Goal: Task Accomplishment & Management: Manage account settings

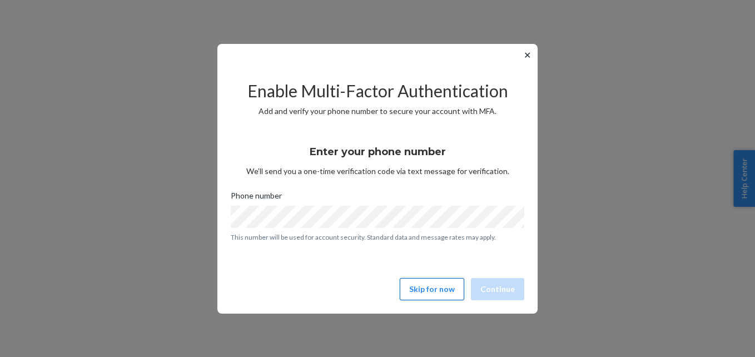
click at [429, 279] on button "Skip for now" at bounding box center [432, 289] width 64 height 22
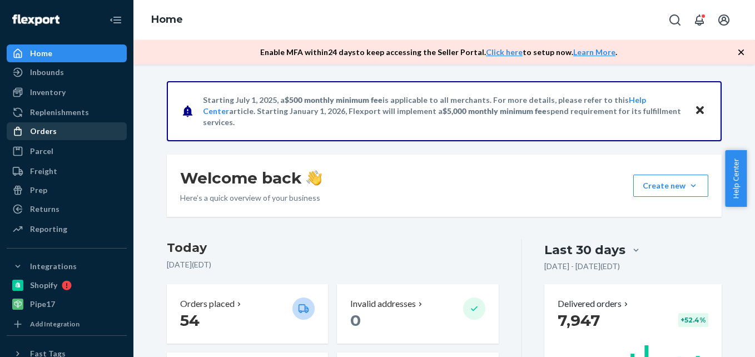
click at [50, 128] on div "Orders" at bounding box center [43, 131] width 27 height 11
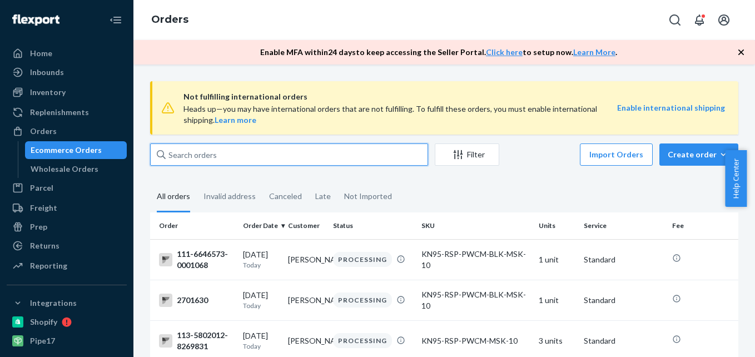
click at [210, 152] on input "text" at bounding box center [289, 154] width 278 height 22
paste input "2691066"
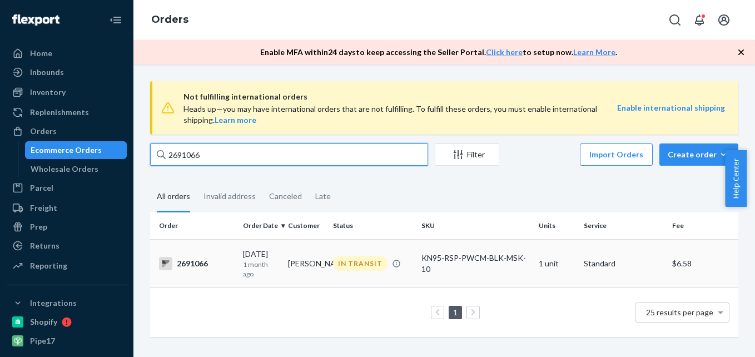
type input "2691066"
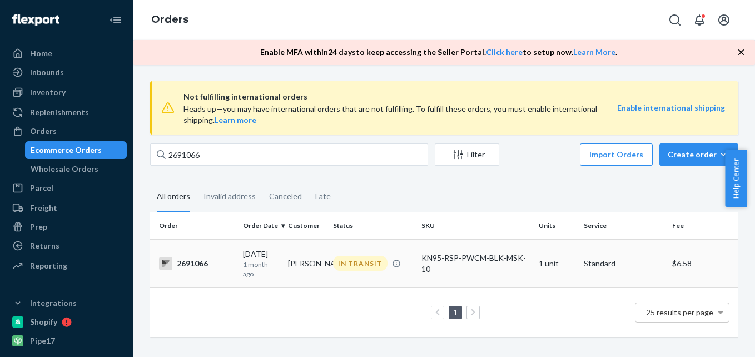
click at [197, 259] on div "2691066" at bounding box center [196, 263] width 75 height 13
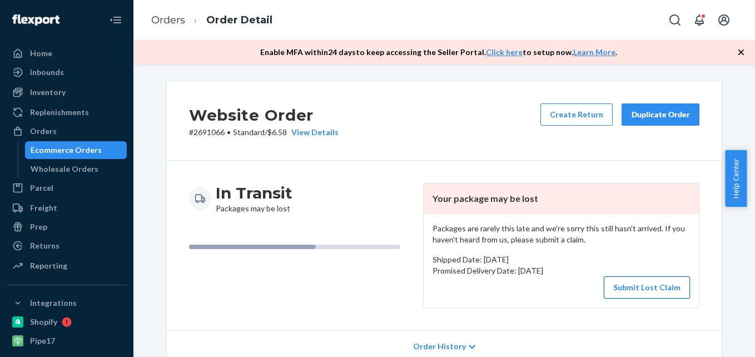
click at [647, 287] on button "Submit Lost Claim" at bounding box center [647, 287] width 86 height 22
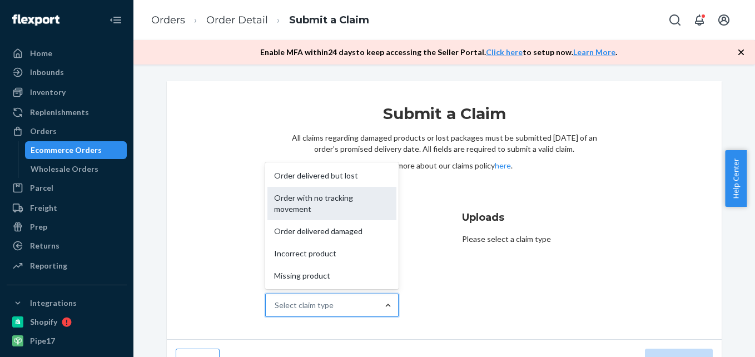
click at [352, 203] on div "Order with no tracking movement" at bounding box center [331, 203] width 129 height 33
click at [276, 300] on input "Why are you submitting a claim? option Order with no tracking movement focused,…" at bounding box center [275, 305] width 1 height 11
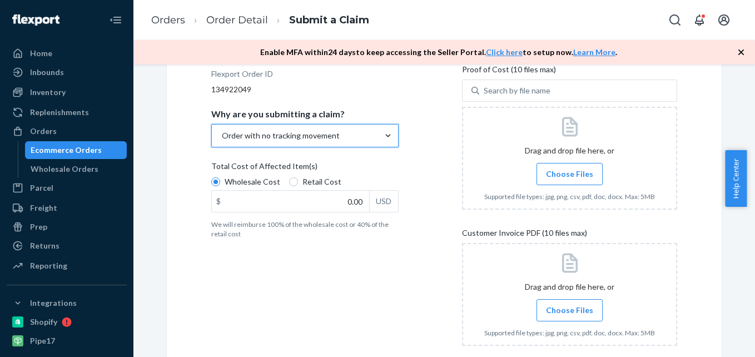
scroll to position [78, 0]
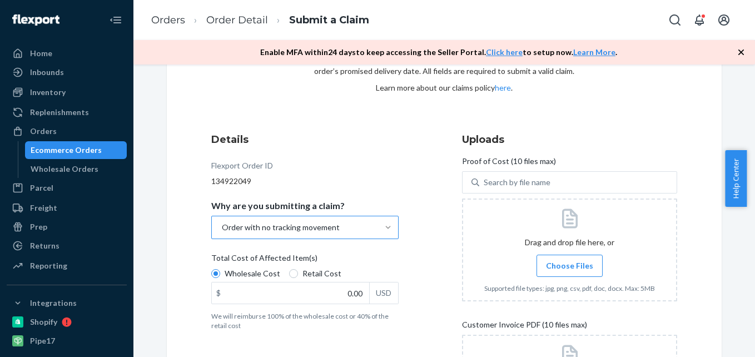
click at [568, 262] on span "Choose Files" at bounding box center [569, 265] width 47 height 11
click at [569, 262] on input "Choose Files" at bounding box center [569, 266] width 1 height 12
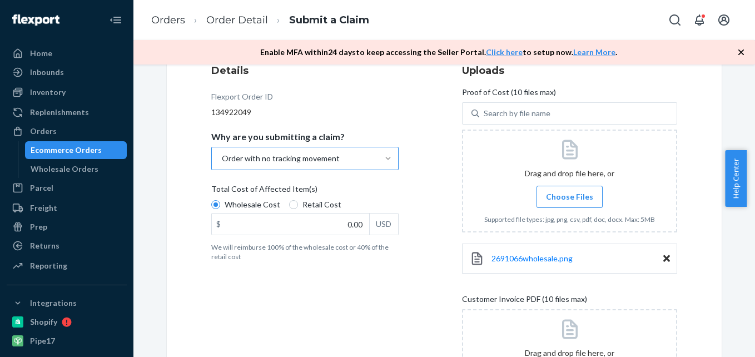
scroll to position [245, 0]
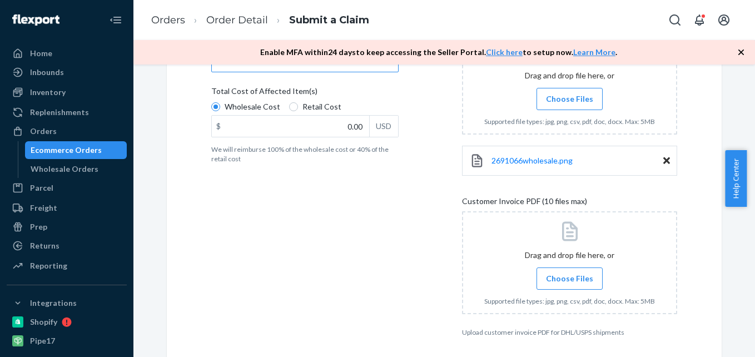
click at [550, 272] on label "Choose Files" at bounding box center [569, 278] width 66 height 22
click at [569, 272] on input "Choose Files" at bounding box center [569, 278] width 1 height 12
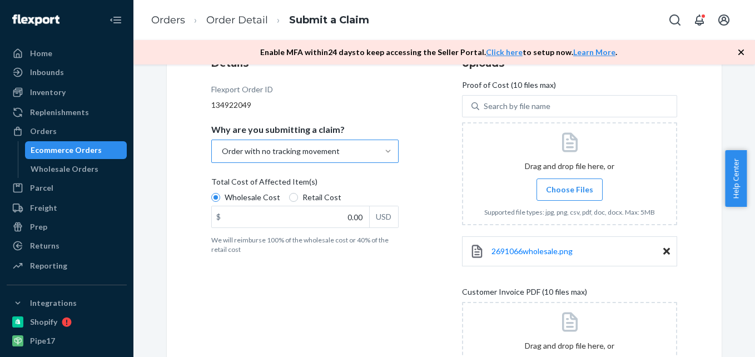
scroll to position [171, 0]
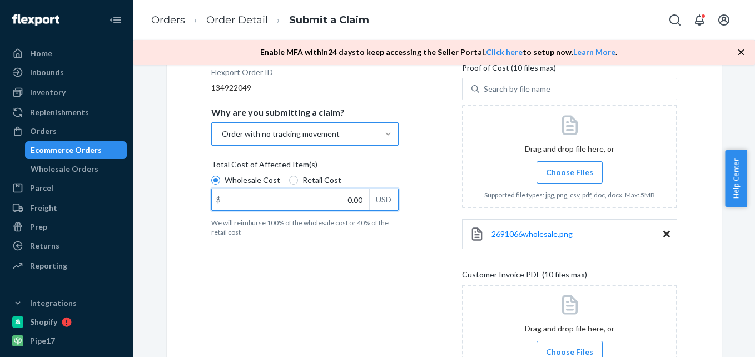
drag, startPoint x: 325, startPoint y: 195, endPoint x: 390, endPoint y: 202, distance: 65.4
click at [389, 208] on div "$ 0.00 USD" at bounding box center [304, 199] width 187 height 22
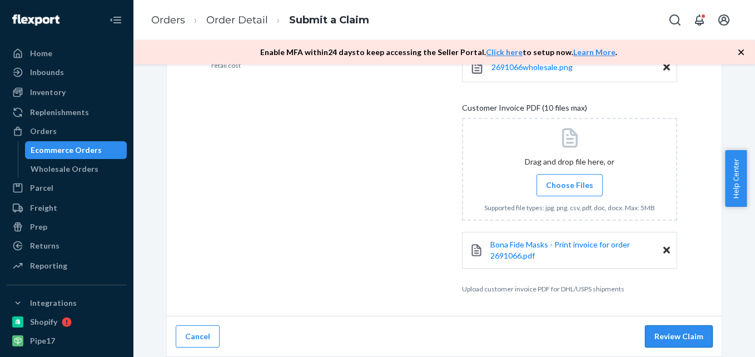
type input "7.02"
click at [682, 335] on button "Review Claim" at bounding box center [679, 336] width 68 height 22
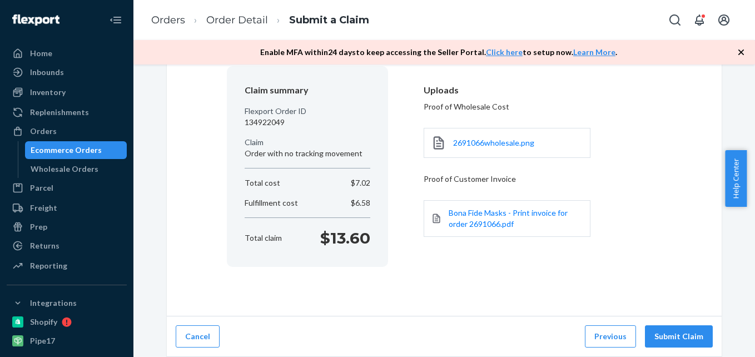
scroll to position [93, 0]
click at [662, 331] on button "Submit Claim" at bounding box center [679, 336] width 68 height 22
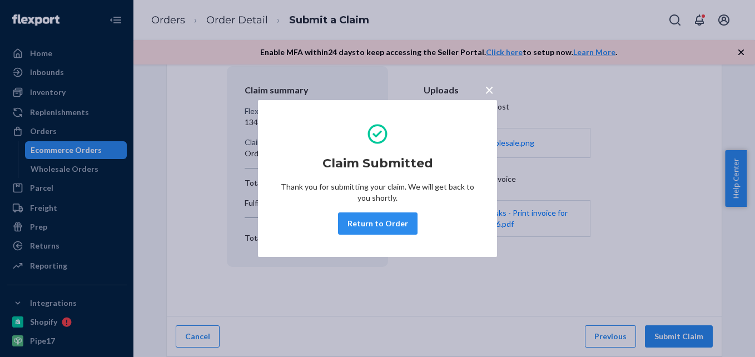
drag, startPoint x: 395, startPoint y: 213, endPoint x: 327, endPoint y: 53, distance: 173.1
click at [393, 213] on button "Return to Order" at bounding box center [377, 223] width 79 height 22
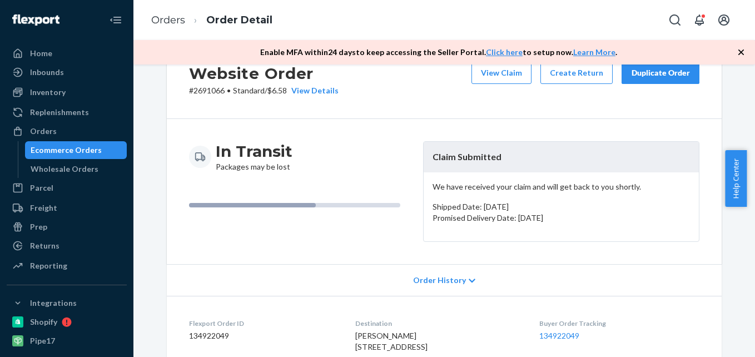
scroll to position [111, 0]
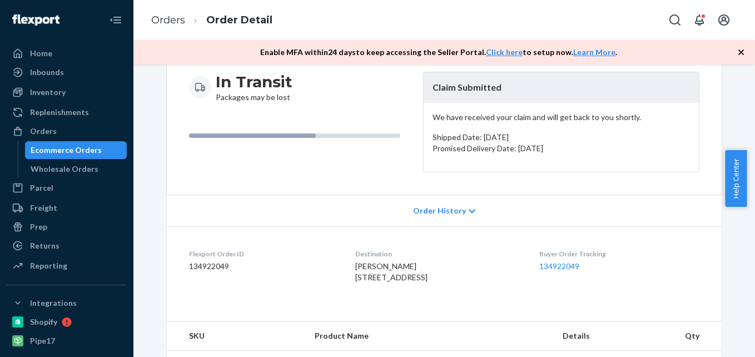
click at [207, 265] on dd "134922049" at bounding box center [263, 266] width 148 height 11
copy dd "134922049"
click at [44, 130] on div "Orders" at bounding box center [43, 131] width 27 height 11
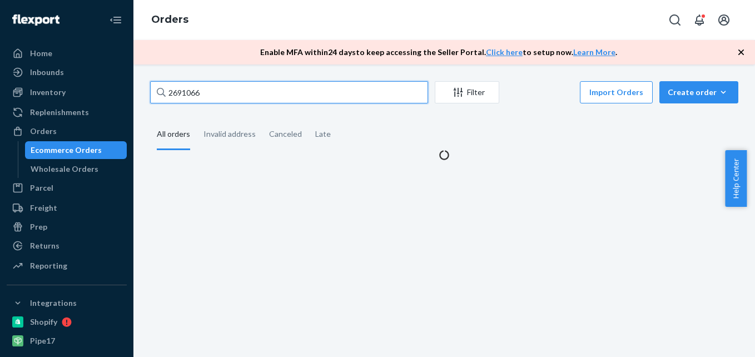
drag, startPoint x: 204, startPoint y: 90, endPoint x: 148, endPoint y: 86, distance: 55.7
click at [148, 86] on div "2691066 Filter Import Orders Create order Ecommerce order Removal order All ord…" at bounding box center [444, 120] width 605 height 79
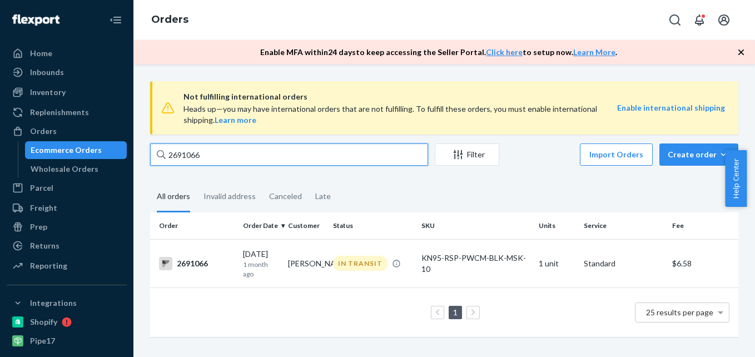
drag, startPoint x: 177, startPoint y: 91, endPoint x: 183, endPoint y: 157, distance: 66.4
click at [170, 157] on input "2691066" at bounding box center [289, 154] width 278 height 22
drag, startPoint x: 198, startPoint y: 157, endPoint x: 159, endPoint y: 149, distance: 39.8
click at [159, 149] on div "2691066" at bounding box center [289, 154] width 278 height 22
paste input "5041"
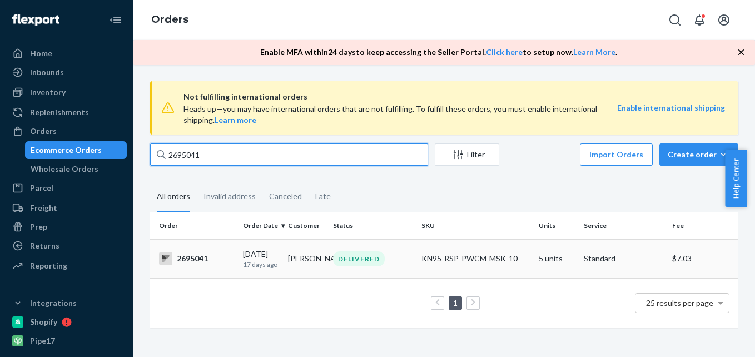
type input "2695041"
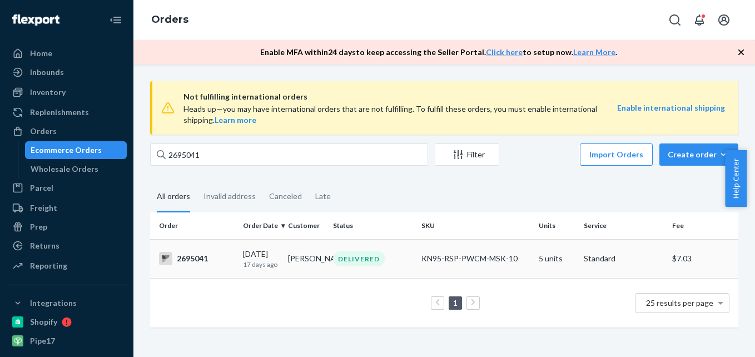
click at [189, 256] on div "2695041" at bounding box center [196, 258] width 75 height 13
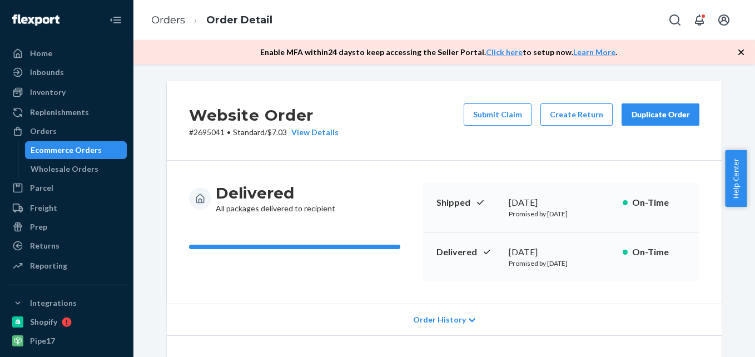
click at [501, 114] on button "Submit Claim" at bounding box center [498, 114] width 68 height 22
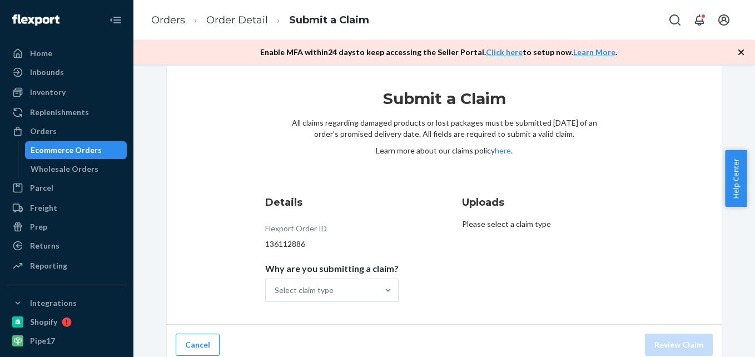
scroll to position [23, 0]
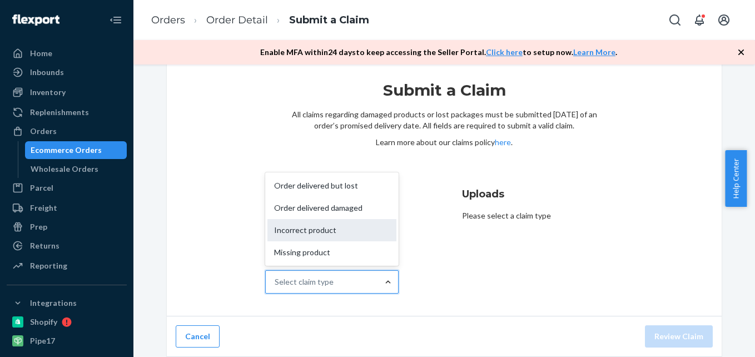
click at [324, 231] on div "Incorrect product" at bounding box center [331, 230] width 129 height 22
click at [276, 276] on input "Why are you submitting a claim? option Incorrect product focused, 3 of 4. 4 res…" at bounding box center [275, 281] width 1 height 11
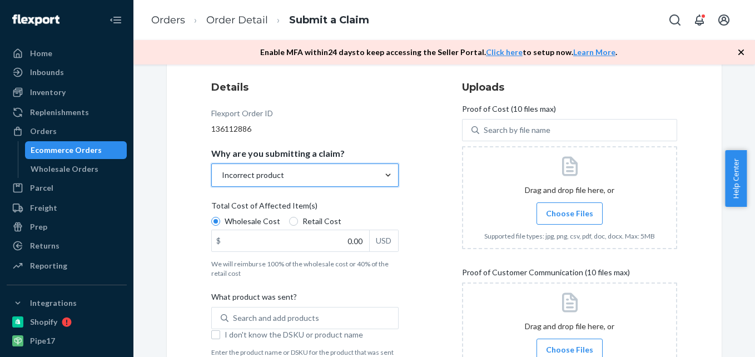
scroll to position [135, 0]
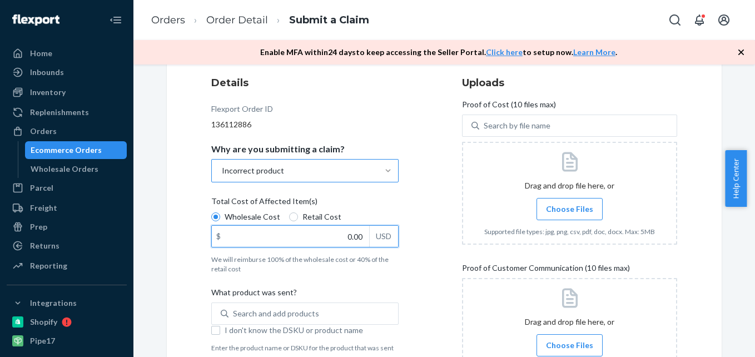
click at [335, 231] on input "0.00" at bounding box center [290, 236] width 157 height 21
type input "7.02"
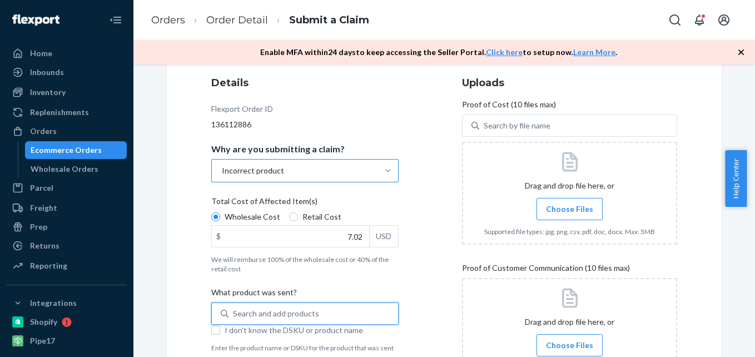
click at [295, 314] on div "Search and add products" at bounding box center [276, 313] width 86 height 11
click at [234, 314] on input "0 results available. Use Up and Down to choose options, press Enter to select t…" at bounding box center [233, 313] width 1 height 11
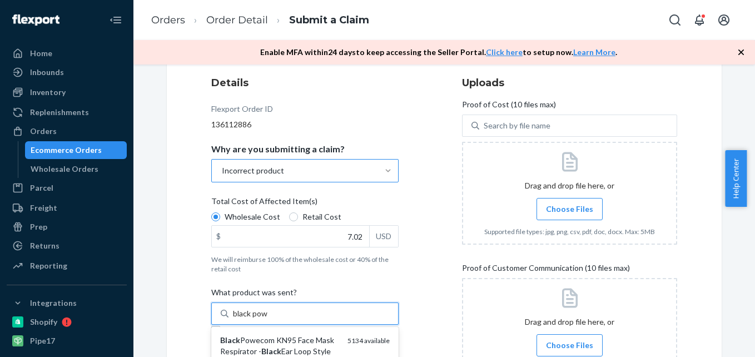
type input "black [PERSON_NAME]"
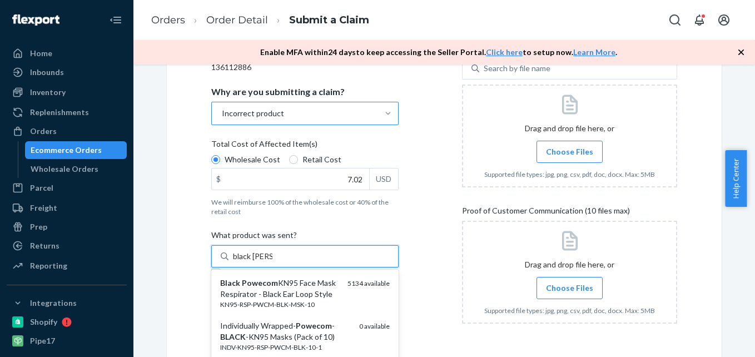
scroll to position [246, 0]
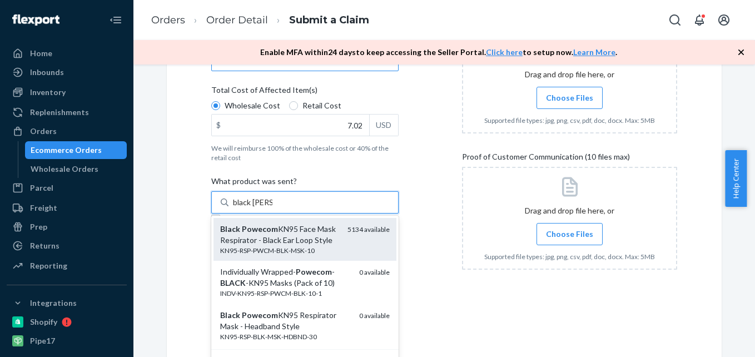
click at [284, 234] on div "Black Powecom KN95 Face Mask Respirator - Black Ear Loop Style" at bounding box center [279, 234] width 118 height 22
click at [272, 208] on input "black [PERSON_NAME]" at bounding box center [252, 202] width 39 height 11
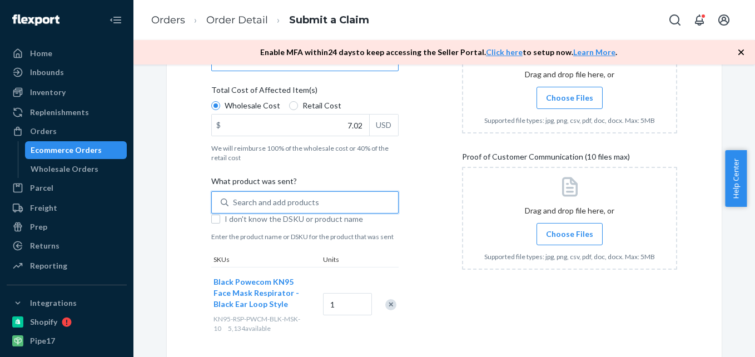
scroll to position [357, 0]
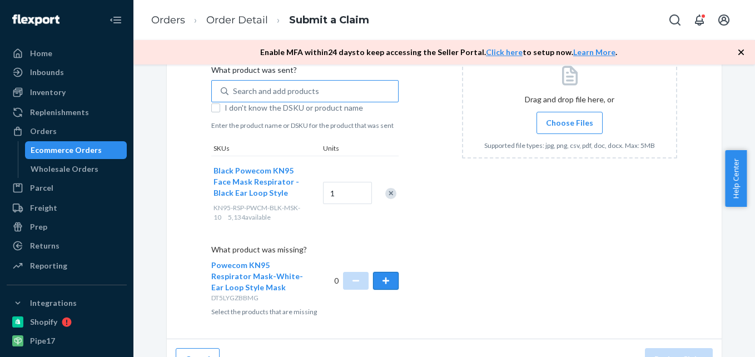
click at [383, 280] on button "button" at bounding box center [386, 281] width 26 height 18
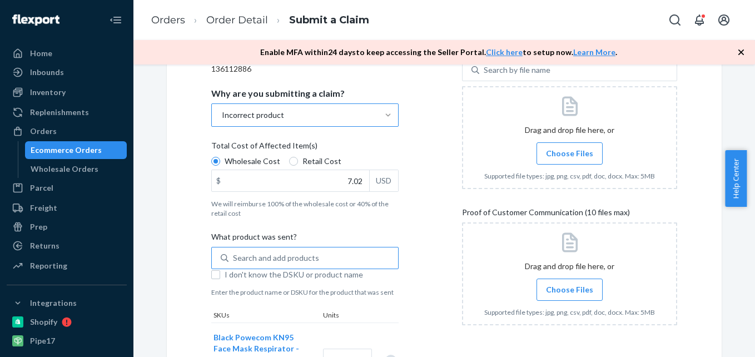
click at [564, 152] on span "Choose Files" at bounding box center [569, 153] width 47 height 11
click at [569, 152] on input "Choose Files" at bounding box center [569, 153] width 1 height 12
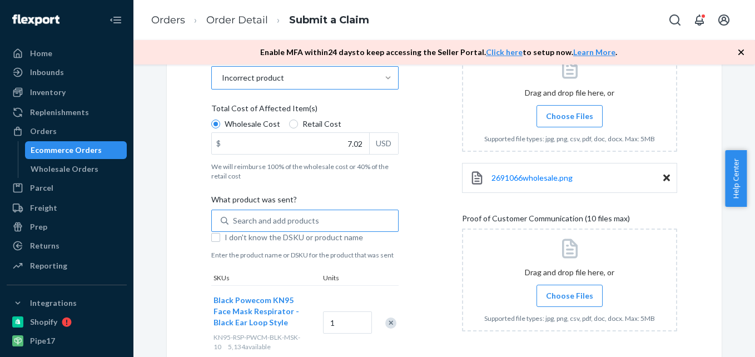
scroll to position [246, 0]
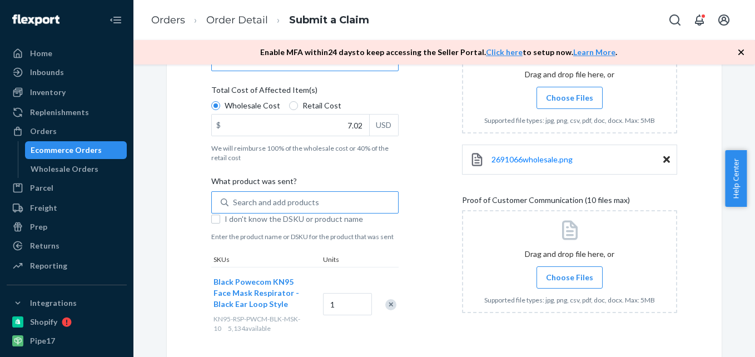
click at [568, 276] on span "Choose Files" at bounding box center [569, 277] width 47 height 11
click at [569, 276] on input "Choose Files" at bounding box center [569, 277] width 1 height 12
click at [664, 159] on icon at bounding box center [666, 160] width 7 height 10
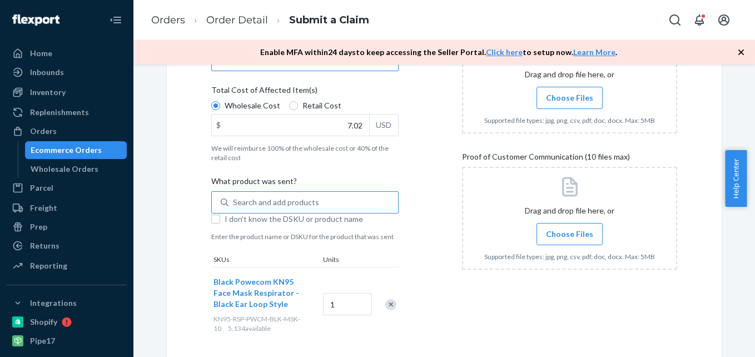
click at [555, 98] on span "Choose Files" at bounding box center [569, 97] width 47 height 11
click at [569, 98] on input "Choose Files" at bounding box center [569, 98] width 1 height 12
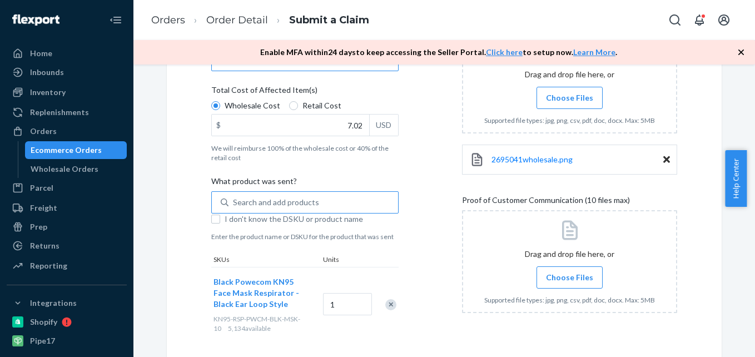
click at [575, 277] on span "Choose Files" at bounding box center [569, 277] width 47 height 11
click at [570, 277] on input "Choose Files" at bounding box center [569, 277] width 1 height 12
click at [564, 275] on span "Choose Files" at bounding box center [569, 277] width 47 height 11
click at [569, 275] on input "Choose Files" at bounding box center [569, 277] width 1 height 12
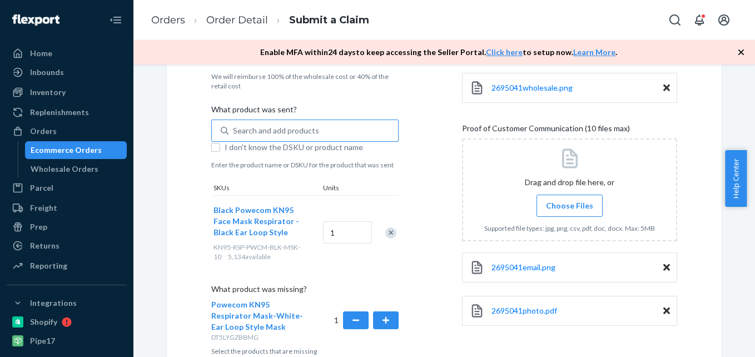
scroll to position [380, 0]
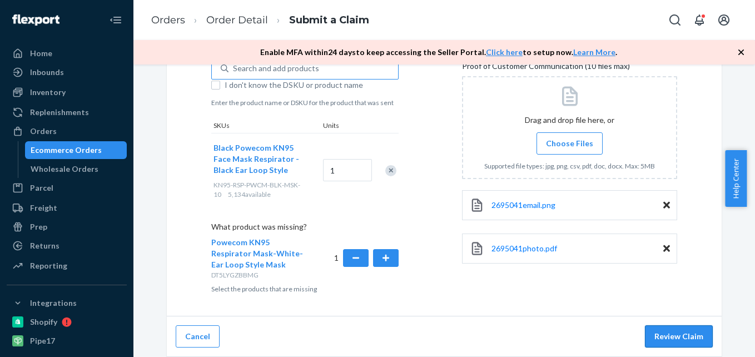
click at [668, 335] on button "Review Claim" at bounding box center [679, 336] width 68 height 22
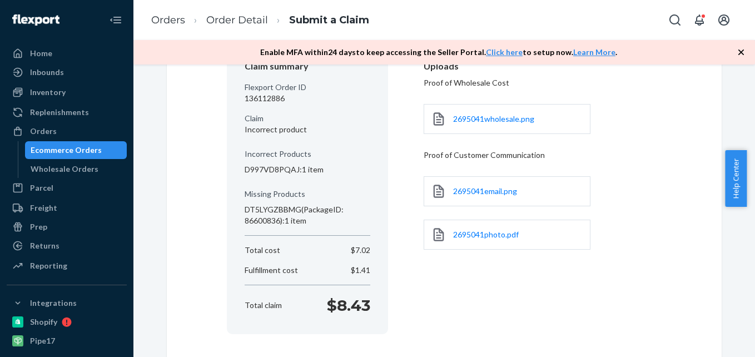
scroll to position [184, 0]
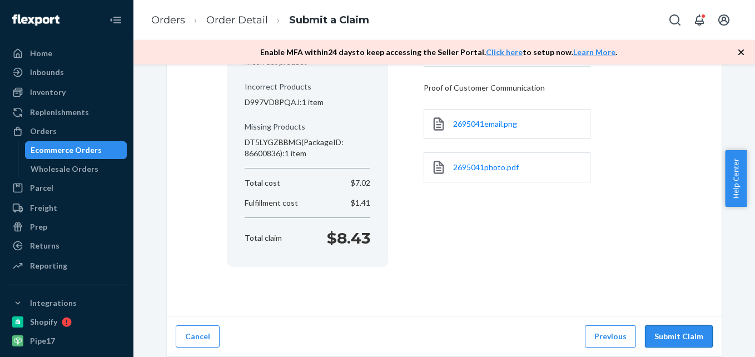
click at [680, 325] on button "Submit Claim" at bounding box center [679, 336] width 68 height 22
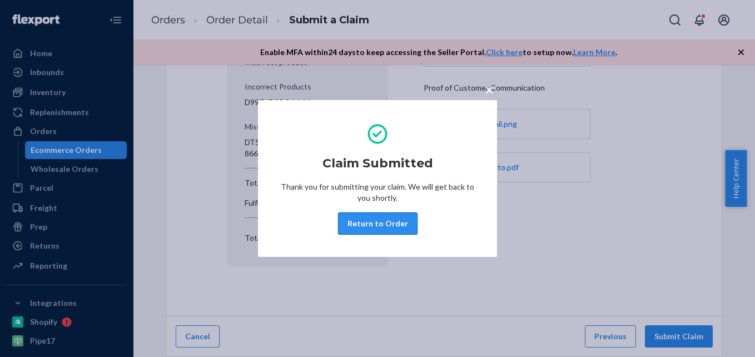
click at [376, 222] on button "Return to Order" at bounding box center [377, 223] width 79 height 22
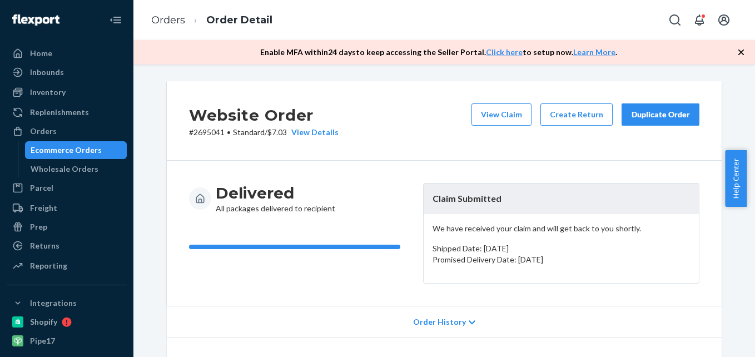
scroll to position [111, 0]
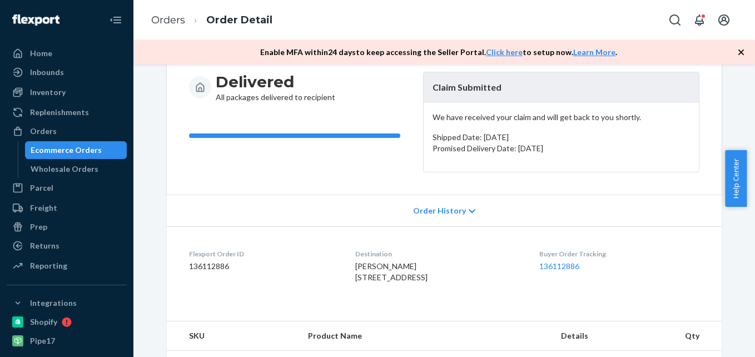
click at [210, 266] on dd "136112886" at bounding box center [263, 266] width 148 height 11
copy dd "136112886"
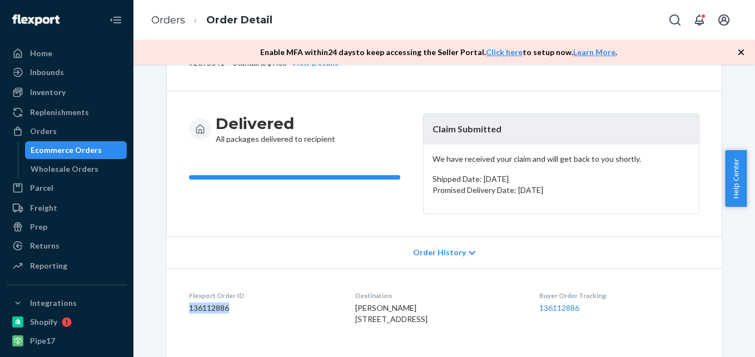
scroll to position [0, 0]
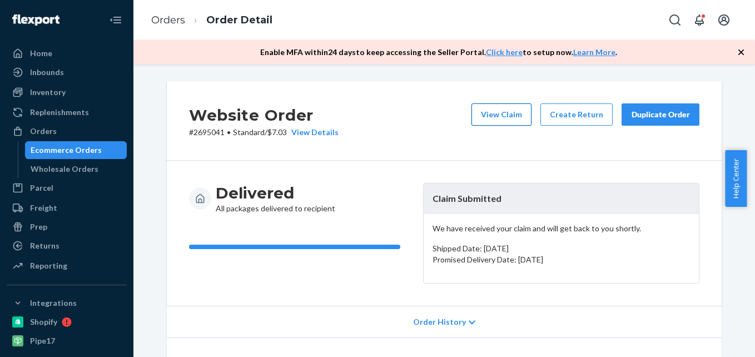
click at [508, 120] on button "View Claim" at bounding box center [501, 114] width 60 height 22
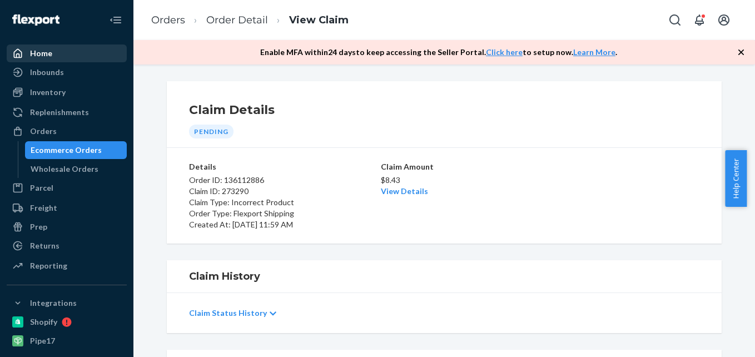
click at [43, 53] on div "Home" at bounding box center [41, 53] width 22 height 11
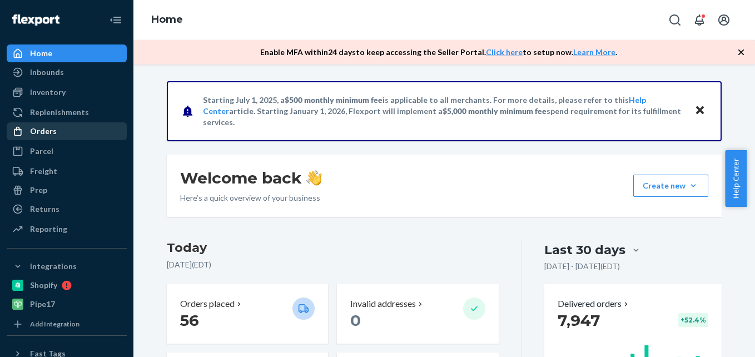
click at [41, 126] on div "Orders" at bounding box center [43, 131] width 27 height 11
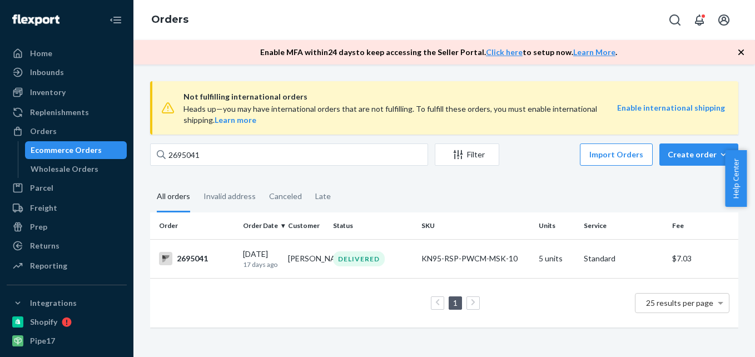
click at [210, 96] on span "Not fulfilling international orders" at bounding box center [400, 96] width 434 height 13
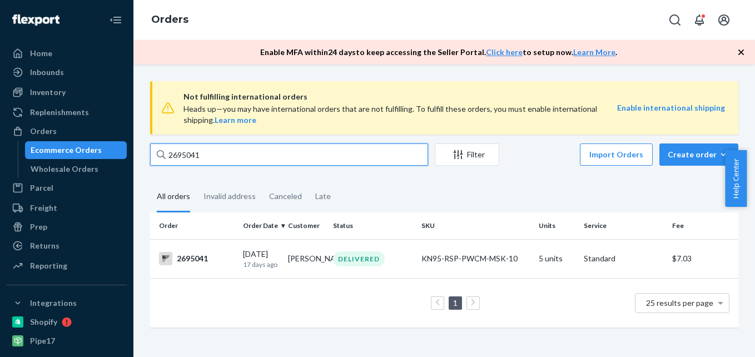
drag, startPoint x: 210, startPoint y: 154, endPoint x: 191, endPoint y: 157, distance: 19.1
click at [158, 143] on div "2695041" at bounding box center [289, 154] width 278 height 22
paste input "87638"
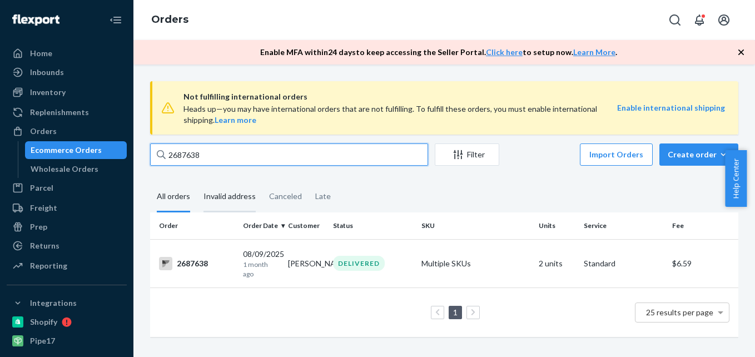
type input "2687638"
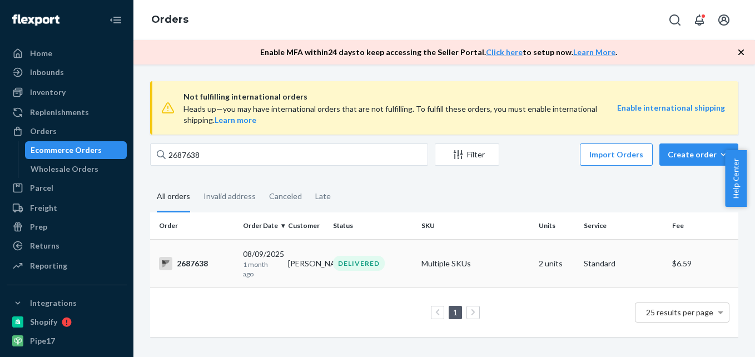
click at [191, 260] on div "2687638" at bounding box center [196, 263] width 75 height 13
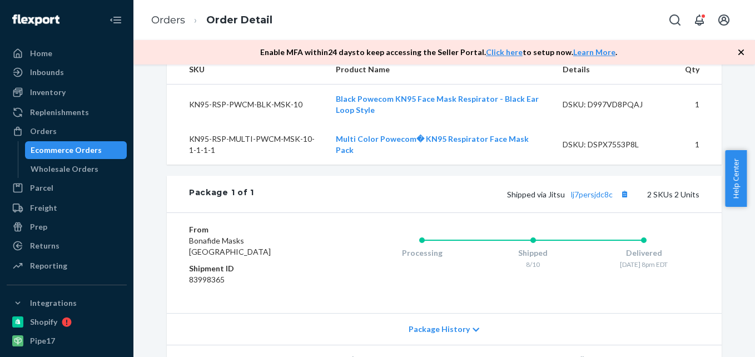
scroll to position [389, 0]
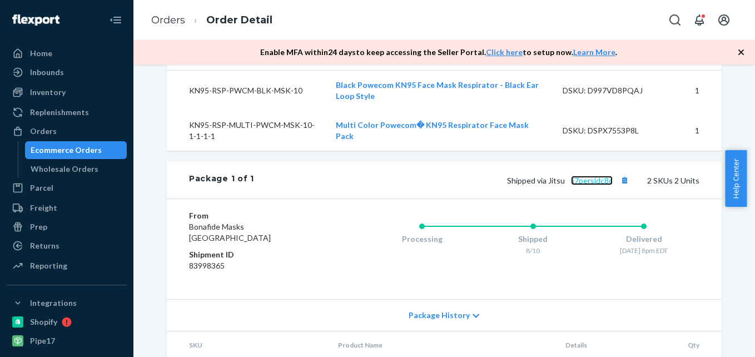
click at [590, 185] on link "lj7persjdc8c" at bounding box center [592, 180] width 42 height 9
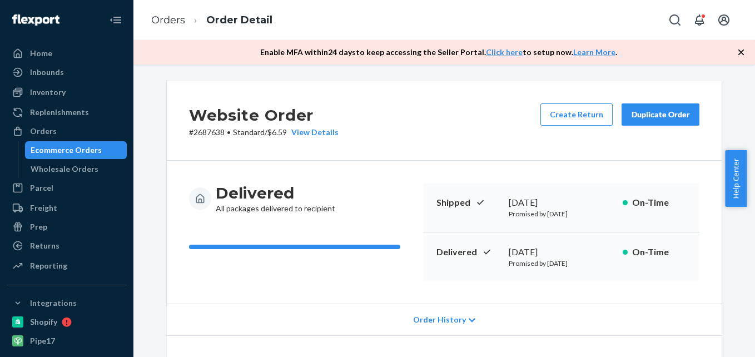
scroll to position [167, 0]
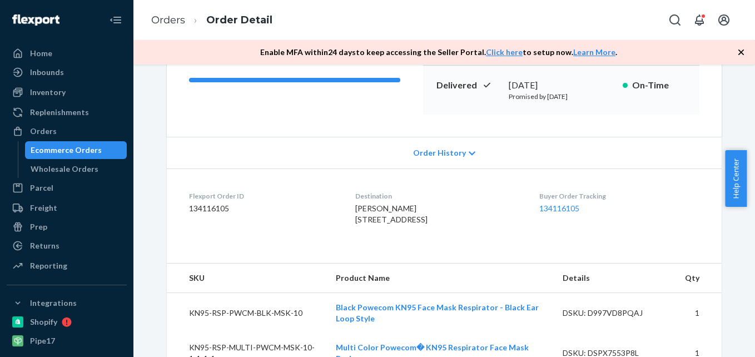
click at [205, 203] on dd "134116105" at bounding box center [263, 208] width 148 height 11
copy dd "134116105"
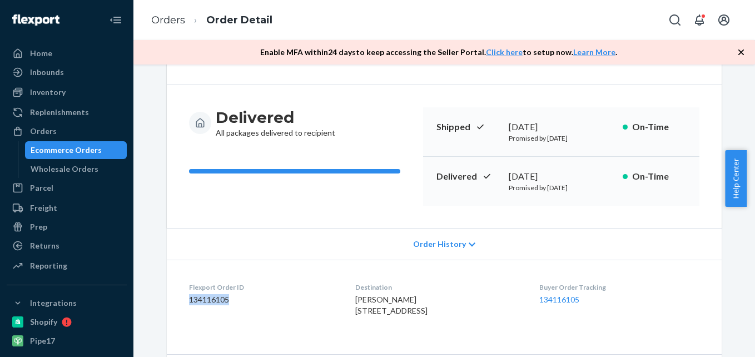
scroll to position [56, 0]
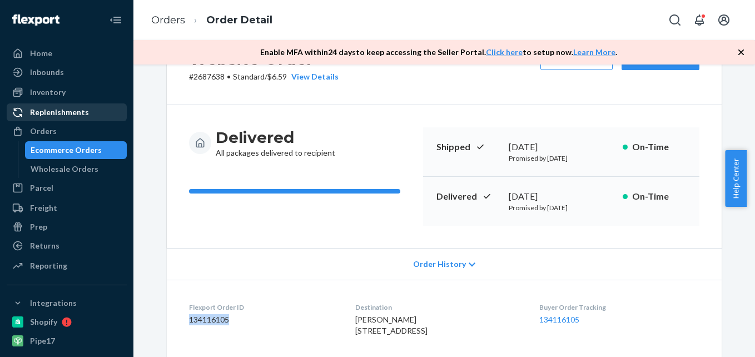
drag, startPoint x: 37, startPoint y: 128, endPoint x: 50, endPoint y: 121, distance: 15.0
click at [37, 128] on div "Orders" at bounding box center [43, 131] width 27 height 11
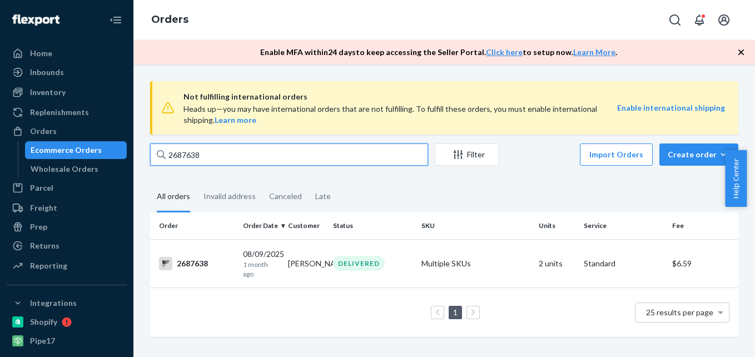
drag, startPoint x: 222, startPoint y: 98, endPoint x: 171, endPoint y: 88, distance: 52.0
click at [163, 84] on div "Not fulfilling international orders Heads up—you may have international orders …" at bounding box center [444, 214] width 605 height 267
paste input "93482"
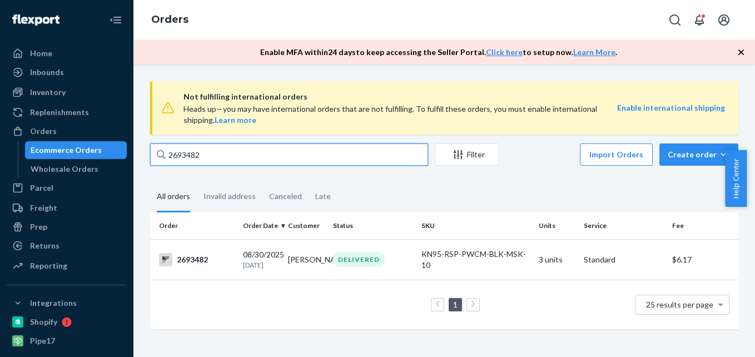
type input "2693482"
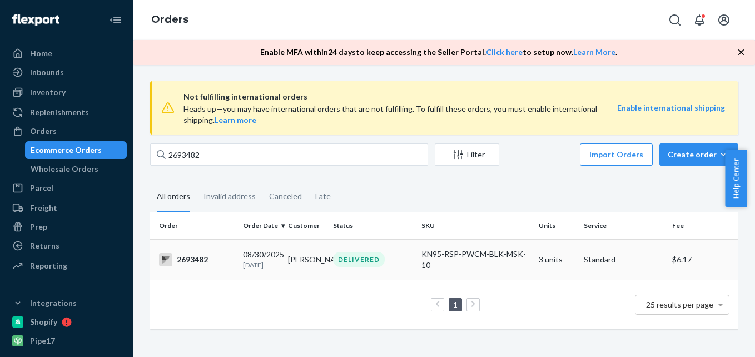
click at [205, 259] on div "2693482" at bounding box center [196, 259] width 75 height 13
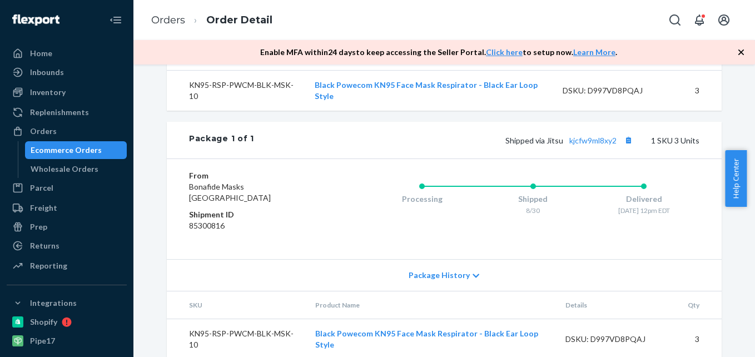
scroll to position [334, 0]
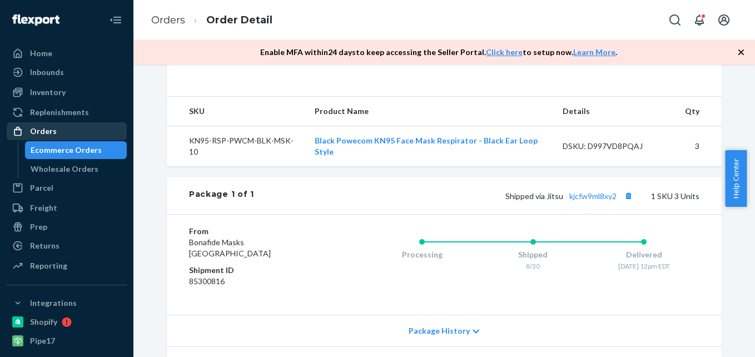
click at [56, 134] on div "Orders" at bounding box center [67, 131] width 118 height 16
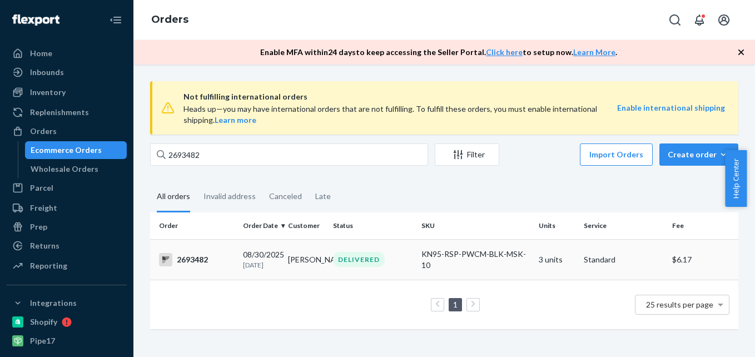
click at [195, 257] on div "2693482" at bounding box center [196, 259] width 75 height 13
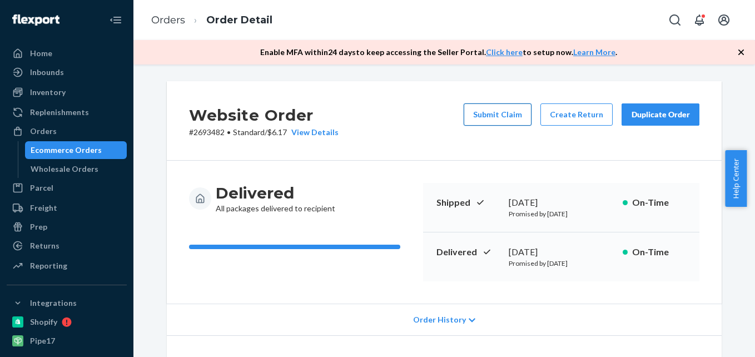
click at [504, 108] on button "Submit Claim" at bounding box center [498, 114] width 68 height 22
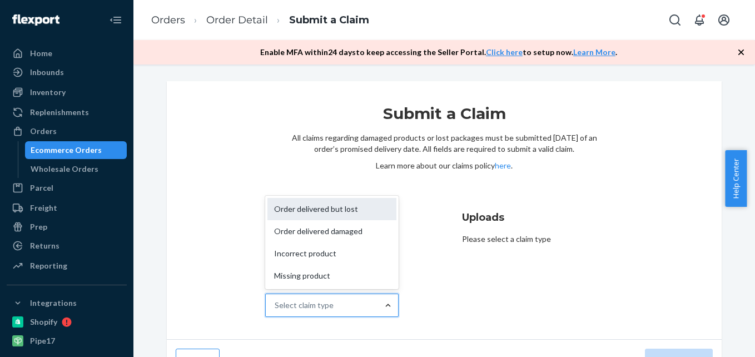
click at [334, 210] on div "Order delivered but lost" at bounding box center [331, 209] width 129 height 22
click at [276, 300] on input "Why are you submitting a claim? option Order delivered but lost focused, 1 of 4…" at bounding box center [275, 305] width 1 height 11
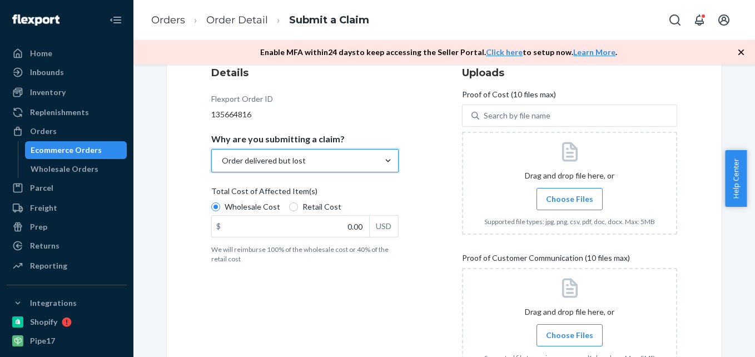
scroll to position [167, 0]
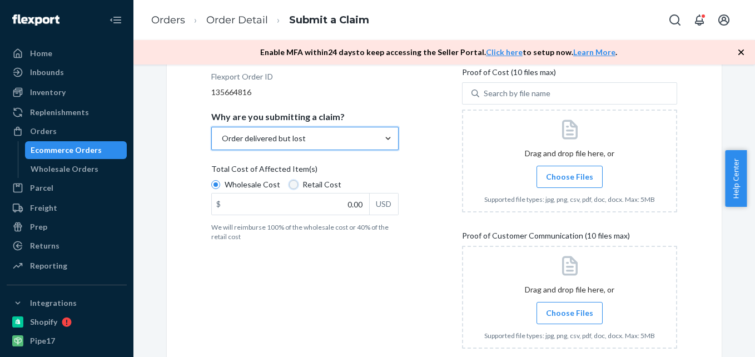
click at [289, 185] on input "Retail Cost" at bounding box center [293, 184] width 9 height 9
radio input "true"
radio input "false"
drag, startPoint x: 336, startPoint y: 204, endPoint x: 391, endPoint y: 218, distance: 56.9
click at [391, 218] on label "Total Cost of Affected Item(s) Wholesale Cost Retail Cost $ 0.00 USD We will re…" at bounding box center [304, 202] width 187 height 78
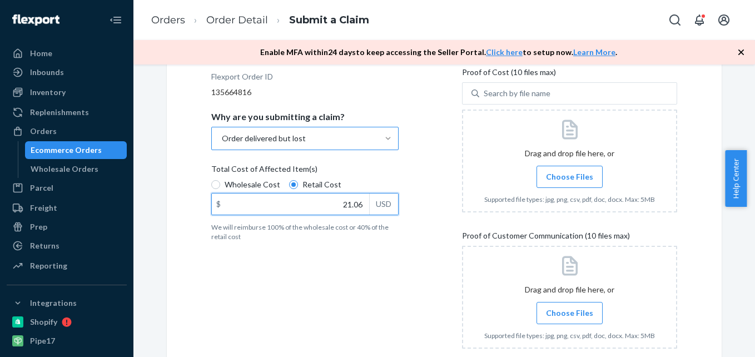
type input "21.06"
click at [553, 175] on span "Choose Files" at bounding box center [569, 176] width 47 height 11
click at [569, 175] on input "Choose Files" at bounding box center [569, 177] width 1 height 12
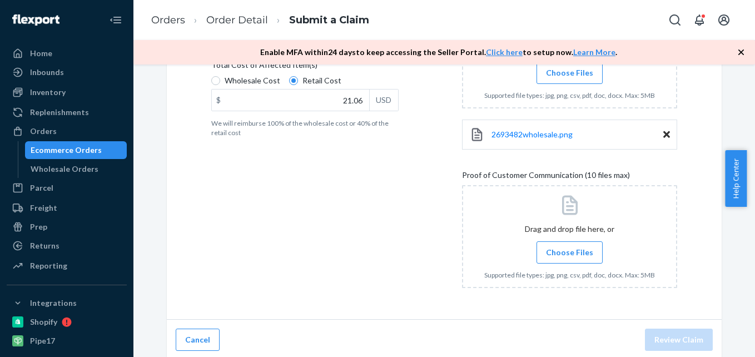
scroll to position [274, 0]
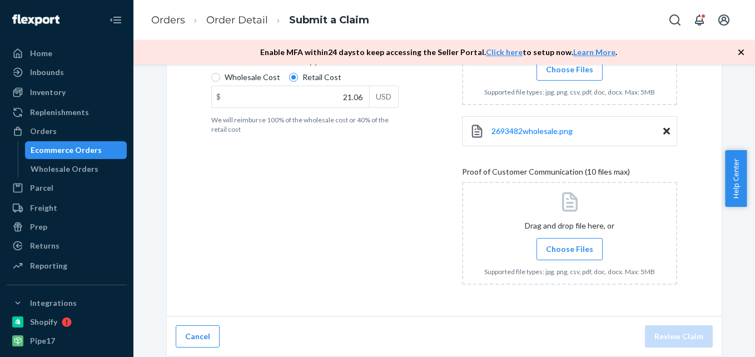
click at [559, 248] on span "Choose Files" at bounding box center [569, 248] width 47 height 11
click at [569, 248] on input "Choose Files" at bounding box center [569, 249] width 1 height 12
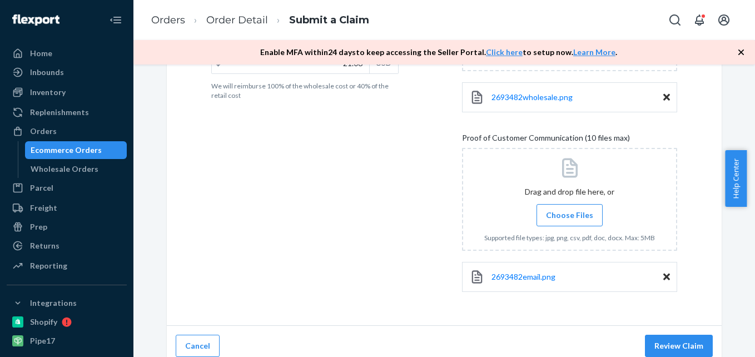
scroll to position [317, 0]
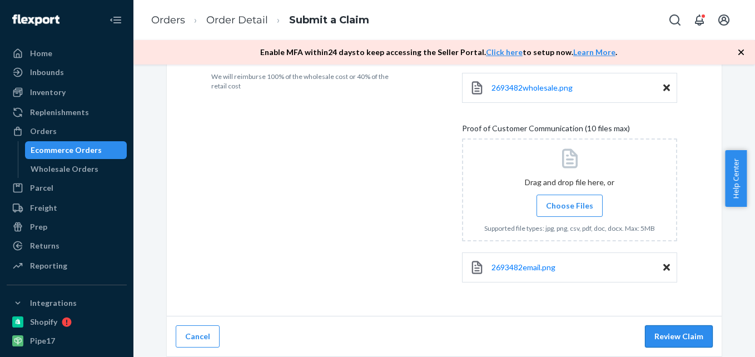
click at [665, 331] on button "Review Claim" at bounding box center [679, 336] width 68 height 22
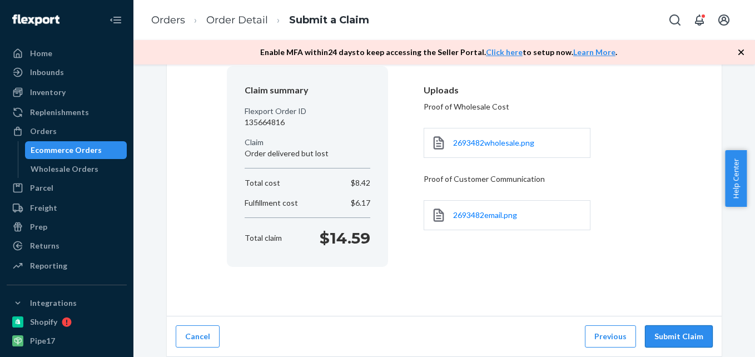
click at [664, 336] on button "Submit Claim" at bounding box center [679, 336] width 68 height 22
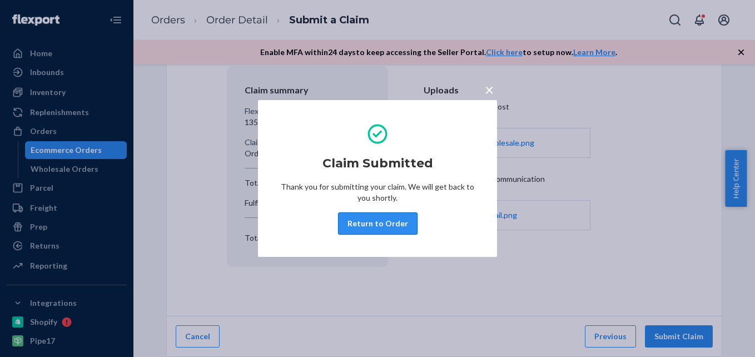
click at [394, 231] on button "Return to Order" at bounding box center [377, 223] width 79 height 22
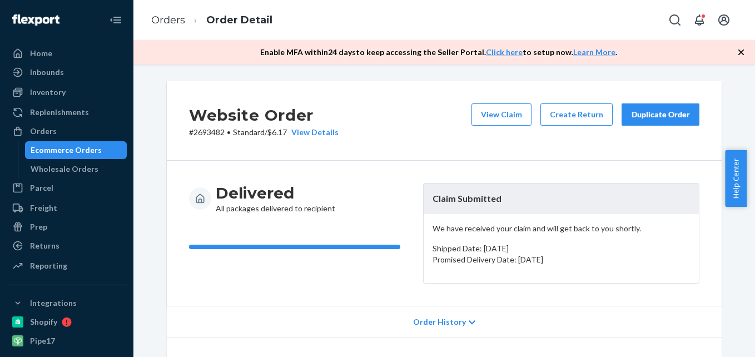
click at [203, 133] on p "# 2693482 • Standard / $6.17 View Details" at bounding box center [264, 132] width 150 height 11
click at [203, 132] on p "# 2693482 • Standard / $6.17 View Details" at bounding box center [264, 132] width 150 height 11
copy p "2693482"
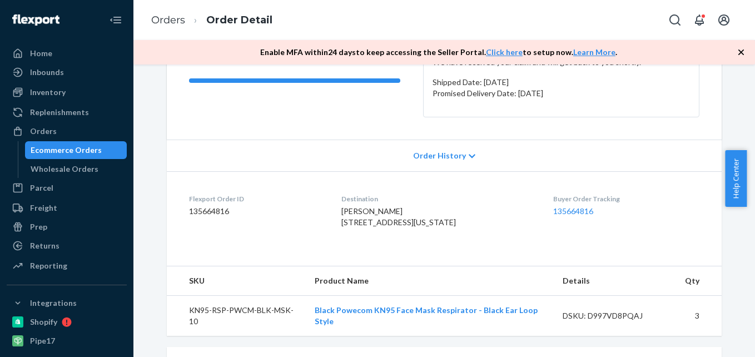
scroll to position [167, 0]
click at [205, 211] on dd "135664816" at bounding box center [256, 210] width 135 height 11
copy dd "135664816"
drag, startPoint x: 51, startPoint y: 130, endPoint x: 142, endPoint y: 64, distance: 113.1
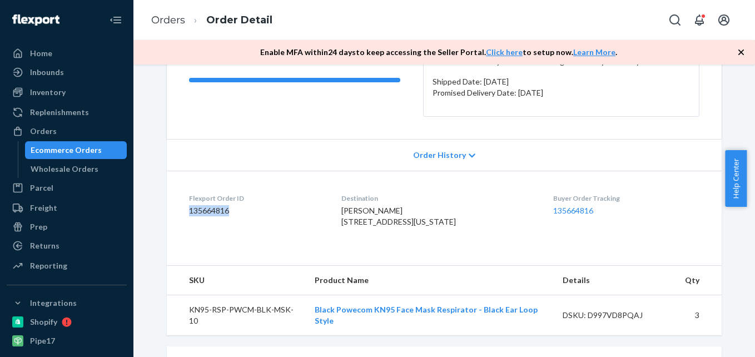
click at [51, 131] on div "Orders" at bounding box center [43, 131] width 27 height 11
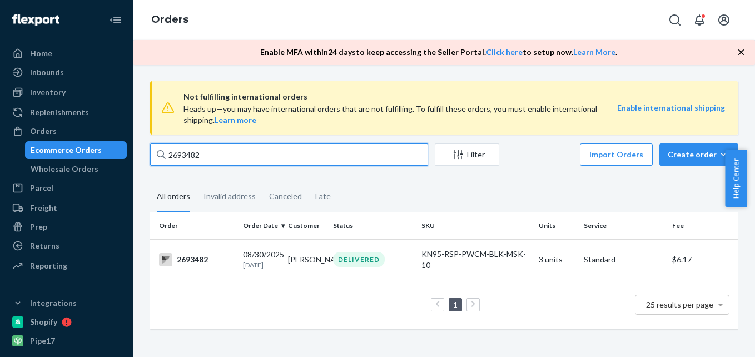
drag, startPoint x: 203, startPoint y: 92, endPoint x: 170, endPoint y: 103, distance: 35.0
click at [166, 102] on div "Not fulfilling international orders Heads up—you may have international orders …" at bounding box center [444, 210] width 605 height 259
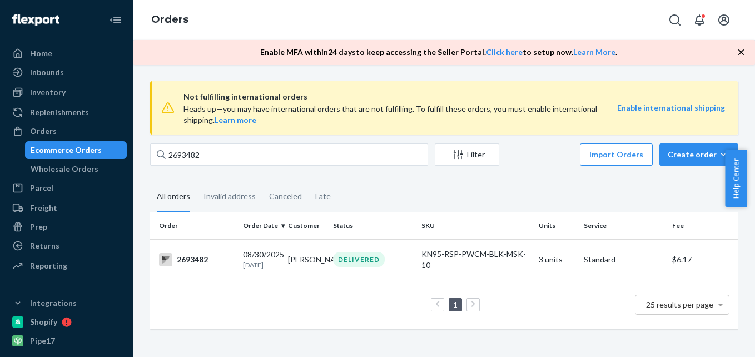
drag, startPoint x: 170, startPoint y: 103, endPoint x: 192, endPoint y: 135, distance: 38.9
click at [172, 105] on icon at bounding box center [167, 107] width 13 height 13
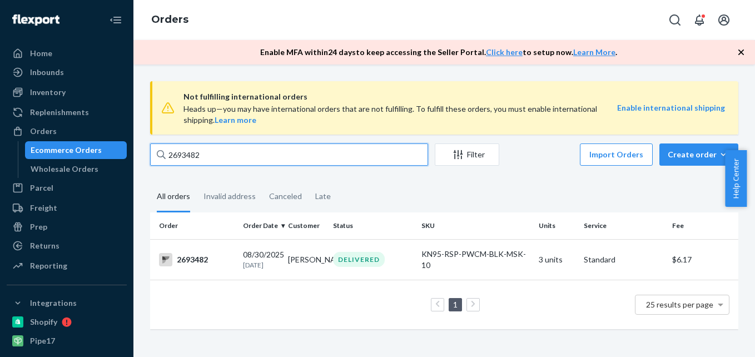
click at [208, 153] on input "2693482" at bounding box center [289, 154] width 278 height 22
drag, startPoint x: 207, startPoint y: 156, endPoint x: 180, endPoint y: 154, distance: 26.8
click at [165, 154] on div "2693482" at bounding box center [289, 154] width 278 height 22
paste input "4389"
type input "2694389"
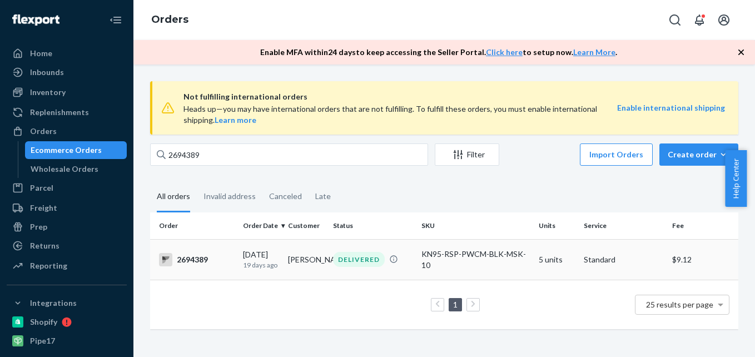
click at [193, 256] on div "2694389" at bounding box center [196, 259] width 75 height 13
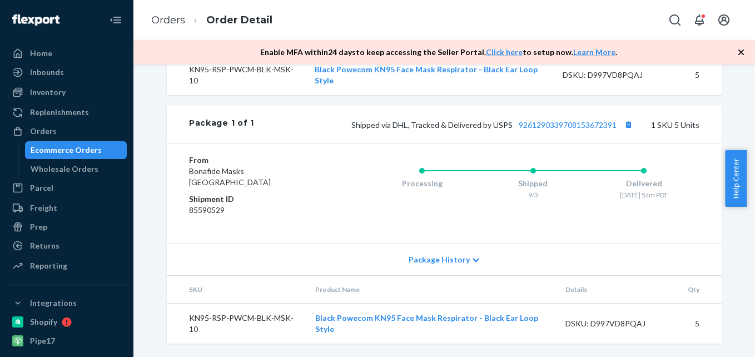
scroll to position [205, 0]
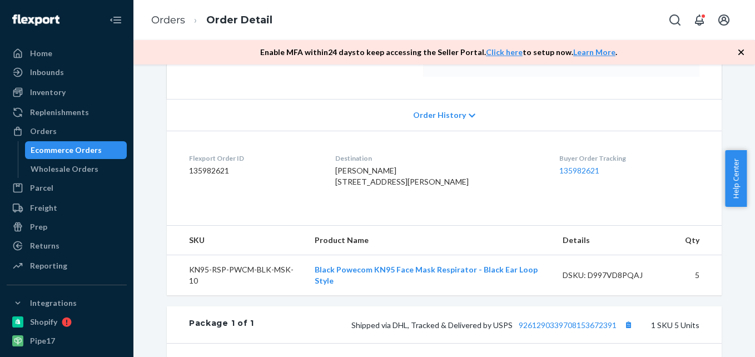
drag, startPoint x: 55, startPoint y: 131, endPoint x: 133, endPoint y: 79, distance: 93.1
click at [54, 130] on div "Orders" at bounding box center [67, 131] width 118 height 16
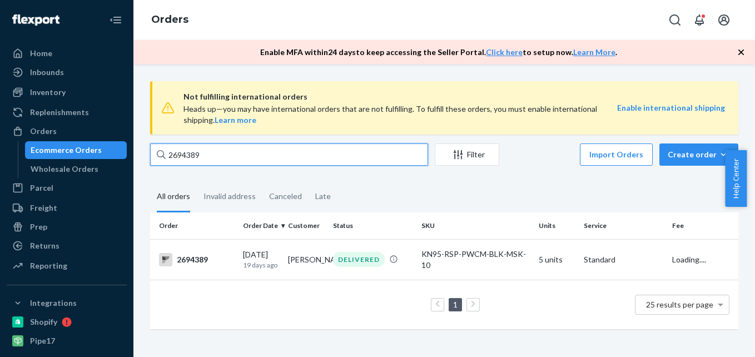
drag, startPoint x: 212, startPoint y: 92, endPoint x: 168, endPoint y: 95, distance: 43.5
click at [153, 89] on div "Not fulfilling international orders Heads up—you may have international orders …" at bounding box center [444, 210] width 605 height 259
paste input "269"
type input "2692699"
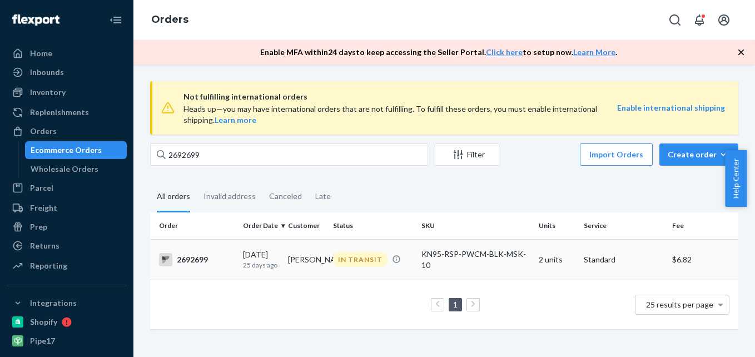
click at [195, 260] on div "2692699" at bounding box center [196, 259] width 75 height 13
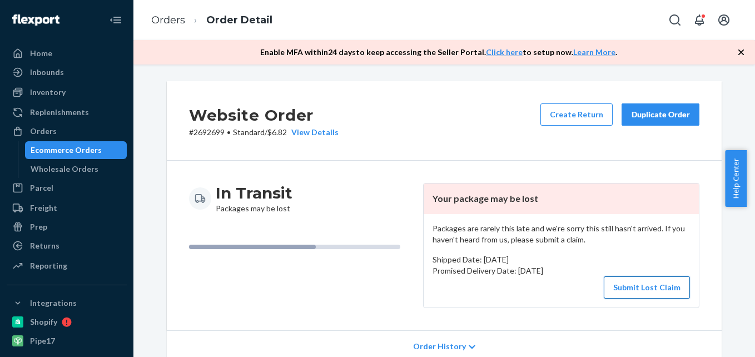
click at [640, 287] on button "Submit Lost Claim" at bounding box center [647, 287] width 86 height 22
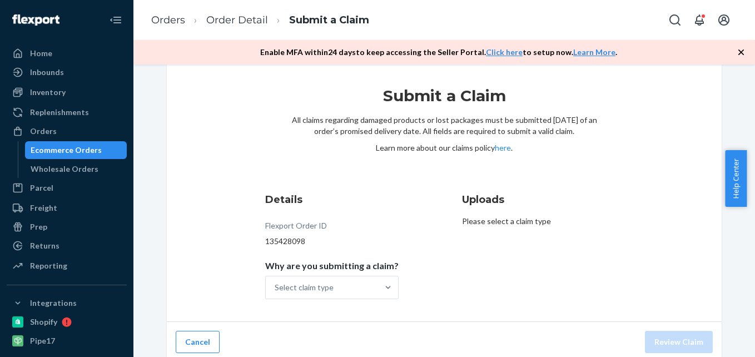
scroll to position [23, 0]
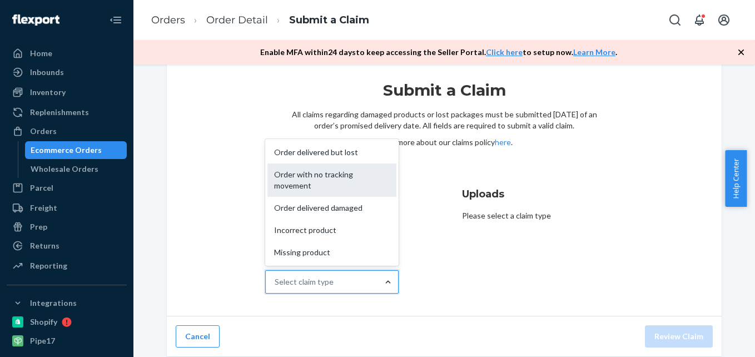
click at [337, 180] on div "Order with no tracking movement" at bounding box center [331, 179] width 129 height 33
click at [276, 276] on input "Why are you submitting a claim? option Order with no tracking movement focused,…" at bounding box center [275, 281] width 1 height 11
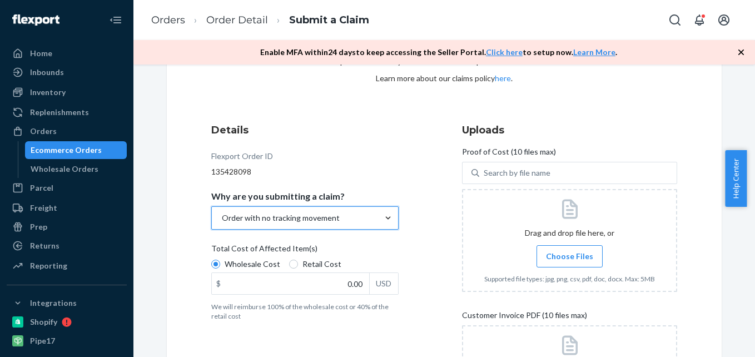
scroll to position [190, 0]
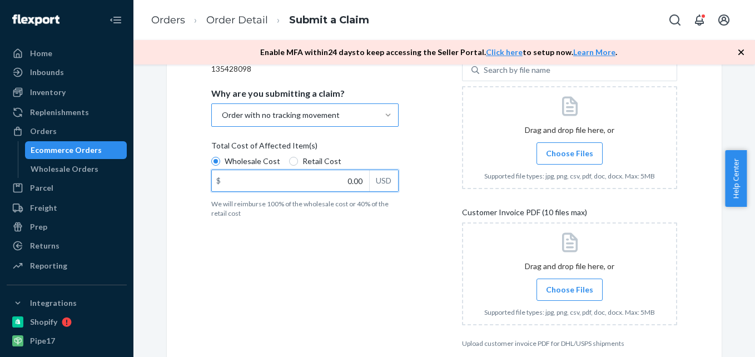
drag, startPoint x: 332, startPoint y: 180, endPoint x: 385, endPoint y: 180, distance: 52.8
click at [385, 180] on div "$ 0.00 USD" at bounding box center [304, 181] width 187 height 22
type input "14.04"
click at [562, 155] on span "Choose Files" at bounding box center [569, 153] width 47 height 11
click at [569, 155] on input "Choose Files" at bounding box center [569, 153] width 1 height 12
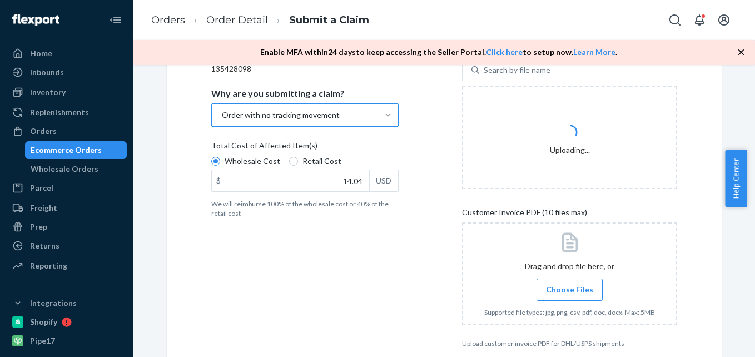
click at [561, 287] on span "Choose Files" at bounding box center [569, 289] width 47 height 11
click at [569, 287] on input "Choose Files" at bounding box center [569, 290] width 1 height 12
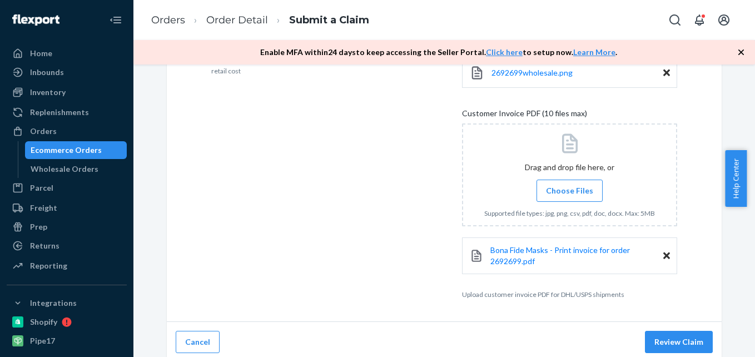
scroll to position [338, 0]
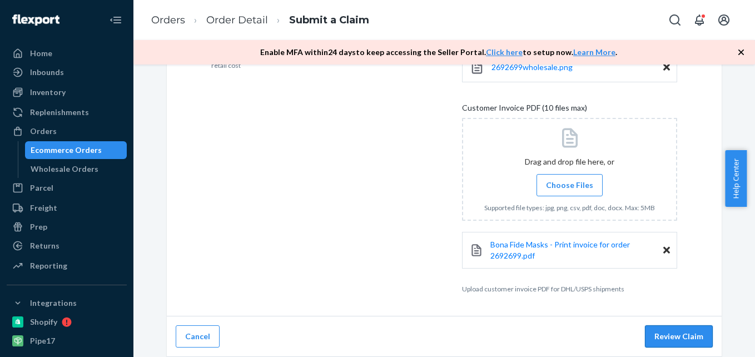
click at [666, 335] on button "Review Claim" at bounding box center [679, 336] width 68 height 22
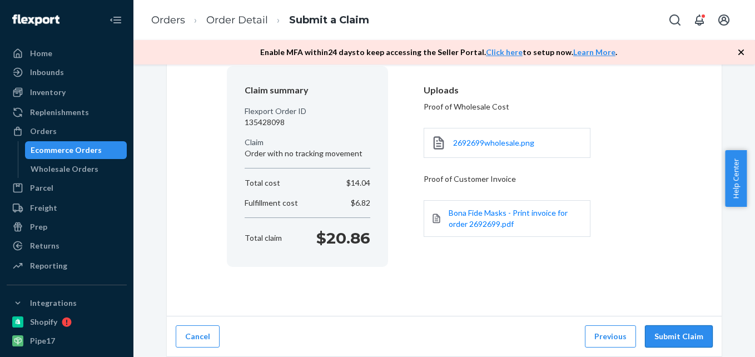
click at [670, 332] on button "Submit Claim" at bounding box center [679, 336] width 68 height 22
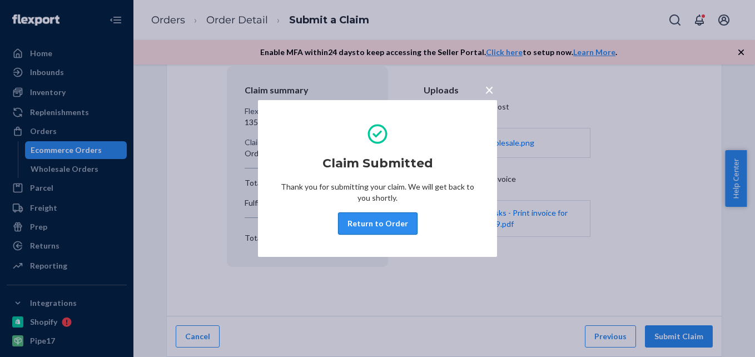
click at [376, 221] on button "Return to Order" at bounding box center [377, 223] width 79 height 22
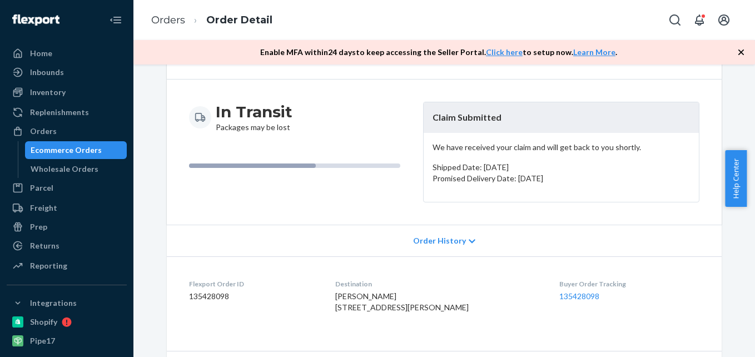
scroll to position [111, 0]
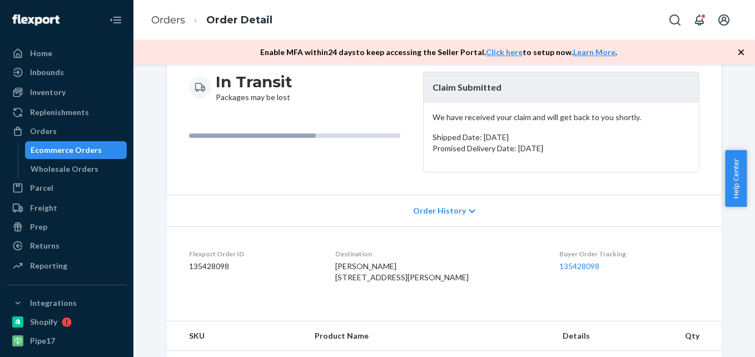
click at [206, 267] on dd "135428098" at bounding box center [253, 266] width 128 height 11
copy dd "135428098"
click at [51, 128] on div "Orders" at bounding box center [43, 131] width 27 height 11
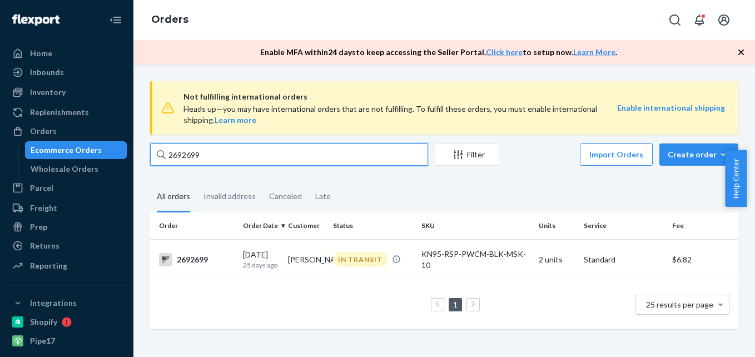
drag, startPoint x: 218, startPoint y: 92, endPoint x: 150, endPoint y: 113, distance: 72.1
click at [150, 113] on div "Not fulfilling international orders Heads up—you may have international orders …" at bounding box center [444, 210] width 605 height 259
paste input "80"
type input "2692680"
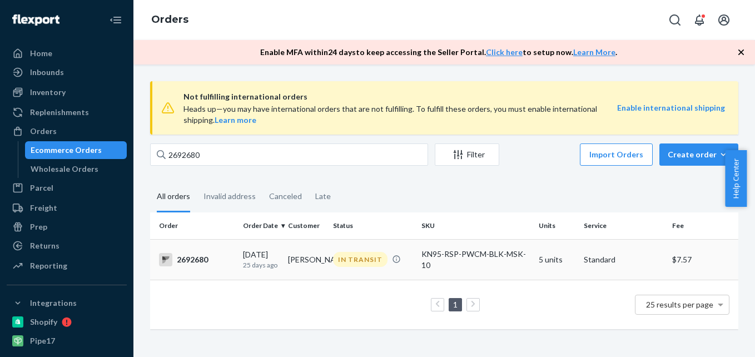
click at [199, 259] on div "2692680" at bounding box center [196, 259] width 75 height 13
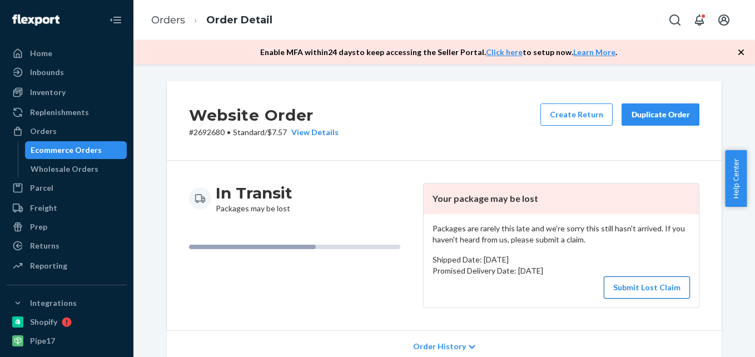
click at [644, 285] on button "Submit Lost Claim" at bounding box center [647, 287] width 86 height 22
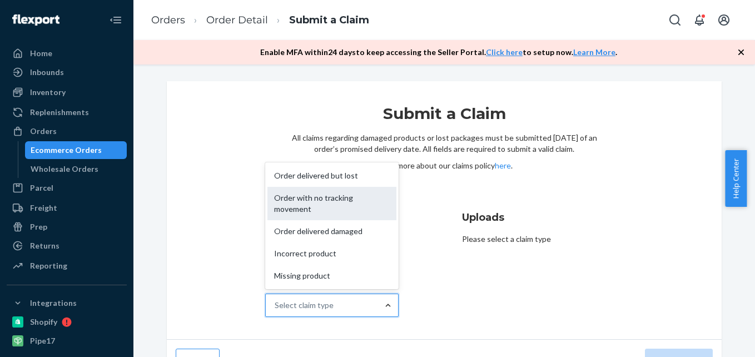
click at [339, 198] on div "Order with no tracking movement" at bounding box center [331, 203] width 129 height 33
click at [276, 300] on input "Why are you submitting a claim? option Order with no tracking movement focused,…" at bounding box center [275, 305] width 1 height 11
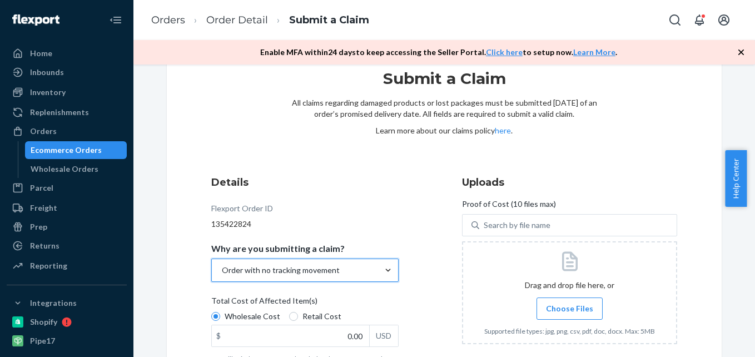
scroll to position [115, 0]
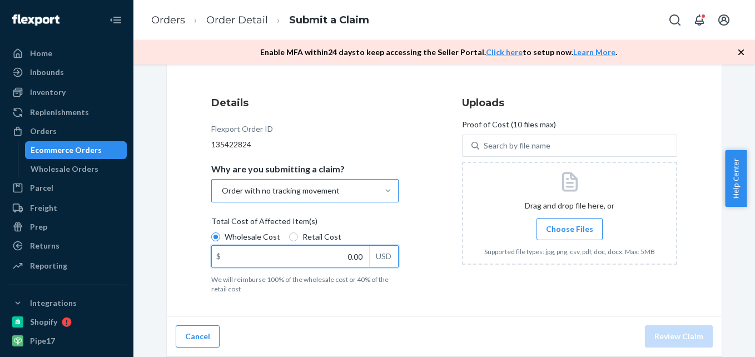
drag, startPoint x: 335, startPoint y: 257, endPoint x: 448, endPoint y: 268, distance: 112.8
click at [448, 268] on div "Details Flexport Order ID 135422824 Why are you submitting a claim? Order with …" at bounding box center [444, 195] width 466 height 198
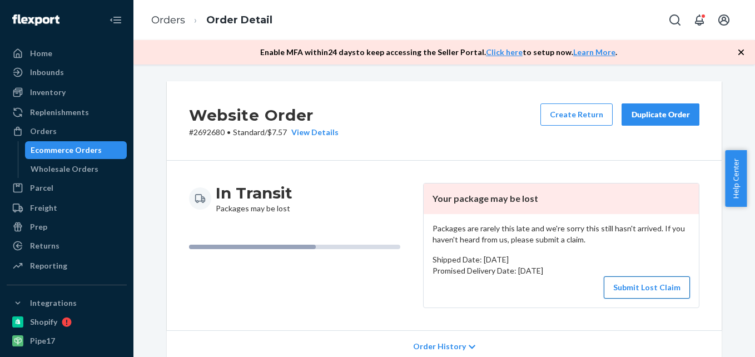
click at [644, 287] on button "Submit Lost Claim" at bounding box center [647, 287] width 86 height 22
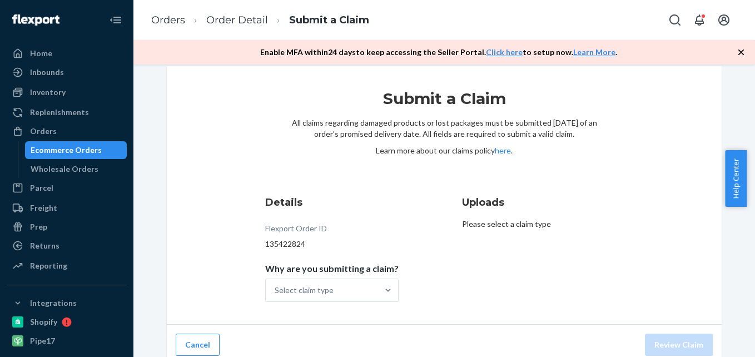
scroll to position [23, 0]
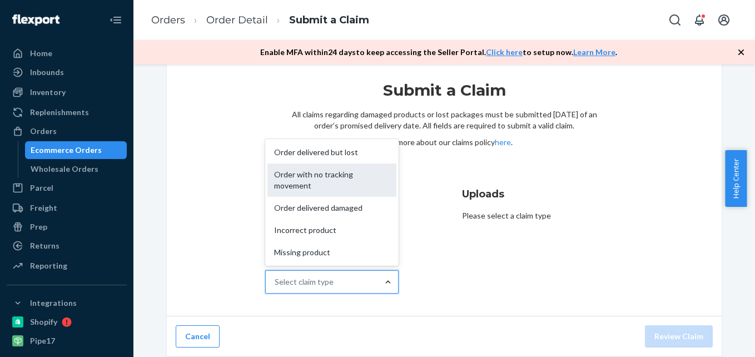
click at [337, 173] on div "Order with no tracking movement" at bounding box center [331, 179] width 129 height 33
click at [276, 276] on input "Why are you submitting a claim? option Order with no tracking movement focused,…" at bounding box center [275, 281] width 1 height 11
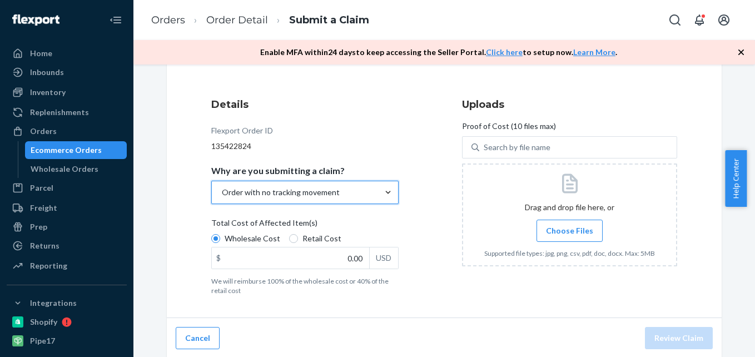
scroll to position [115, 0]
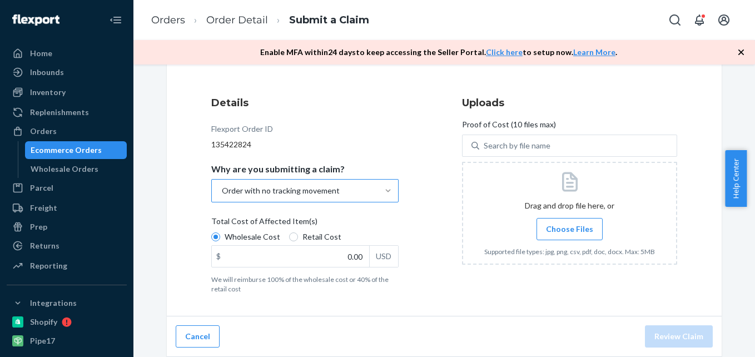
click at [561, 226] on span "Choose Files" at bounding box center [569, 228] width 47 height 11
click at [569, 226] on input "Choose Files" at bounding box center [569, 229] width 1 height 12
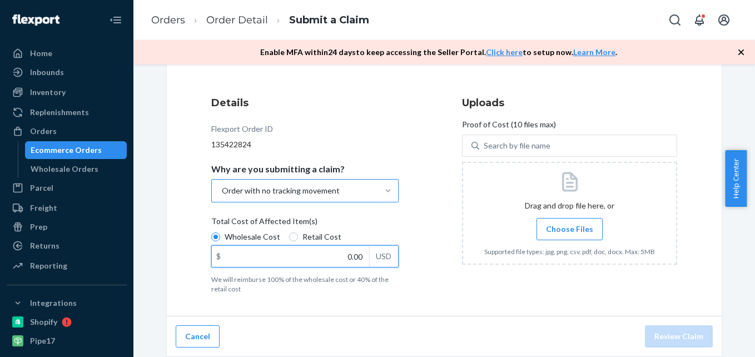
drag, startPoint x: 334, startPoint y: 258, endPoint x: 378, endPoint y: 263, distance: 44.8
click at [378, 263] on div "$ 0.00 USD" at bounding box center [304, 256] width 187 height 22
type input "35.10"
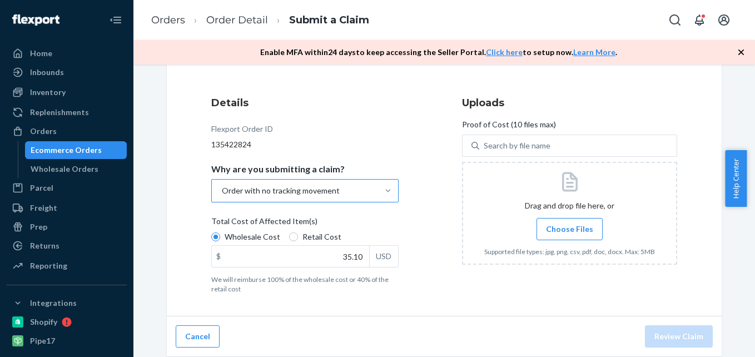
click at [558, 230] on span "Choose Files" at bounding box center [569, 228] width 47 height 11
click at [569, 230] on input "Choose Files" at bounding box center [569, 229] width 1 height 12
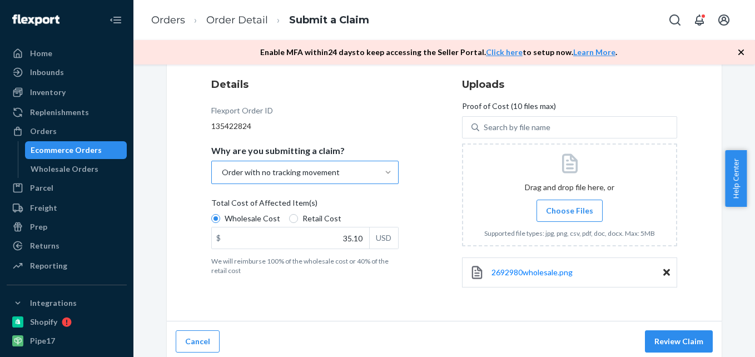
scroll to position [138, 0]
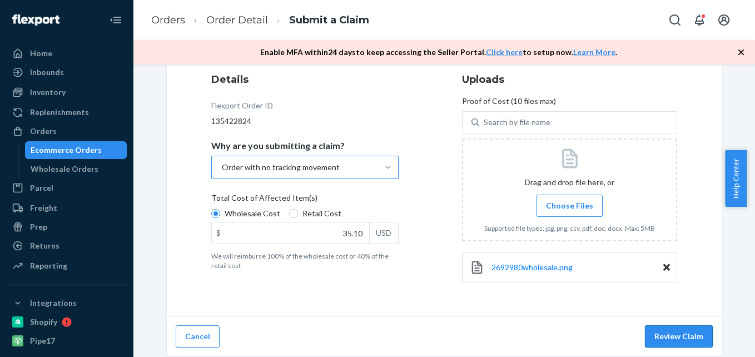
click at [675, 334] on button "Review Claim" at bounding box center [679, 336] width 68 height 22
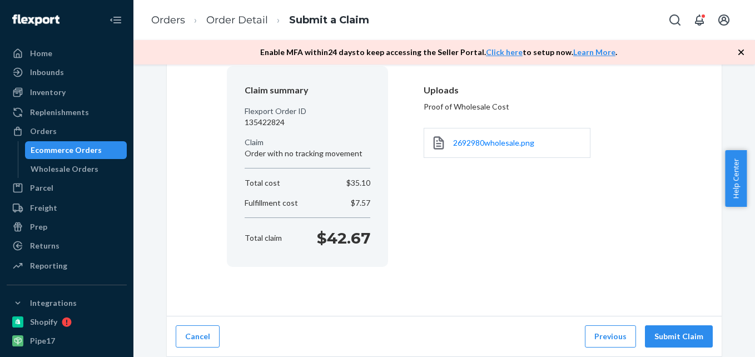
scroll to position [93, 0]
click at [678, 335] on button "Submit Claim" at bounding box center [679, 336] width 68 height 22
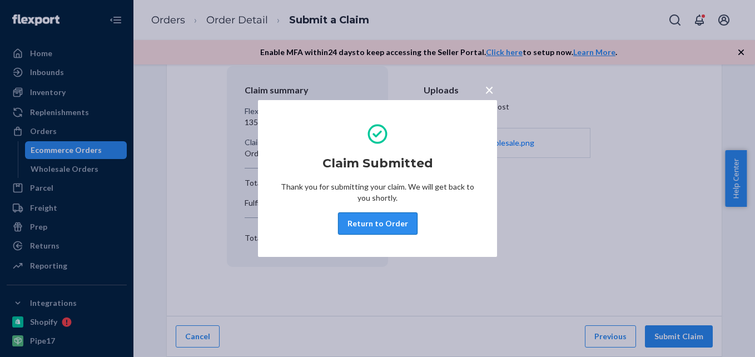
click at [391, 231] on button "Return to Order" at bounding box center [377, 223] width 79 height 22
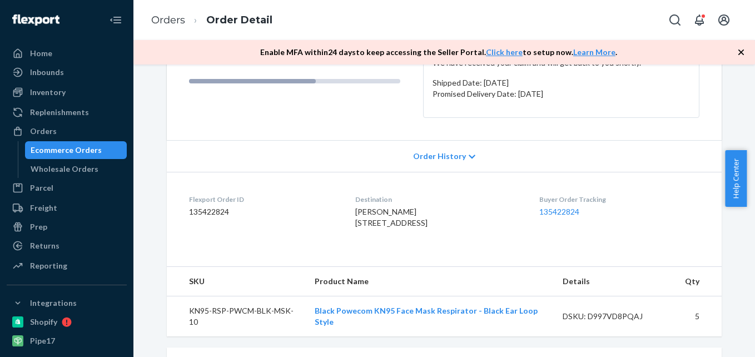
scroll to position [167, 0]
click at [206, 209] on dd "135422824" at bounding box center [263, 210] width 148 height 11
copy dd "135422824"
drag, startPoint x: 38, startPoint y: 129, endPoint x: 110, endPoint y: 97, distance: 78.9
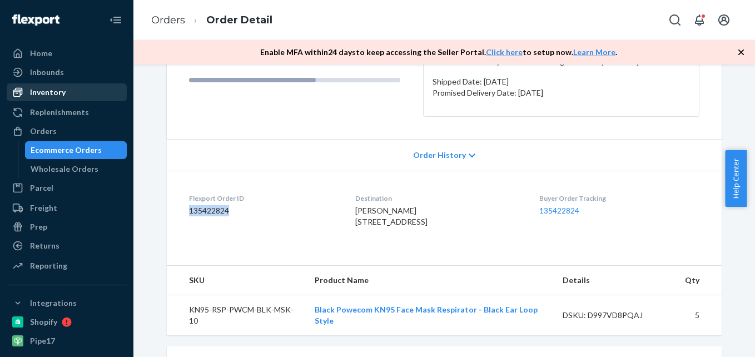
click at [38, 130] on div "Orders" at bounding box center [43, 131] width 27 height 11
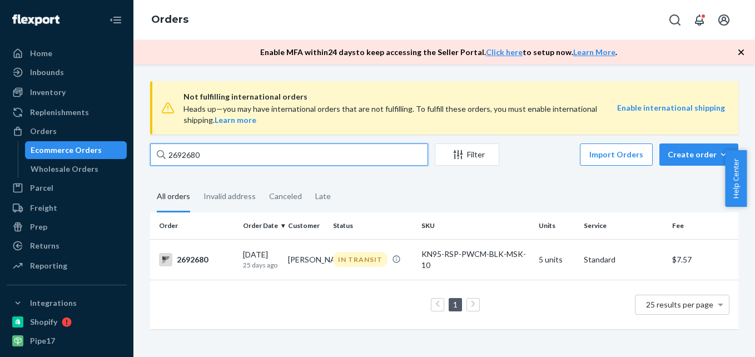
drag, startPoint x: 215, startPoint y: 94, endPoint x: 173, endPoint y: 98, distance: 41.9
click at [163, 96] on div "Not fulfilling international orders Heads up—you may have international orders …" at bounding box center [444, 210] width 605 height 259
paste input "87991"
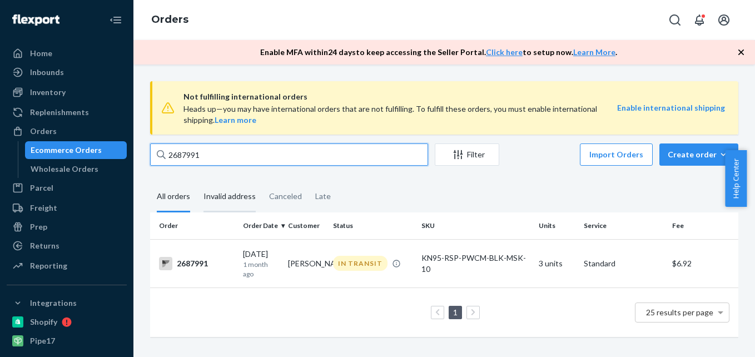
type input "2687991"
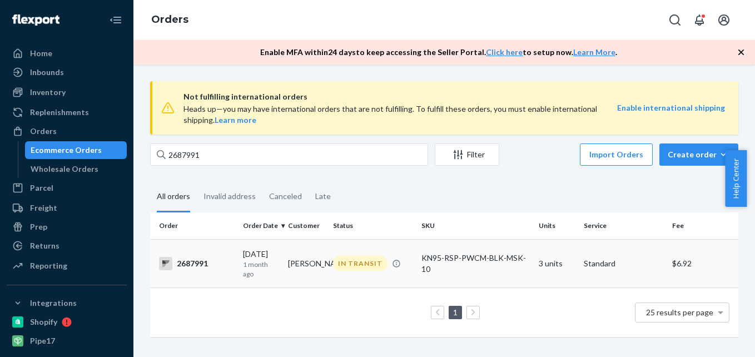
click at [197, 261] on div "2687991" at bounding box center [196, 263] width 75 height 13
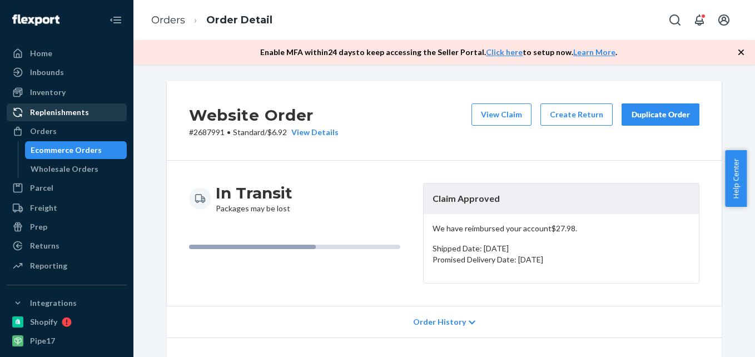
drag, startPoint x: 46, startPoint y: 129, endPoint x: 91, endPoint y: 110, distance: 48.5
click at [46, 129] on div "Orders" at bounding box center [43, 131] width 27 height 11
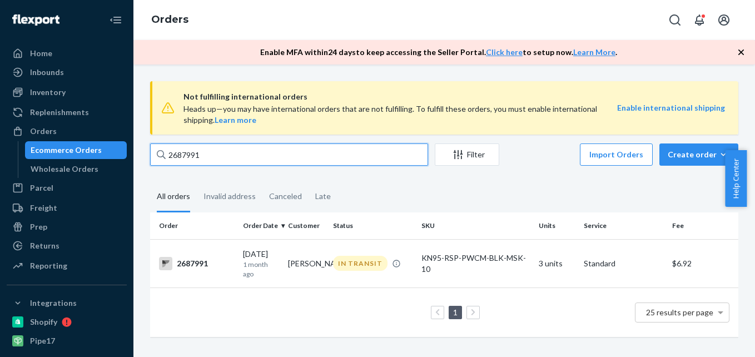
drag, startPoint x: 205, startPoint y: 96, endPoint x: 159, endPoint y: 93, distance: 45.7
click at [159, 93] on div "Not fulfilling international orders Heads up—you may have international orders …" at bounding box center [444, 214] width 605 height 267
paste input "91606"
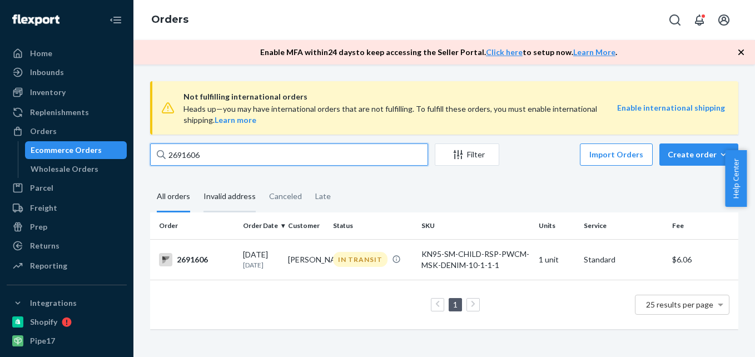
type input "2691606"
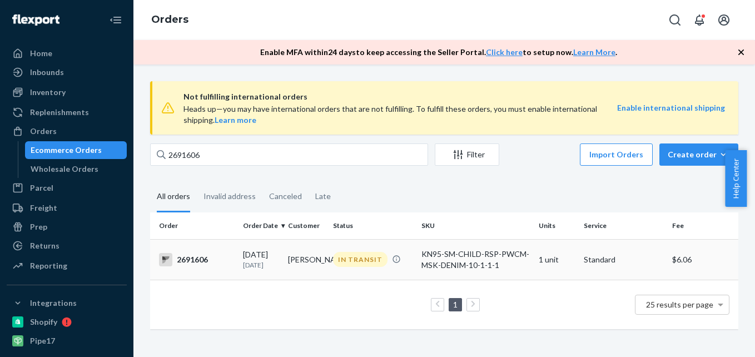
click at [185, 256] on div "2691606" at bounding box center [196, 259] width 75 height 13
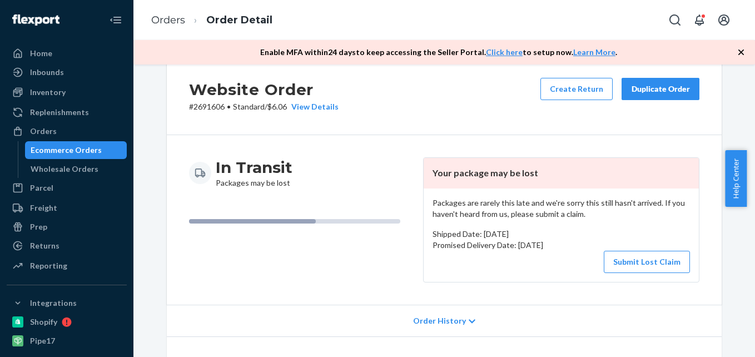
scroll to position [20, 0]
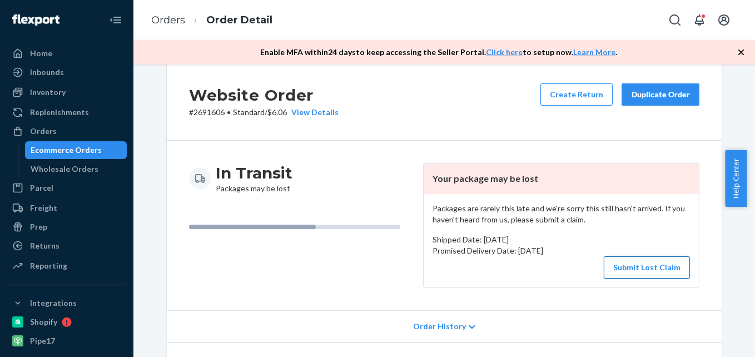
click at [636, 268] on button "Submit Lost Claim" at bounding box center [647, 267] width 86 height 22
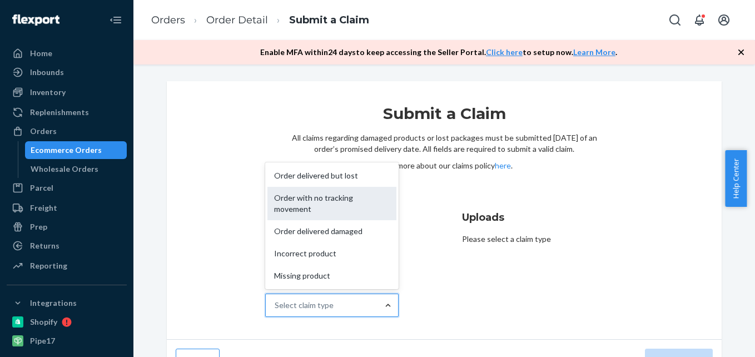
click at [344, 204] on div "Order with no tracking movement" at bounding box center [331, 203] width 129 height 33
click at [276, 300] on input "Why are you submitting a claim? option Order with no tracking movement focused,…" at bounding box center [275, 305] width 1 height 11
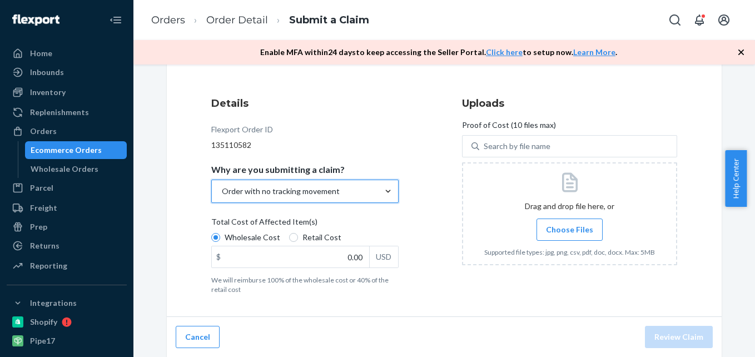
scroll to position [115, 0]
drag, startPoint x: 331, startPoint y: 255, endPoint x: 400, endPoint y: 254, distance: 68.9
click at [398, 255] on div "Details Flexport Order ID 135110582 Why are you submitting a claim? Order with …" at bounding box center [318, 194] width 215 height 211
type input "7.80"
click at [566, 225] on span "Choose Files" at bounding box center [569, 228] width 47 height 11
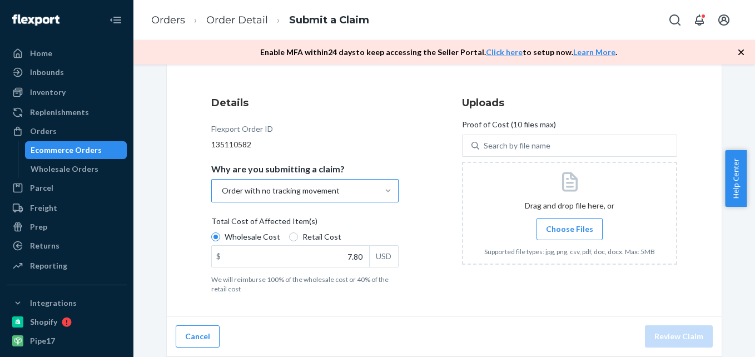
click at [569, 225] on input "Choose Files" at bounding box center [569, 229] width 1 height 12
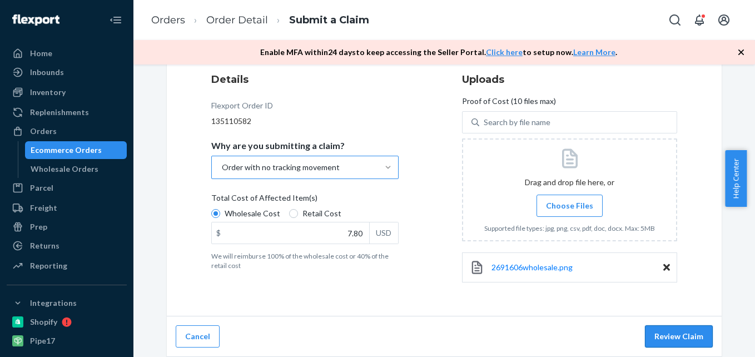
click at [665, 332] on button "Review Claim" at bounding box center [679, 336] width 68 height 22
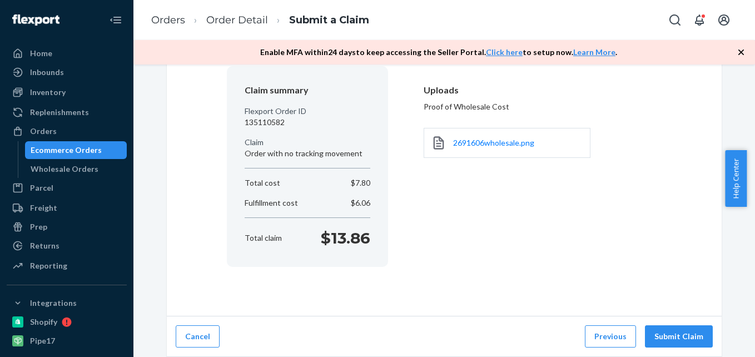
scroll to position [93, 0]
click at [668, 332] on button "Submit Claim" at bounding box center [679, 336] width 68 height 22
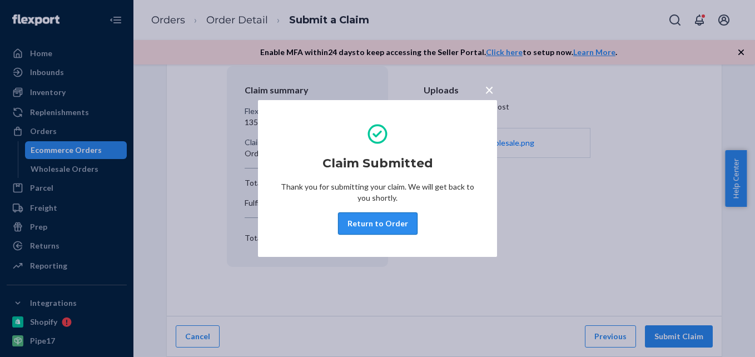
click at [385, 226] on button "Return to Order" at bounding box center [377, 223] width 79 height 22
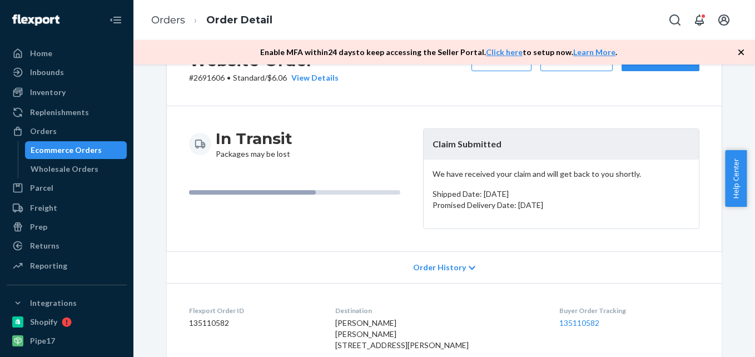
scroll to position [167, 0]
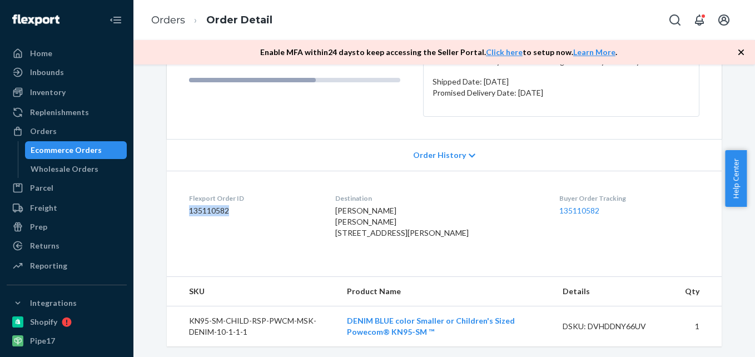
drag, startPoint x: 230, startPoint y: 210, endPoint x: 184, endPoint y: 212, distance: 45.6
click at [184, 212] on dl "Flexport Order ID 135110582 Destination [PERSON_NAME] [PERSON_NAME] [STREET_ADD…" at bounding box center [444, 218] width 555 height 95
drag, startPoint x: 184, startPoint y: 212, endPoint x: 197, endPoint y: 211, distance: 12.9
copy dd "135110582"
click at [44, 129] on div "Orders" at bounding box center [43, 131] width 27 height 11
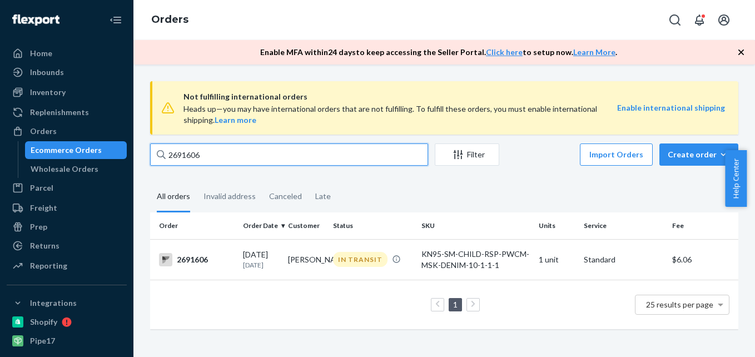
drag, startPoint x: 212, startPoint y: 93, endPoint x: 171, endPoint y: 133, distance: 56.6
click at [157, 109] on div "Not fulfilling international orders Heads up—you may have international orders …" at bounding box center [444, 210] width 605 height 259
paste input "88987"
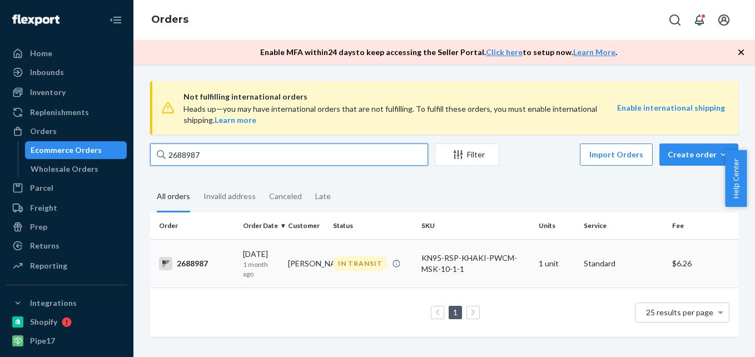
type input "2688987"
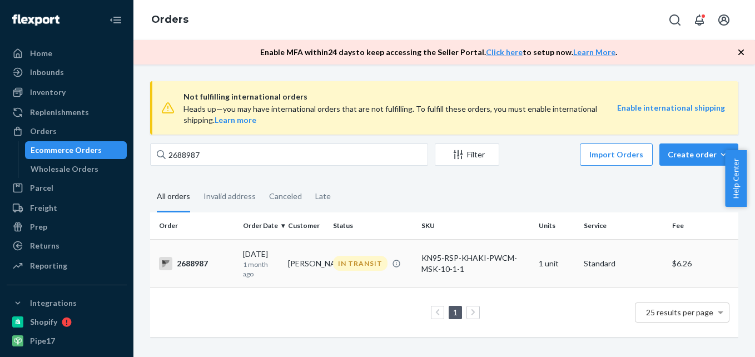
click at [189, 264] on div "2688987" at bounding box center [196, 263] width 75 height 13
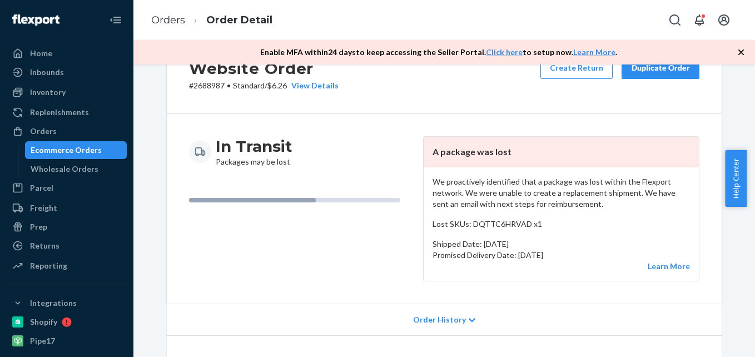
scroll to position [111, 0]
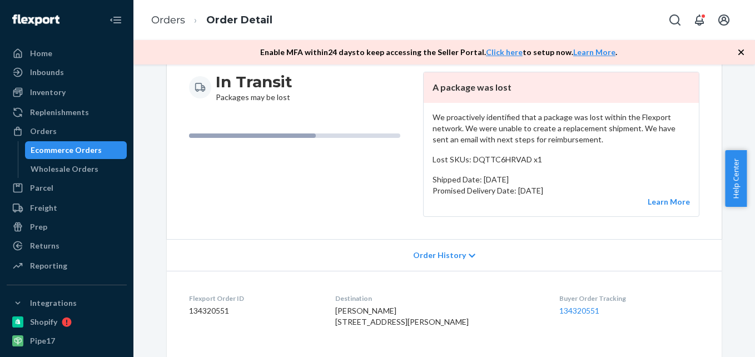
click at [210, 308] on dd "134320551" at bounding box center [253, 310] width 128 height 11
copy dd "134320551"
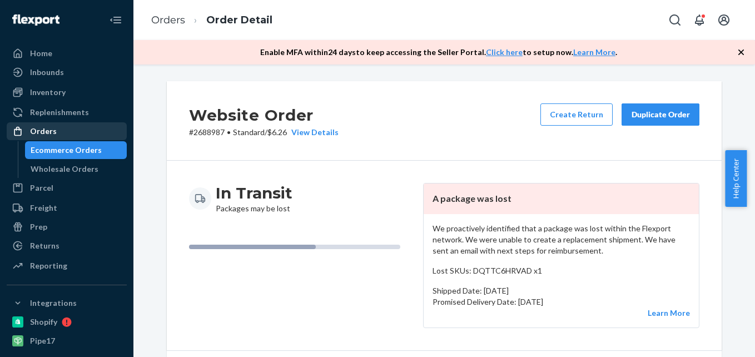
click at [51, 126] on div "Orders" at bounding box center [43, 131] width 27 height 11
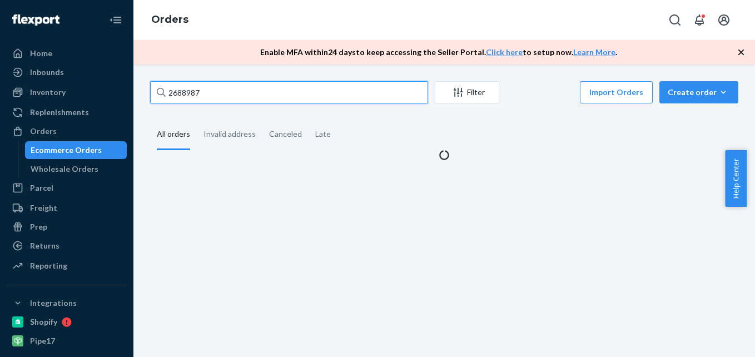
drag, startPoint x: 174, startPoint y: 91, endPoint x: 160, endPoint y: 95, distance: 15.0
click at [160, 95] on div "2688987" at bounding box center [289, 92] width 278 height 22
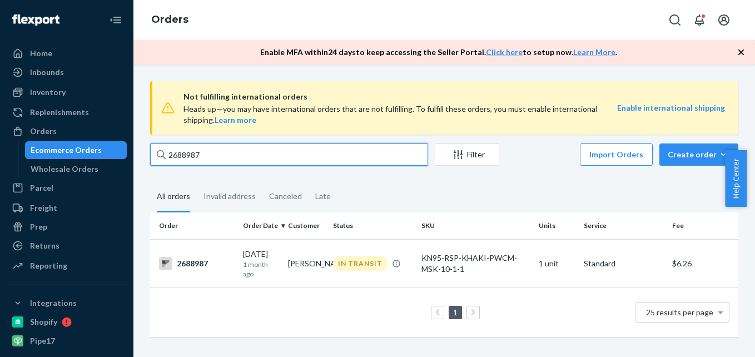
drag, startPoint x: 181, startPoint y: 87, endPoint x: 172, endPoint y: 154, distance: 67.9
click at [172, 154] on input "2688987" at bounding box center [289, 154] width 278 height 22
paste input "94356"
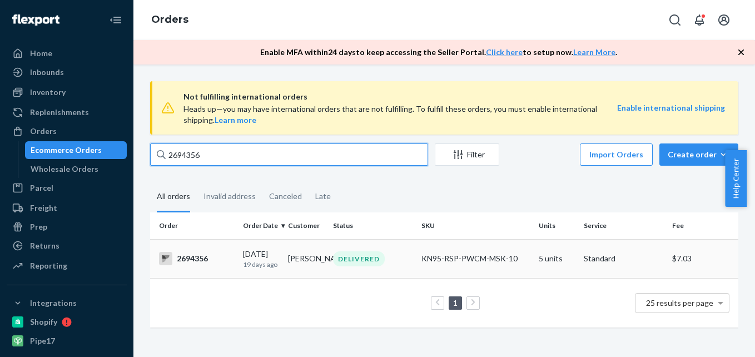
type input "2694356"
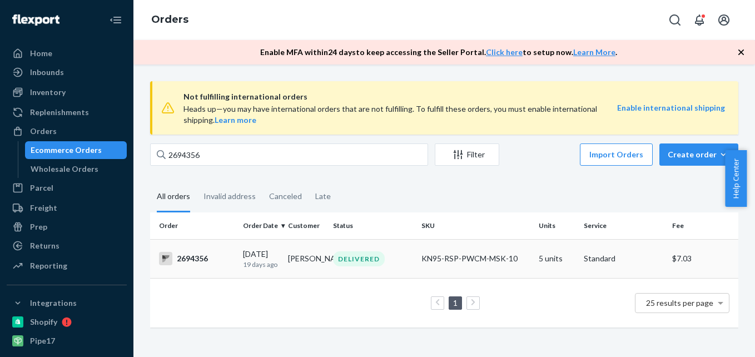
click at [200, 258] on div "2694356" at bounding box center [196, 258] width 75 height 13
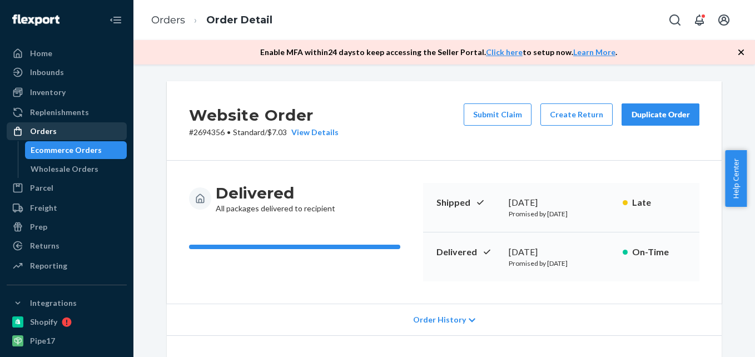
click at [34, 131] on div "Orders" at bounding box center [43, 131] width 27 height 11
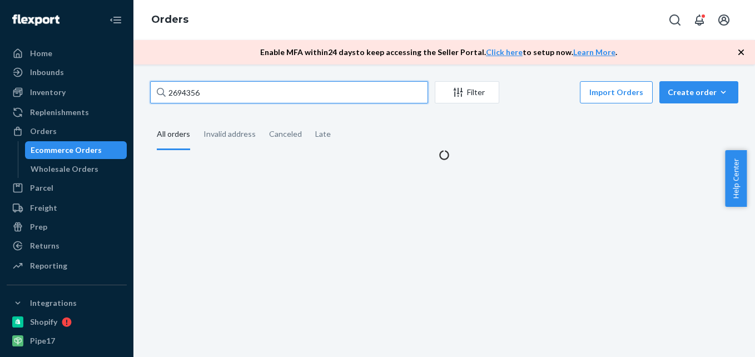
drag, startPoint x: 175, startPoint y: 96, endPoint x: 166, endPoint y: 99, distance: 9.0
click at [166, 99] on input "2694356" at bounding box center [289, 92] width 278 height 22
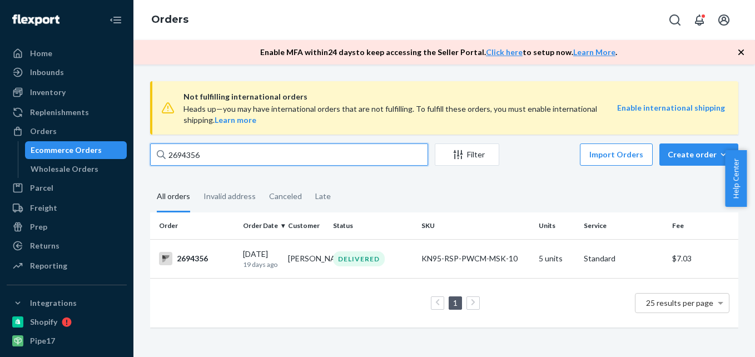
drag, startPoint x: 175, startPoint y: 95, endPoint x: 176, endPoint y: 158, distance: 63.4
click at [174, 158] on input "2694356" at bounding box center [289, 154] width 278 height 22
drag, startPoint x: 201, startPoint y: 157, endPoint x: 181, endPoint y: 156, distance: 20.0
click at [165, 156] on div "2694356" at bounding box center [289, 154] width 278 height 22
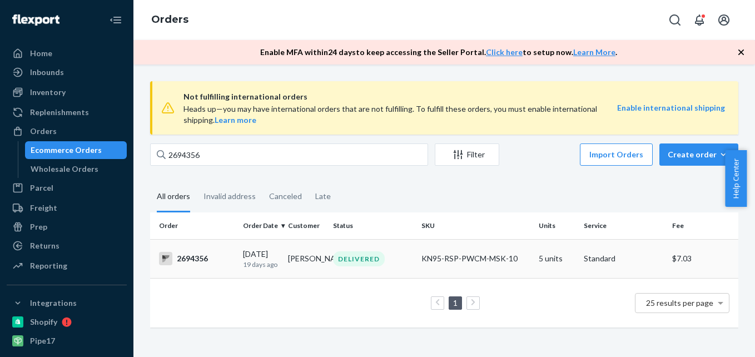
click at [188, 259] on div "2694356" at bounding box center [196, 258] width 75 height 13
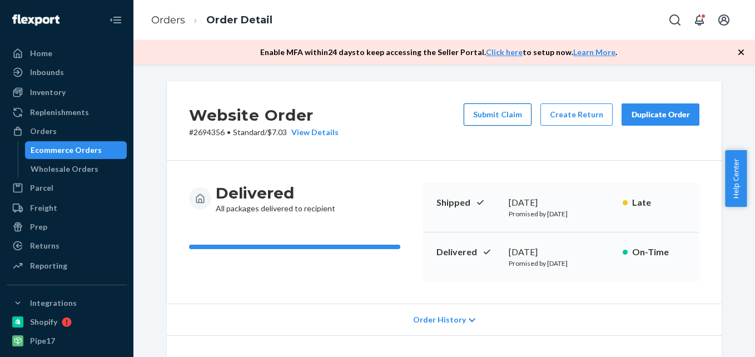
click at [515, 117] on button "Submit Claim" at bounding box center [498, 114] width 68 height 22
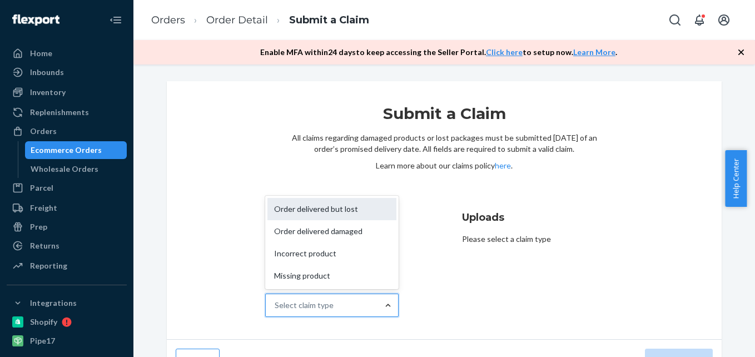
click at [347, 214] on div "Order delivered but lost" at bounding box center [331, 209] width 129 height 22
click at [276, 300] on input "Why are you submitting a claim? option Order delivered but lost focused, 1 of 4…" at bounding box center [275, 305] width 1 height 11
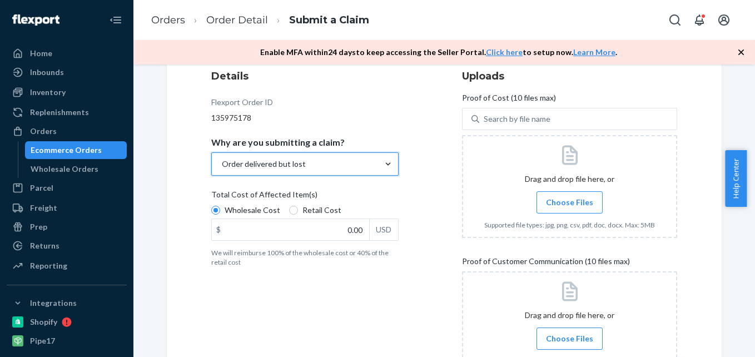
scroll to position [167, 0]
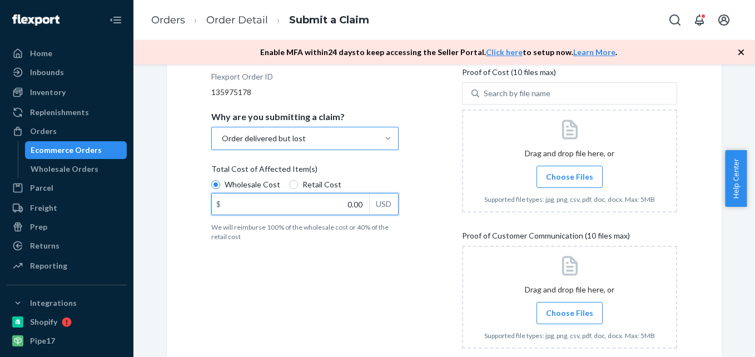
drag, startPoint x: 336, startPoint y: 210, endPoint x: 384, endPoint y: 206, distance: 48.0
click at [384, 206] on div "$ 0.00 USD" at bounding box center [304, 204] width 187 height 22
type input "35.10"
click at [557, 176] on span "Choose Files" at bounding box center [569, 176] width 47 height 11
click at [569, 176] on input "Choose Files" at bounding box center [569, 177] width 1 height 12
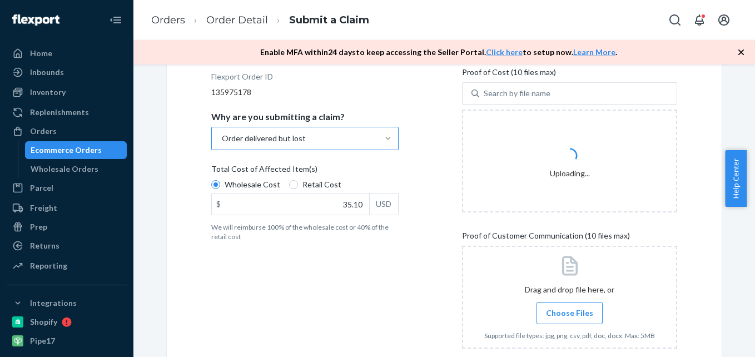
click at [573, 314] on div "Drag and drop file here, or Choose Files Supported file types: jpg, png, csv, p…" at bounding box center [569, 297] width 171 height 93
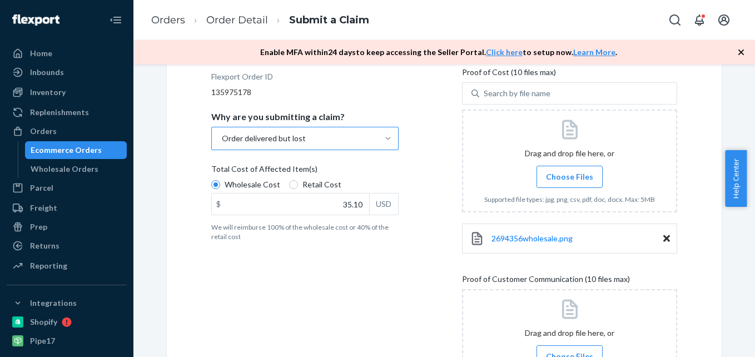
scroll to position [222, 0]
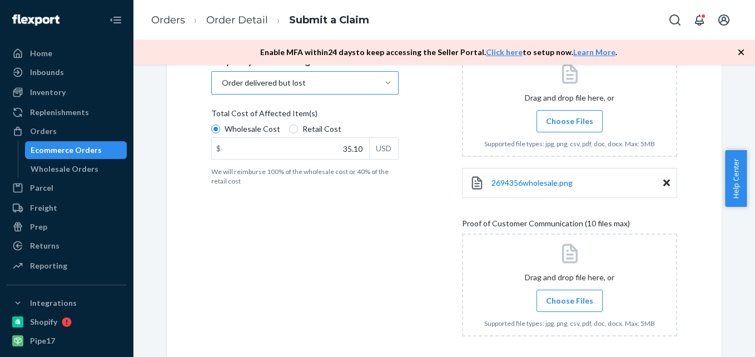
click at [556, 296] on span "Choose Files" at bounding box center [569, 300] width 47 height 11
click at [569, 296] on input "Choose Files" at bounding box center [569, 301] width 1 height 12
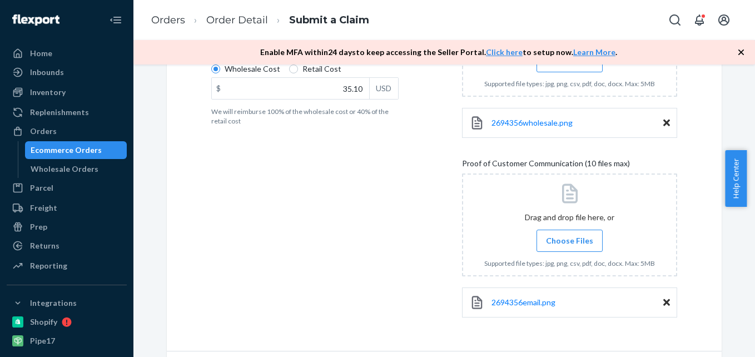
scroll to position [317, 0]
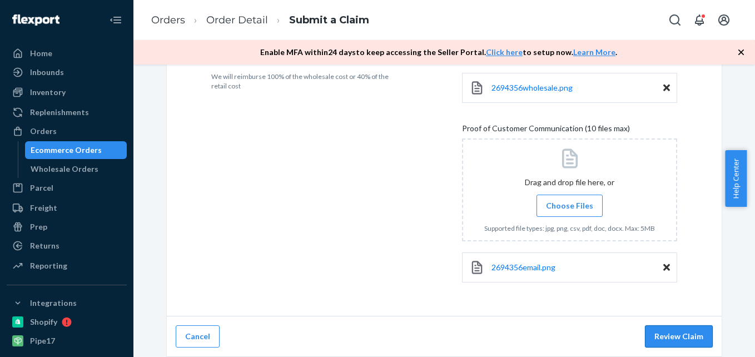
click at [679, 337] on button "Review Claim" at bounding box center [679, 336] width 68 height 22
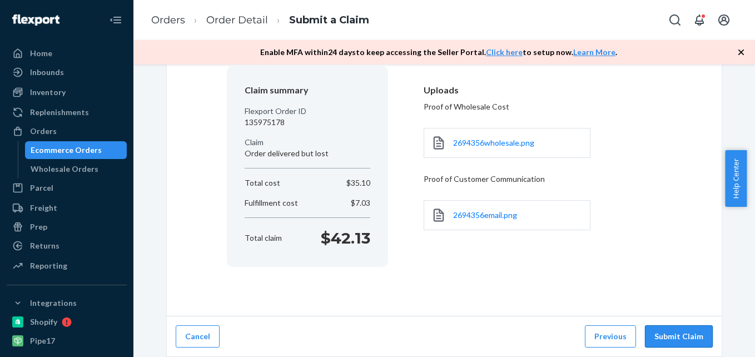
click at [671, 332] on button "Submit Claim" at bounding box center [679, 336] width 68 height 22
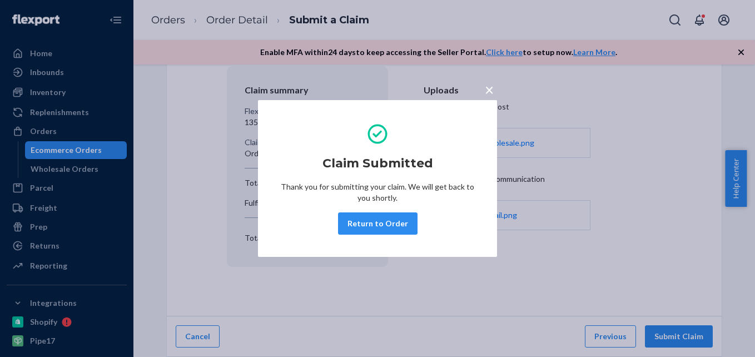
click at [389, 224] on button "Return to Order" at bounding box center [377, 223] width 79 height 22
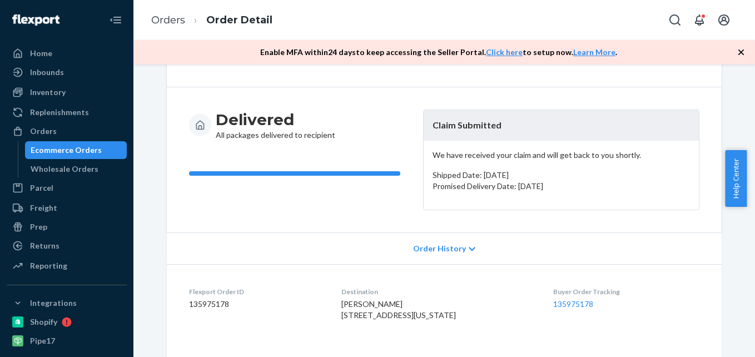
scroll to position [167, 0]
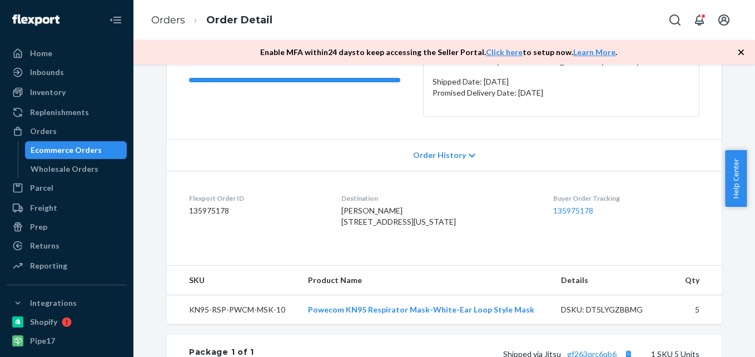
click at [206, 207] on dd "135975178" at bounding box center [256, 210] width 135 height 11
copy dd "135975178"
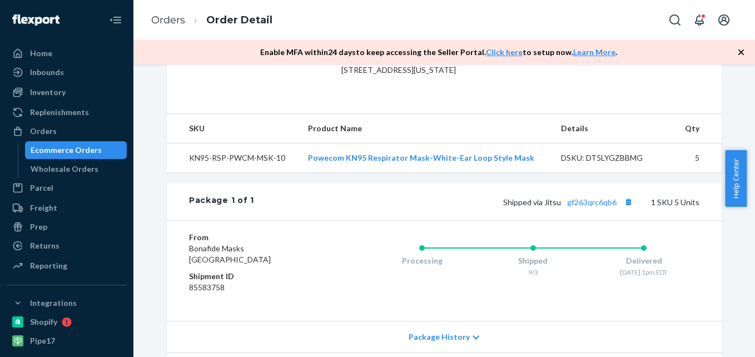
scroll to position [334, 0]
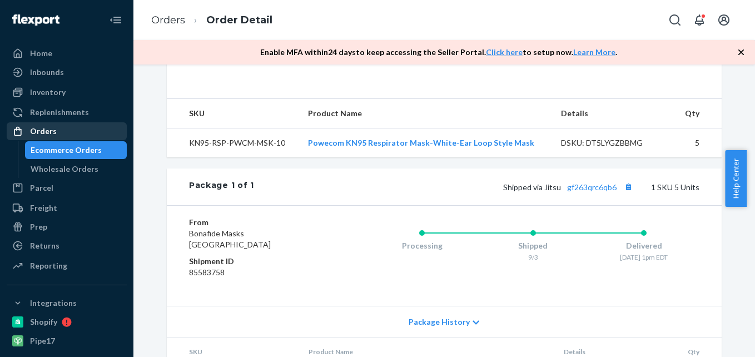
click at [56, 131] on div "Orders" at bounding box center [67, 131] width 118 height 16
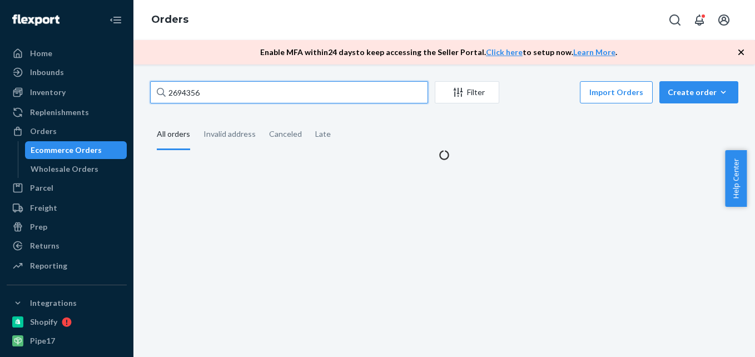
click at [158, 93] on div "2694356 Filter Import Orders Create order Ecommerce order Removal order All ord…" at bounding box center [444, 120] width 605 height 79
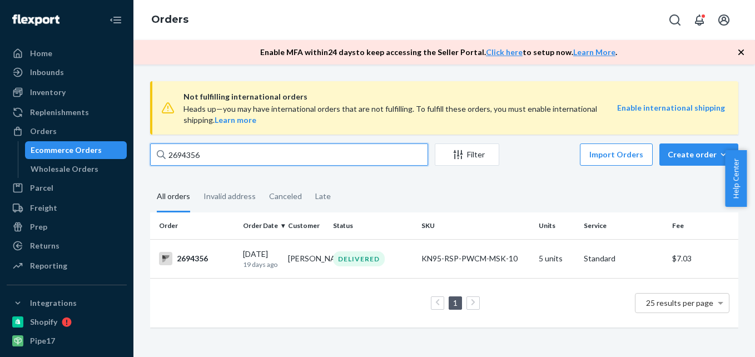
paste input "2800"
type input "2692800"
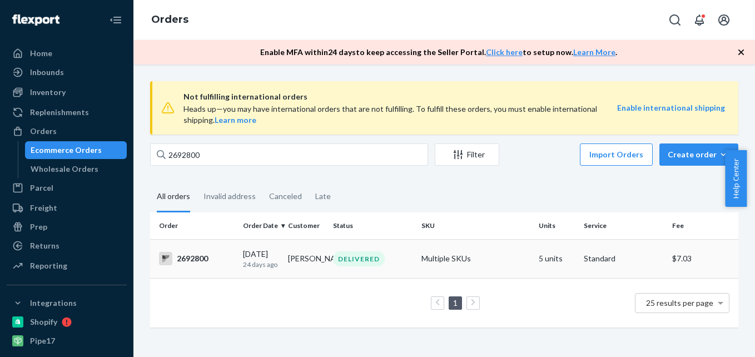
click at [191, 259] on div "2692800" at bounding box center [196, 258] width 75 height 13
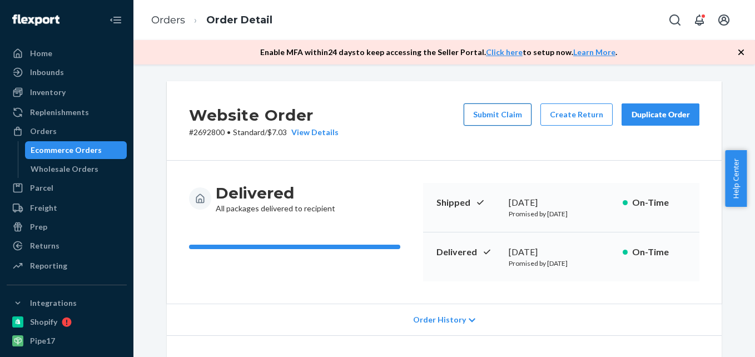
click at [504, 116] on button "Submit Claim" at bounding box center [498, 114] width 68 height 22
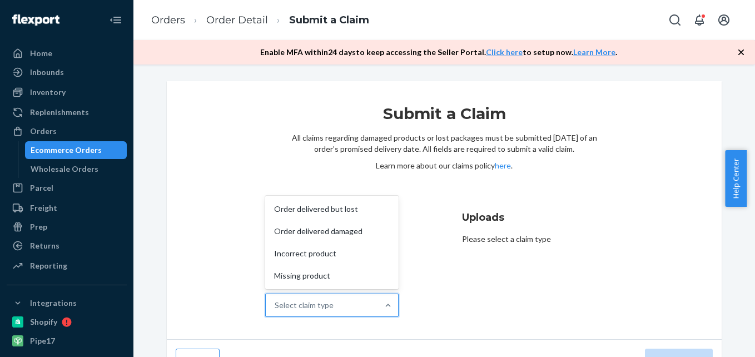
click at [357, 306] on div "Select claim type" at bounding box center [322, 305] width 112 height 22
click at [276, 306] on input "Why are you submitting a claim? option Order delivered but lost focused, 1 of 4…" at bounding box center [275, 305] width 1 height 11
click at [356, 211] on div "Order delivered but lost" at bounding box center [331, 209] width 129 height 22
click at [276, 300] on input "Why are you submitting a claim? option Order delivered but lost focused, 1 of 4…" at bounding box center [275, 305] width 1 height 11
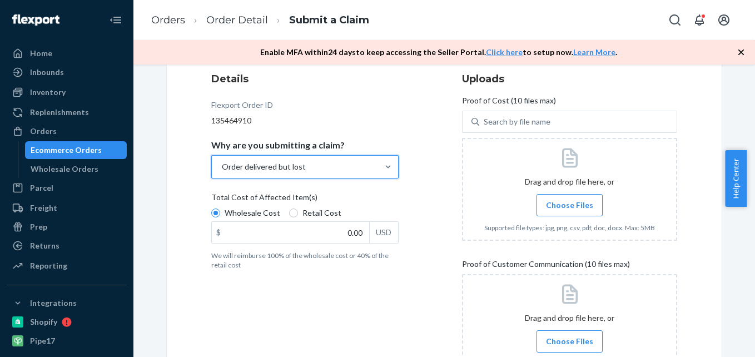
scroll to position [167, 0]
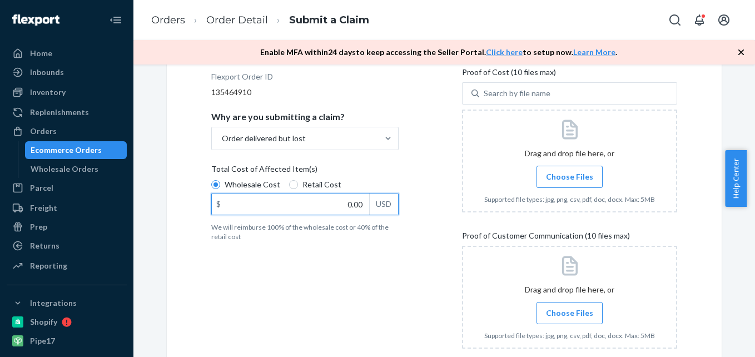
drag, startPoint x: 342, startPoint y: 203, endPoint x: 397, endPoint y: 190, distance: 56.6
click at [397, 190] on div "Wholesale Cost Retail Cost $ 0.00 USD" at bounding box center [304, 198] width 187 height 39
type input "34.50"
click at [570, 174] on span "Choose Files" at bounding box center [569, 176] width 47 height 11
click at [570, 174] on input "Choose Files" at bounding box center [569, 177] width 1 height 12
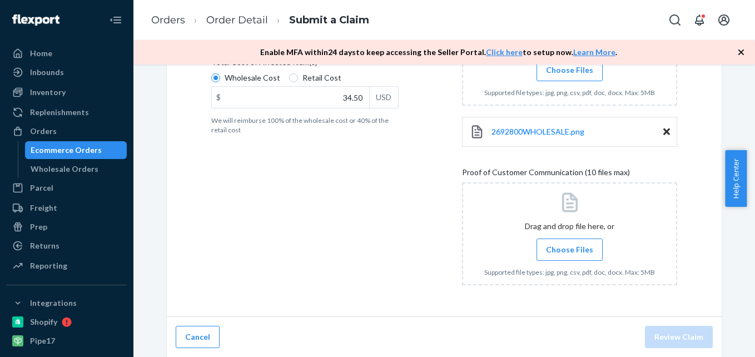
scroll to position [274, 0]
click at [573, 248] on span "Choose Files" at bounding box center [569, 248] width 47 height 11
click at [570, 248] on input "Choose Files" at bounding box center [569, 249] width 1 height 12
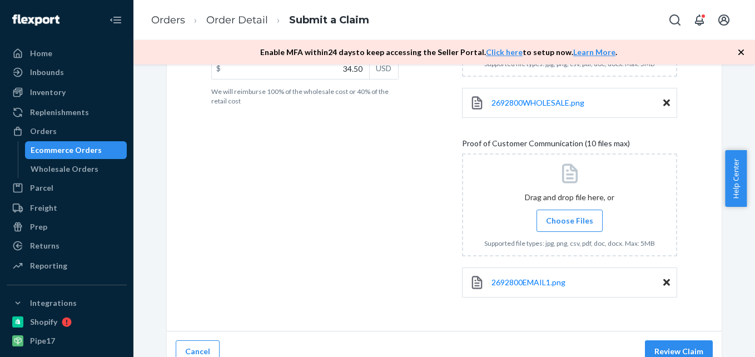
scroll to position [317, 0]
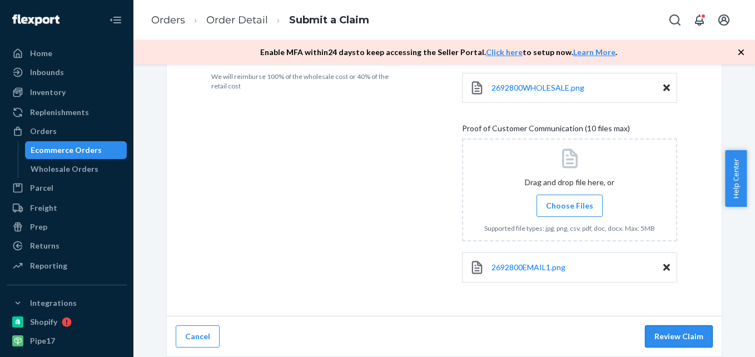
click at [673, 334] on button "Review Claim" at bounding box center [679, 336] width 68 height 22
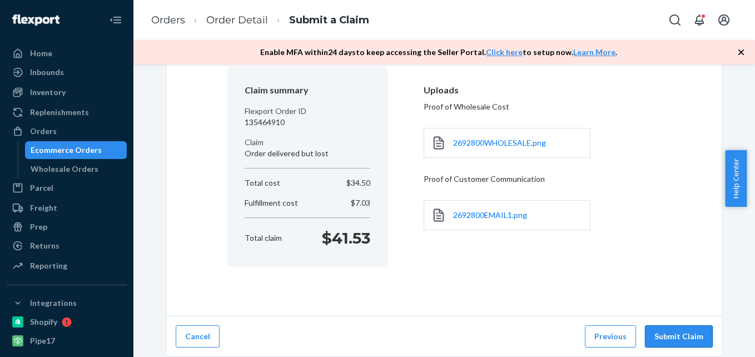
scroll to position [93, 0]
click at [672, 330] on button "Submit Claim" at bounding box center [679, 336] width 68 height 22
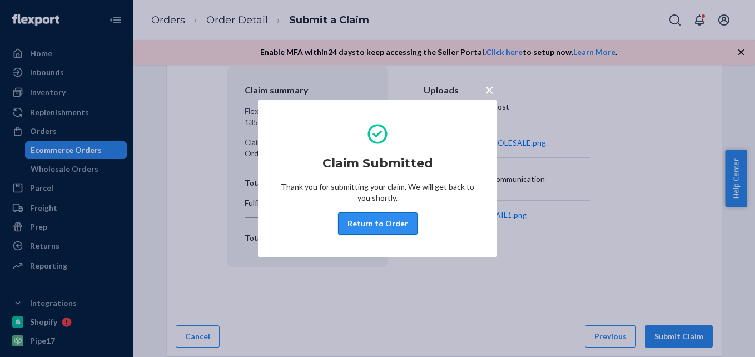
click at [387, 221] on button "Return to Order" at bounding box center [377, 223] width 79 height 22
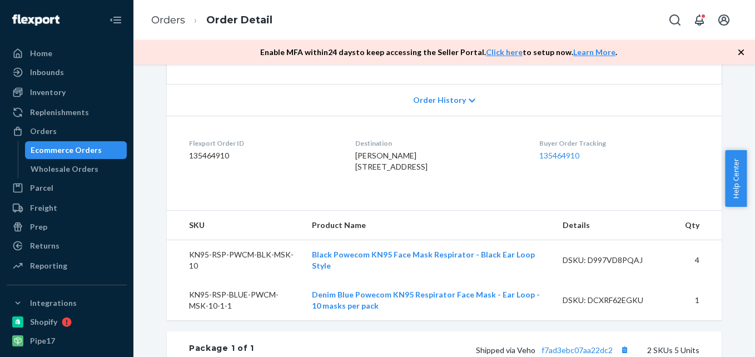
scroll to position [222, 0]
click at [212, 157] on dd "135464910" at bounding box center [263, 155] width 148 height 11
click at [43, 133] on div "Orders" at bounding box center [43, 131] width 27 height 11
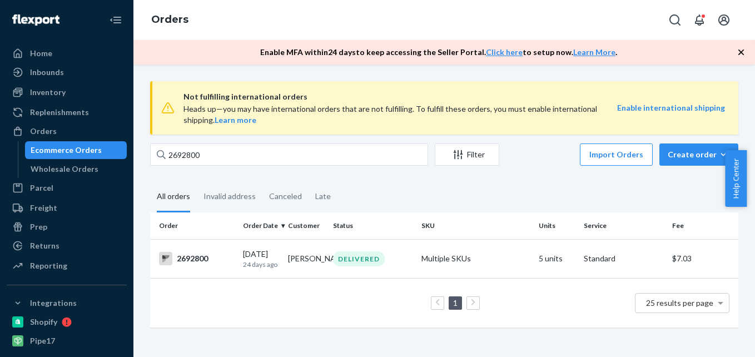
drag, startPoint x: 211, startPoint y: 96, endPoint x: 192, endPoint y: 145, distance: 52.2
click at [210, 97] on span "Not fulfilling international orders" at bounding box center [400, 96] width 434 height 13
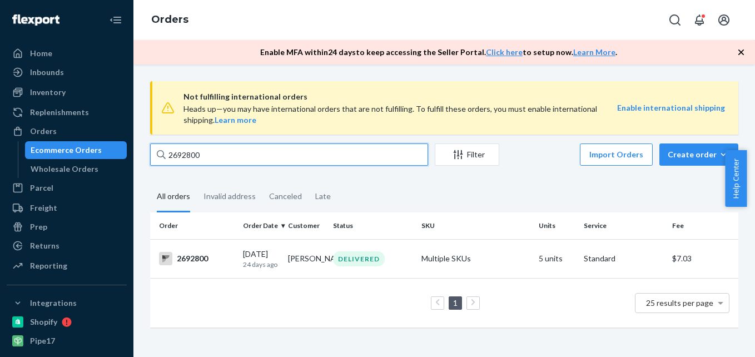
drag, startPoint x: 210, startPoint y: 151, endPoint x: 169, endPoint y: 154, distance: 40.7
click at [169, 154] on input "2692800" at bounding box center [289, 154] width 278 height 22
paste input "1976"
type input "2691976"
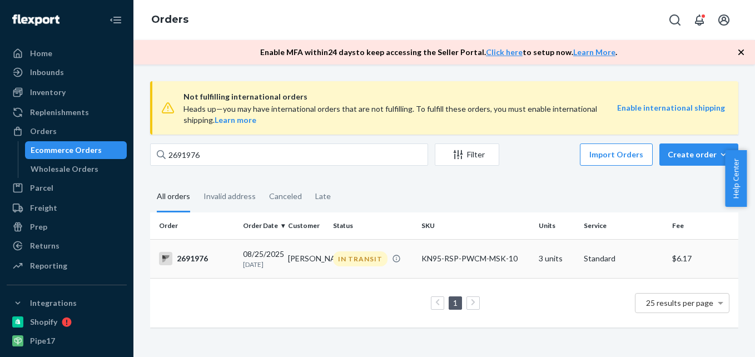
click at [192, 258] on div "2691976" at bounding box center [196, 258] width 75 height 13
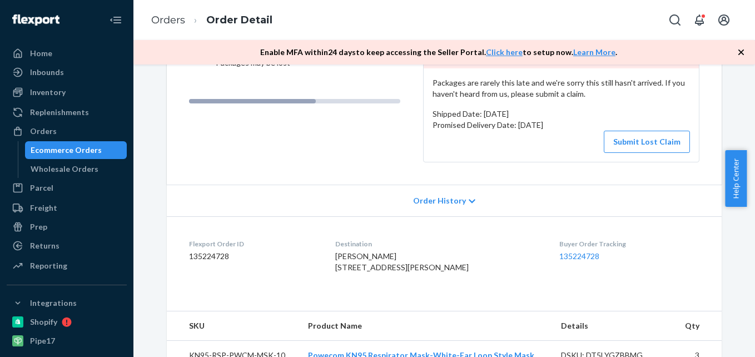
scroll to position [56, 0]
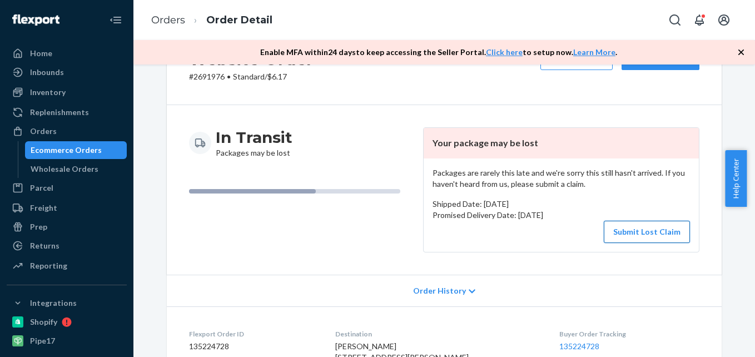
click at [639, 234] on button "Submit Lost Claim" at bounding box center [647, 232] width 86 height 22
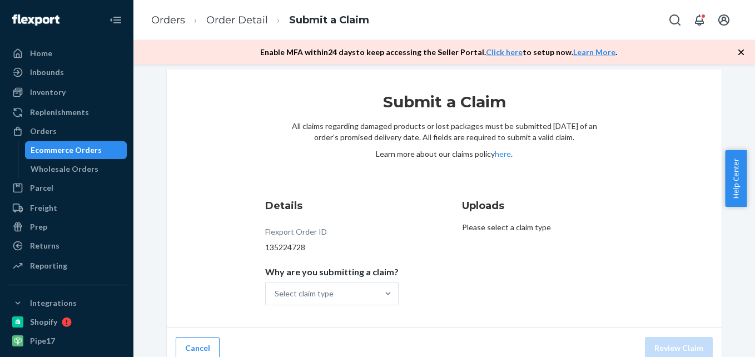
scroll to position [23, 0]
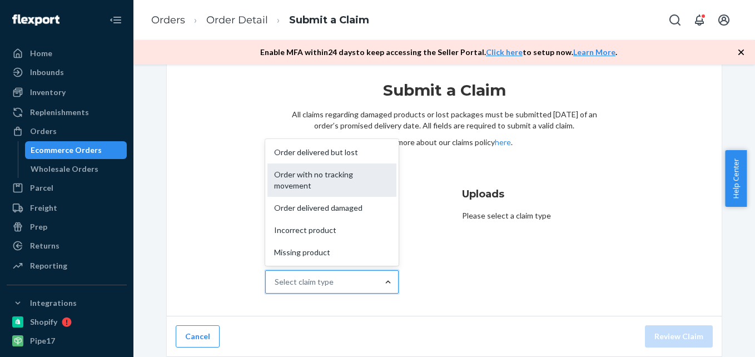
click at [339, 182] on div "Order with no tracking movement" at bounding box center [331, 179] width 129 height 33
click at [276, 276] on input "Why are you submitting a claim? option Order with no tracking movement focused,…" at bounding box center [275, 281] width 1 height 11
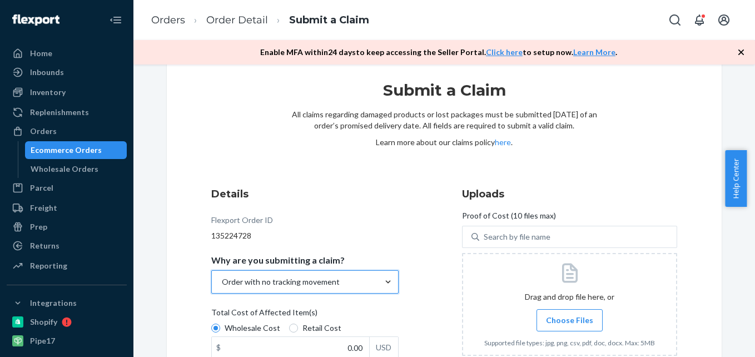
scroll to position [115, 0]
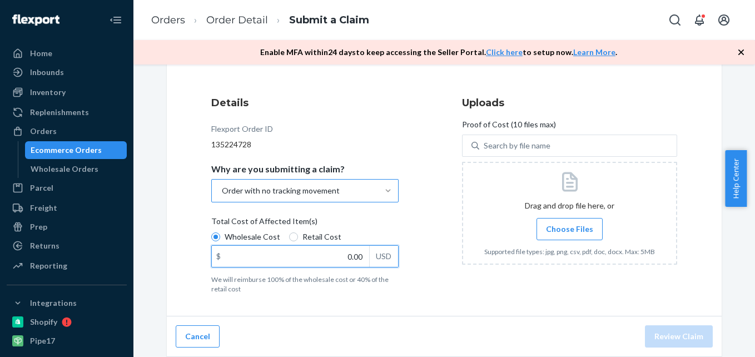
drag, startPoint x: 342, startPoint y: 255, endPoint x: 397, endPoint y: 257, distance: 55.6
click at [397, 257] on div "Details Flexport Order ID 135224728 Why are you submitting a claim? Order with …" at bounding box center [318, 194] width 215 height 211
type input "21.06"
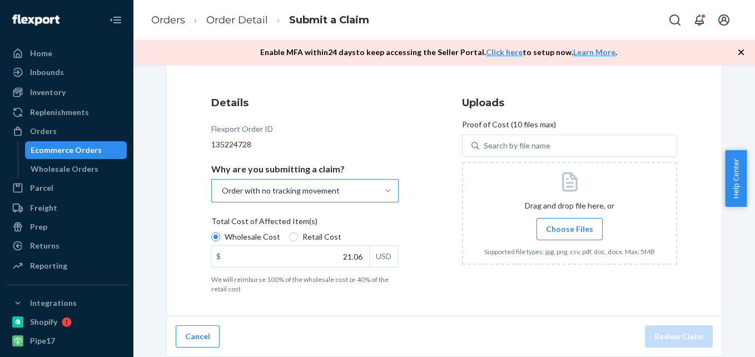
click at [563, 229] on span "Choose Files" at bounding box center [569, 228] width 47 height 11
click at [569, 229] on input "Choose Files" at bounding box center [569, 229] width 1 height 12
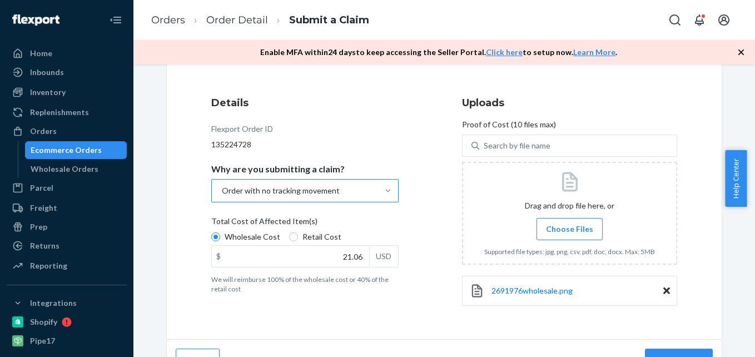
scroll to position [138, 0]
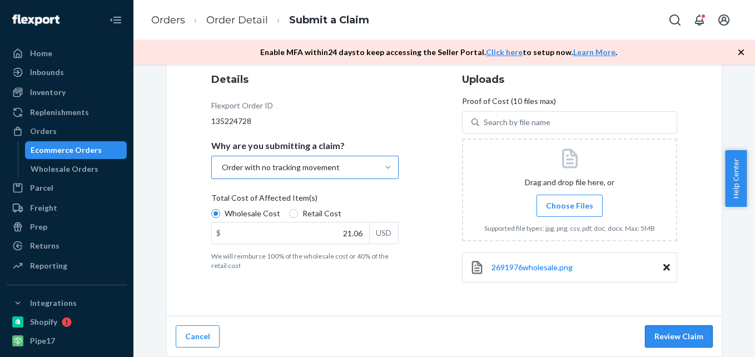
click at [681, 337] on button "Review Claim" at bounding box center [679, 336] width 68 height 22
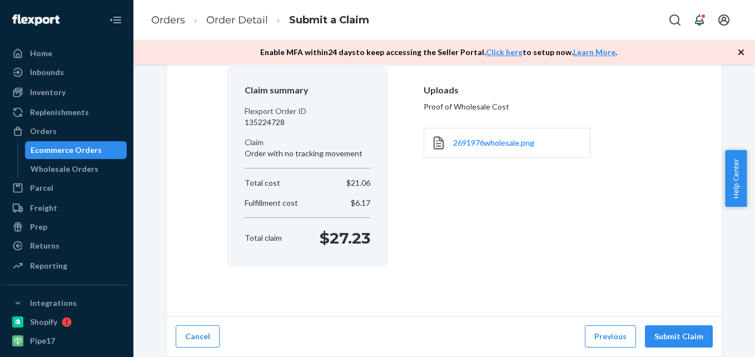
scroll to position [93, 0]
click at [657, 333] on button "Submit Claim" at bounding box center [679, 336] width 68 height 22
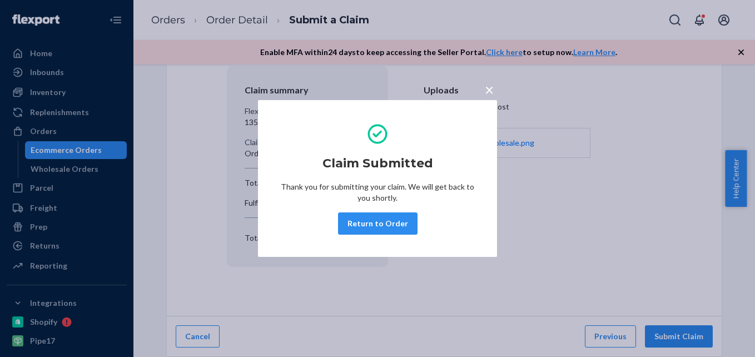
drag, startPoint x: 379, startPoint y: 220, endPoint x: 364, endPoint y: 219, distance: 15.1
click at [378, 221] on button "Return to Order" at bounding box center [377, 223] width 79 height 22
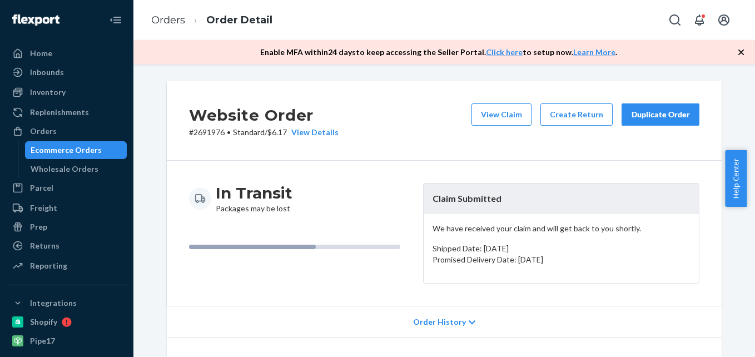
click at [205, 131] on p "# 2691976 • Standard / $6.17 View Details" at bounding box center [264, 132] width 150 height 11
click at [37, 128] on div "Orders" at bounding box center [43, 131] width 27 height 11
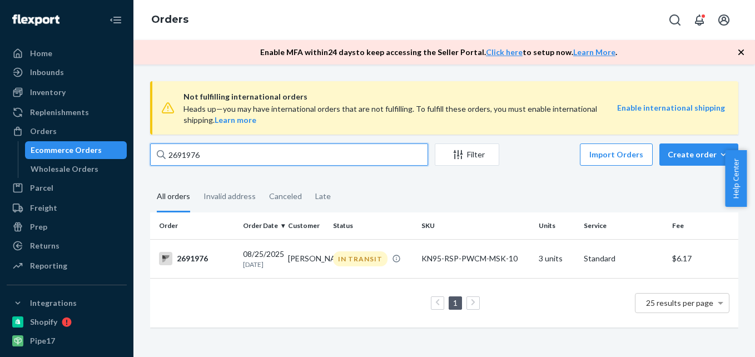
drag, startPoint x: 202, startPoint y: 91, endPoint x: 152, endPoint y: 112, distance: 54.1
click at [152, 112] on div "Not fulfilling international orders Heads up—you may have international orders …" at bounding box center [444, 209] width 605 height 257
paste input "435"
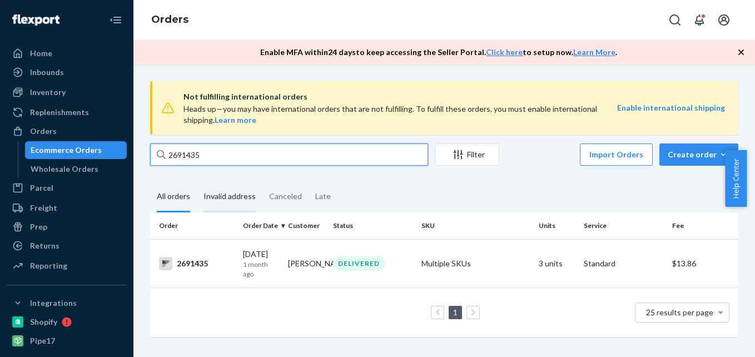
type input "2691435"
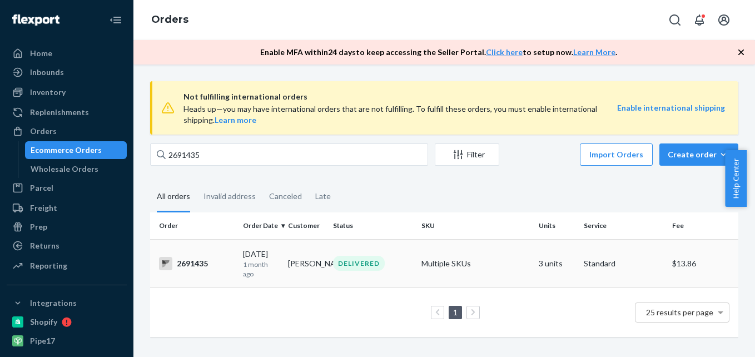
click at [190, 262] on div "2691435" at bounding box center [196, 263] width 75 height 13
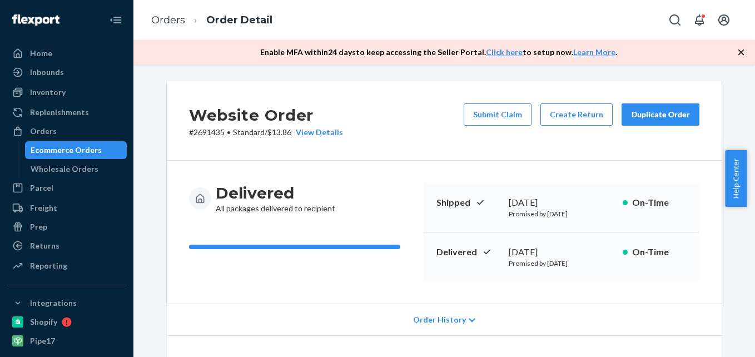
drag, startPoint x: 51, startPoint y: 127, endPoint x: 126, endPoint y: 97, distance: 81.1
click at [51, 126] on div "Orders" at bounding box center [43, 131] width 27 height 11
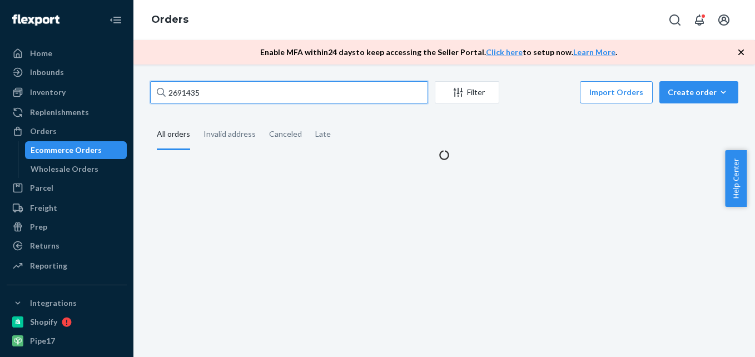
click at [157, 96] on div "2691435 Filter Import Orders Create order Ecommerce order Removal order All ord…" at bounding box center [444, 120] width 605 height 79
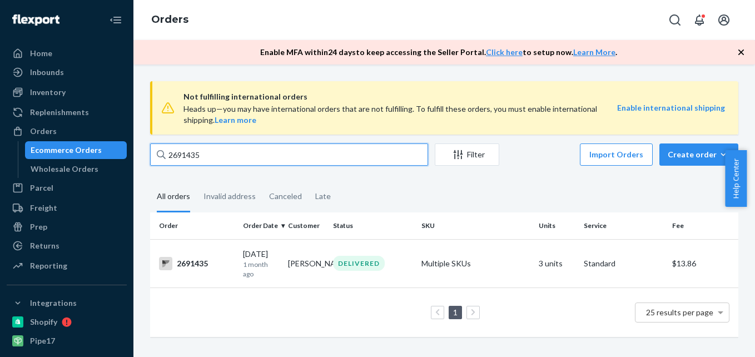
paste input "5690"
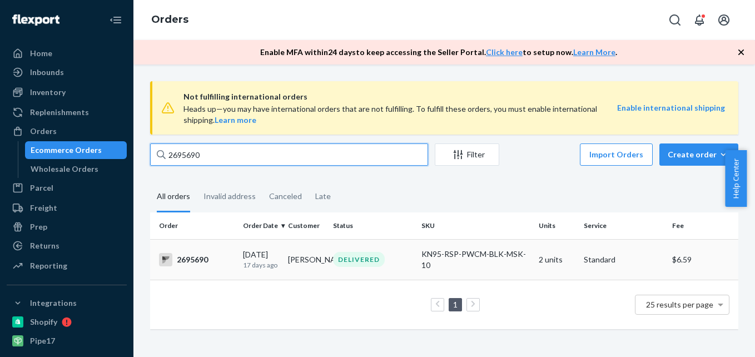
type input "2695690"
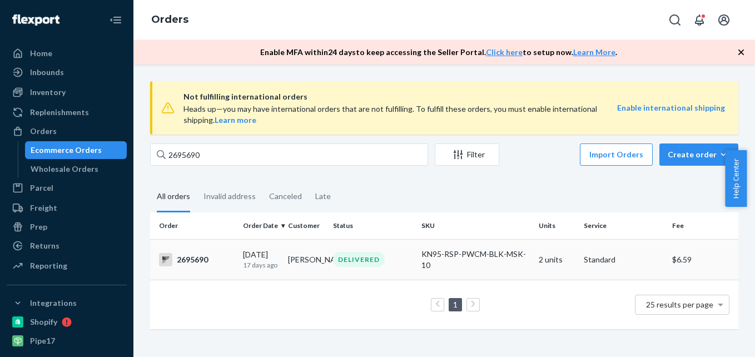
click at [186, 257] on div "2695690" at bounding box center [196, 259] width 75 height 13
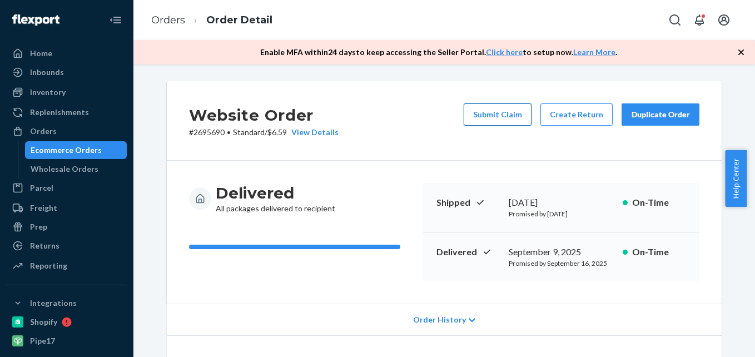
click at [507, 111] on button "Submit Claim" at bounding box center [498, 114] width 68 height 22
click at [498, 107] on button "Submit Claim" at bounding box center [498, 114] width 68 height 22
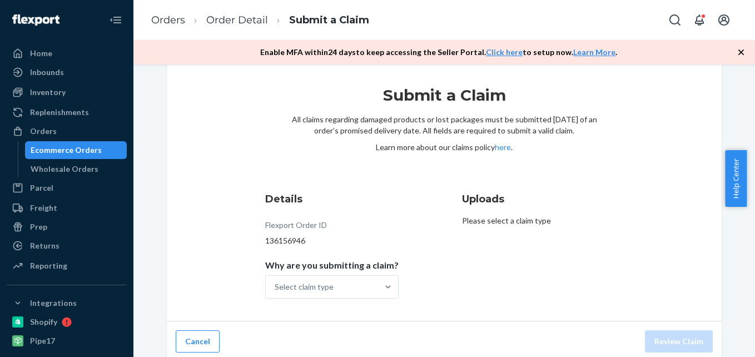
scroll to position [23, 0]
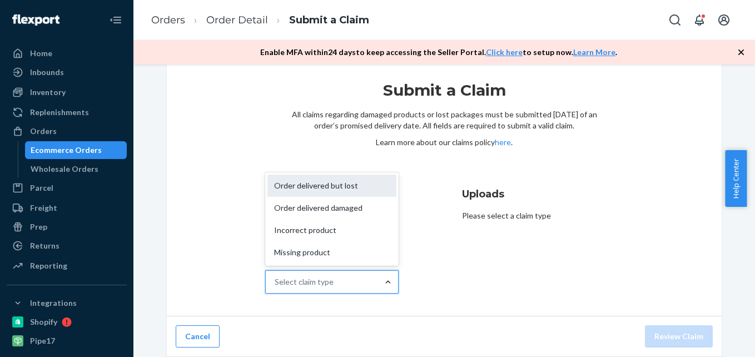
click at [344, 188] on div "Order delivered but lost" at bounding box center [331, 186] width 129 height 22
click at [276, 276] on input "Why are you submitting a claim? option Order delivered but lost focused, 1 of 4…" at bounding box center [275, 281] width 1 height 11
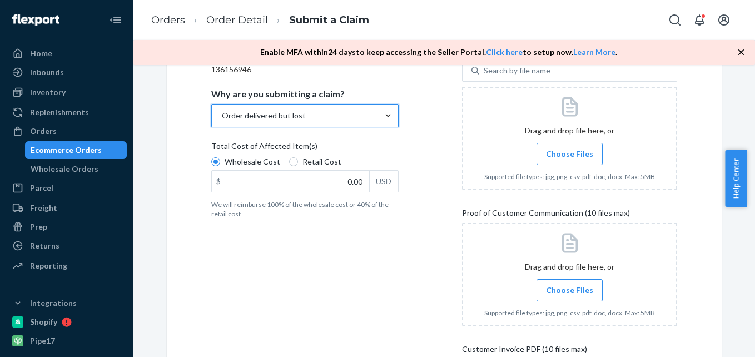
scroll to position [190, 0]
click at [563, 149] on span "Choose Files" at bounding box center [569, 153] width 47 height 11
click at [569, 149] on input "Choose Files" at bounding box center [569, 153] width 1 height 12
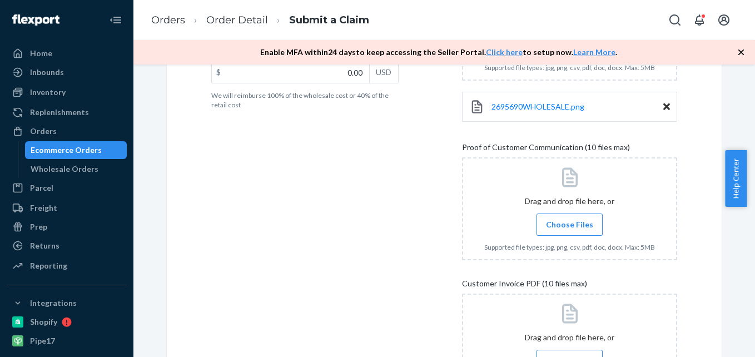
scroll to position [301, 0]
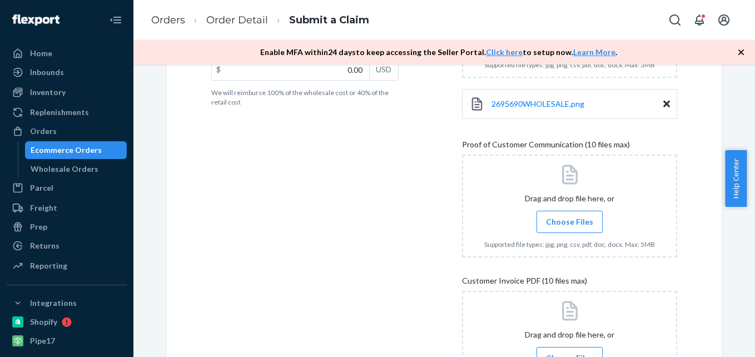
click at [566, 219] on span "Choose Files" at bounding box center [569, 221] width 47 height 11
click at [569, 219] on input "Choose Files" at bounding box center [569, 222] width 1 height 12
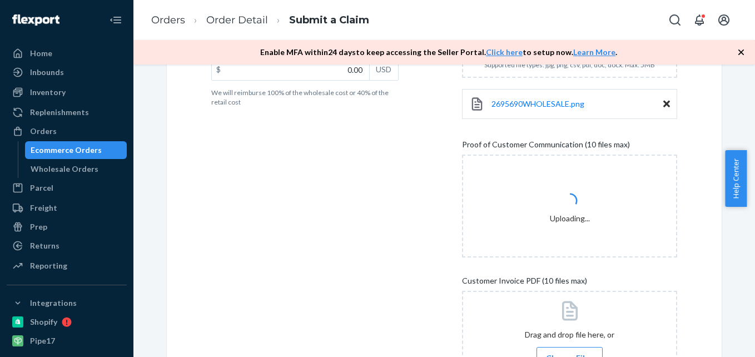
scroll to position [412, 0]
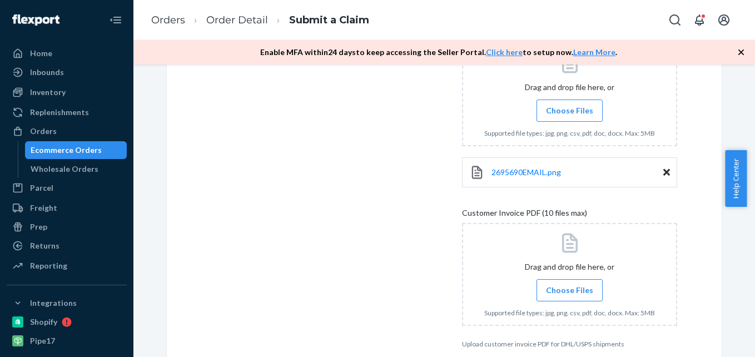
click at [560, 285] on span "Choose Files" at bounding box center [569, 290] width 47 height 11
click at [569, 285] on input "Choose Files" at bounding box center [569, 290] width 1 height 12
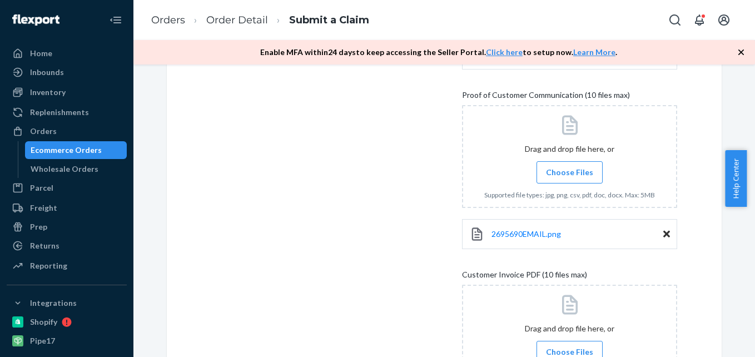
scroll to position [184, 0]
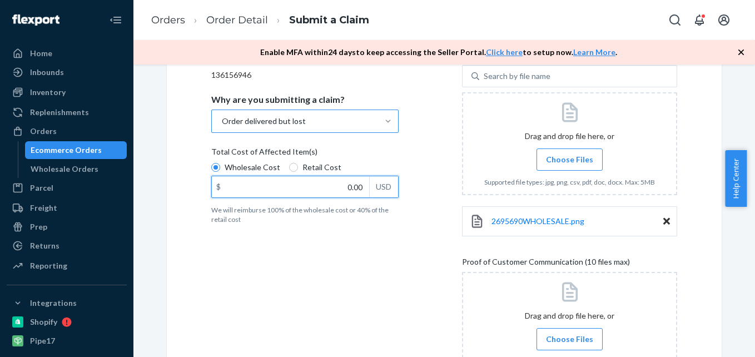
drag, startPoint x: 339, startPoint y: 182, endPoint x: 369, endPoint y: 190, distance: 30.5
click at [369, 190] on div "$ 0.00 USD" at bounding box center [304, 187] width 187 height 22
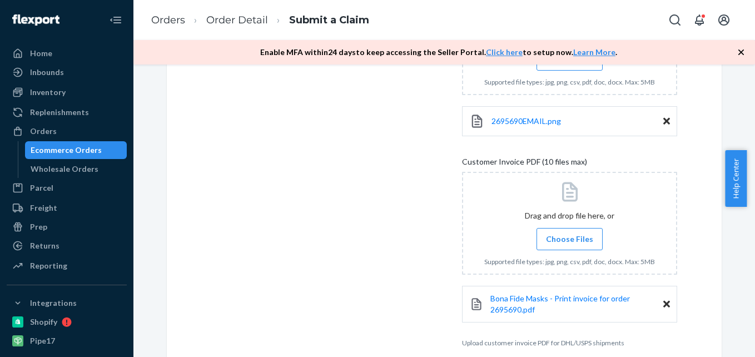
scroll to position [518, 0]
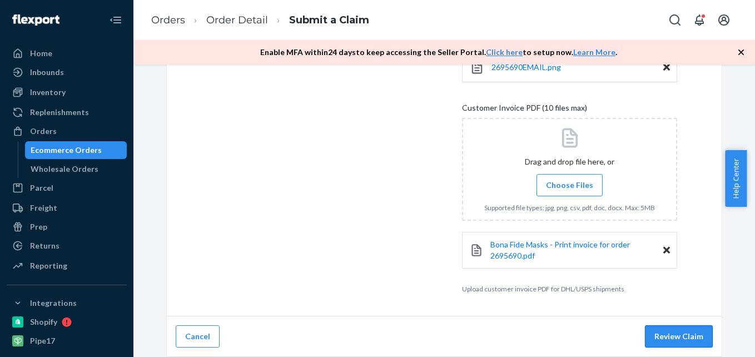
type input "14.04"
click at [667, 330] on button "Review Claim" at bounding box center [679, 336] width 68 height 22
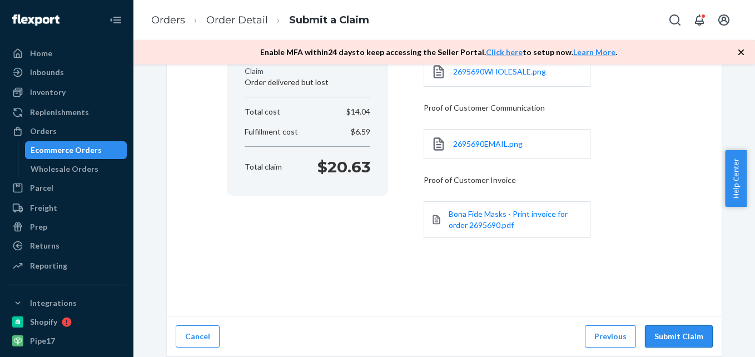
click at [690, 334] on button "Submit Claim" at bounding box center [679, 336] width 68 height 22
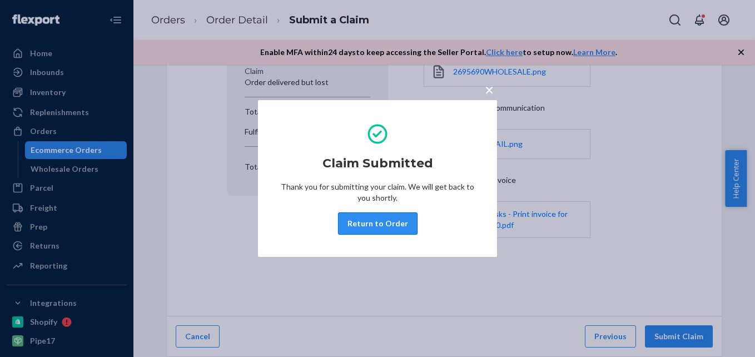
click at [385, 227] on button "Return to Order" at bounding box center [377, 223] width 79 height 22
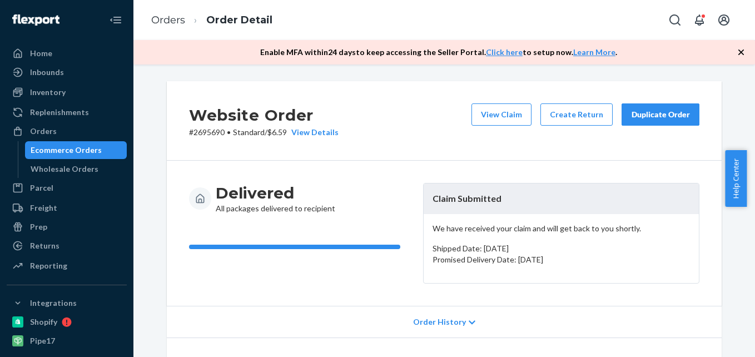
scroll to position [167, 0]
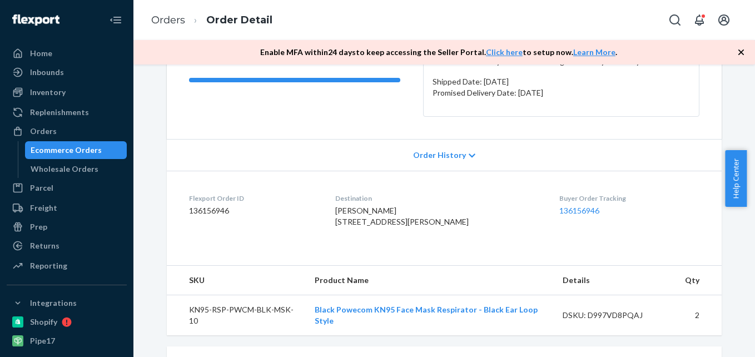
click at [205, 210] on dd "136156946" at bounding box center [253, 210] width 128 height 11
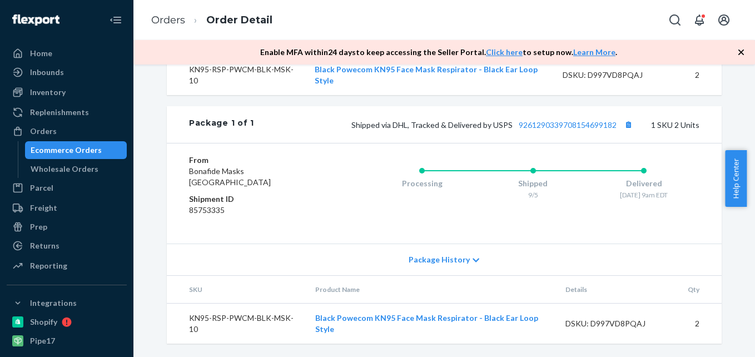
scroll to position [374, 0]
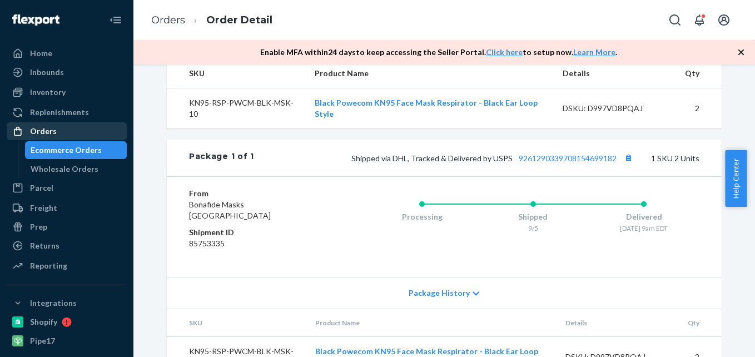
click at [52, 129] on div "Orders" at bounding box center [43, 131] width 27 height 11
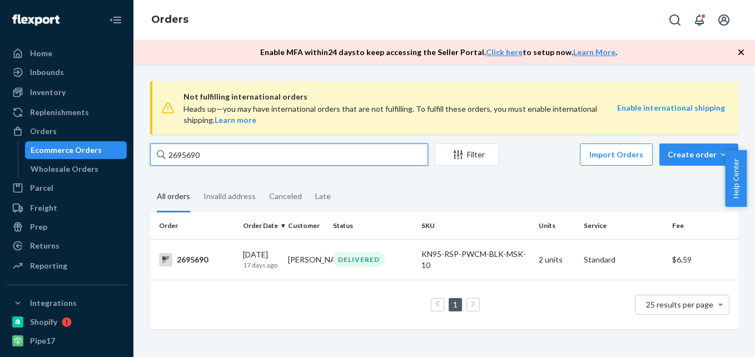
drag, startPoint x: 217, startPoint y: 94, endPoint x: 186, endPoint y: 95, distance: 30.6
click at [164, 95] on div "Not fulfilling international orders Heads up—you may have international orders …" at bounding box center [444, 210] width 605 height 259
paste input "29781"
type input "2629781"
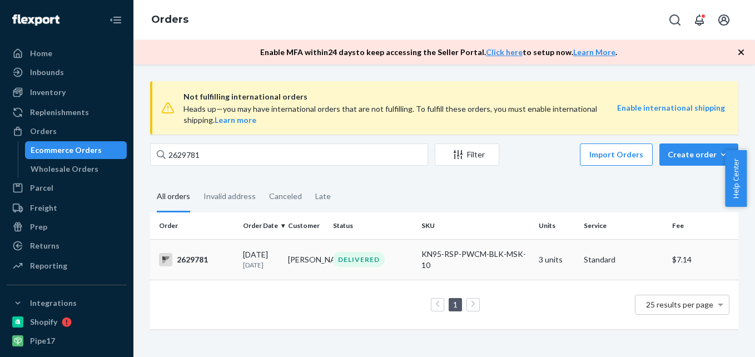
click at [196, 261] on div "2629781" at bounding box center [196, 259] width 75 height 13
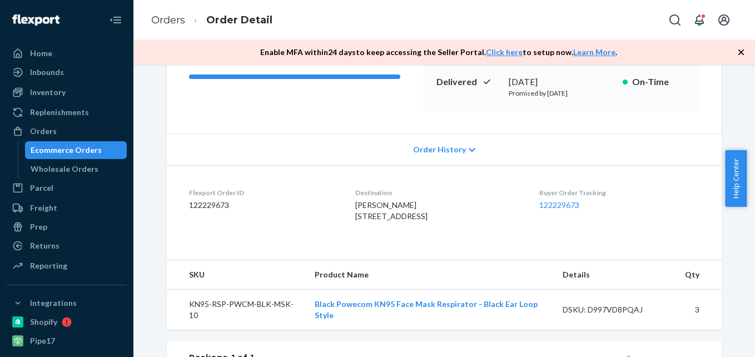
scroll to position [395, 0]
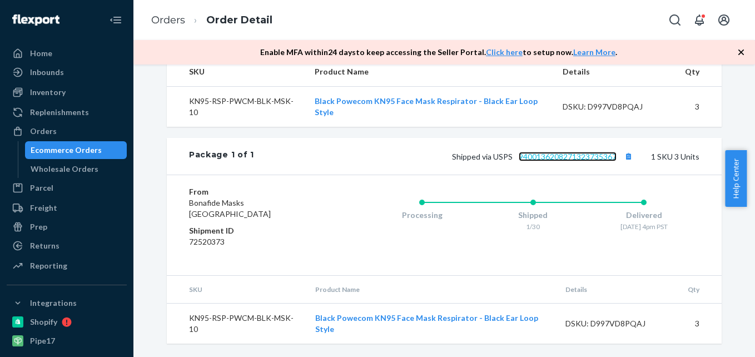
click at [565, 158] on link "9400136208271323735367" at bounding box center [568, 156] width 98 height 9
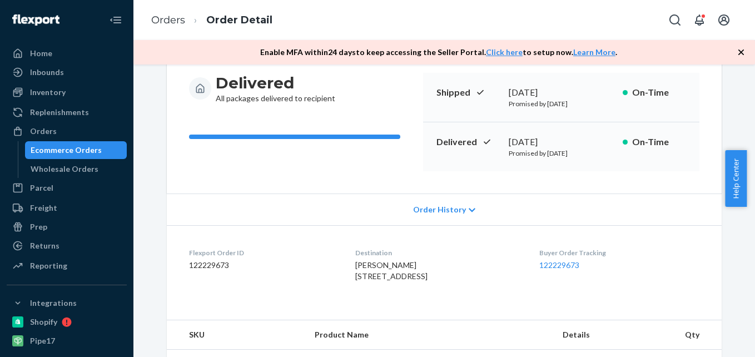
scroll to position [111, 0]
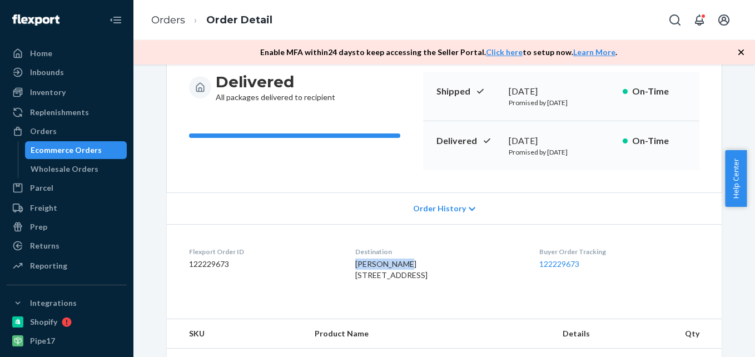
drag, startPoint x: 399, startPoint y: 264, endPoint x: 347, endPoint y: 263, distance: 51.1
click at [355, 263] on div "[PERSON_NAME] [STREET_ADDRESS]" at bounding box center [438, 270] width 166 height 22
drag, startPoint x: 347, startPoint y: 263, endPoint x: 360, endPoint y: 263, distance: 12.8
click at [46, 52] on div "Home" at bounding box center [41, 53] width 22 height 11
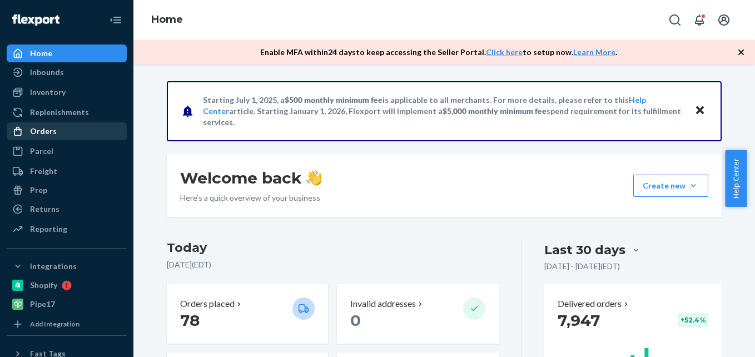
click at [47, 130] on div "Orders" at bounding box center [43, 131] width 27 height 11
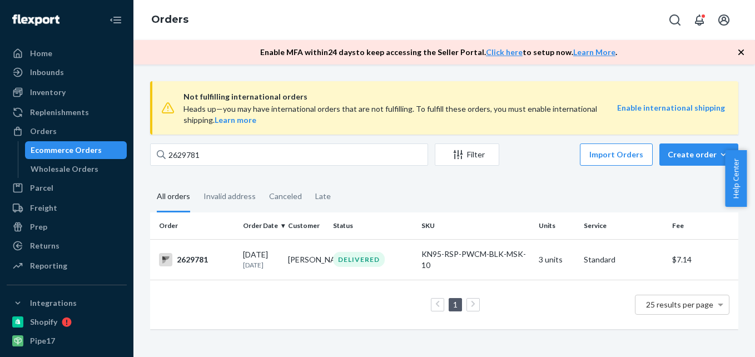
click at [230, 96] on span "Not fulfilling international orders" at bounding box center [400, 96] width 434 height 13
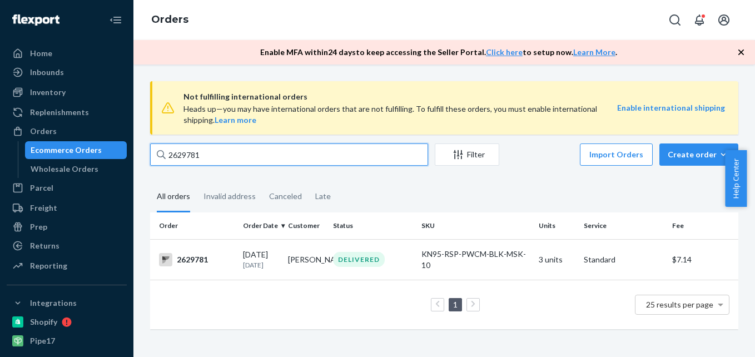
drag, startPoint x: 213, startPoint y: 153, endPoint x: 166, endPoint y: 154, distance: 47.8
click at [166, 154] on input "2629781" at bounding box center [289, 154] width 278 height 22
paste input "[PERSON_NAME]"
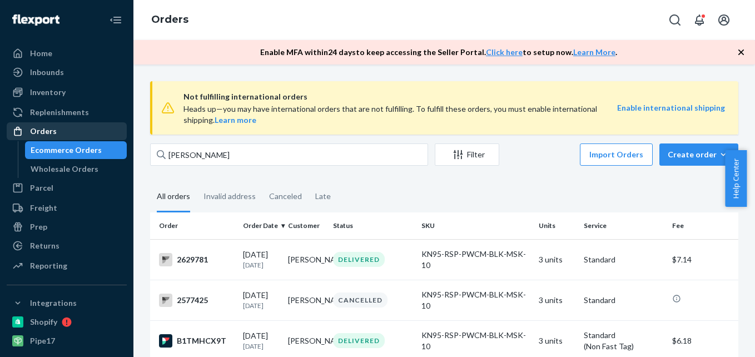
click at [44, 125] on div "Orders" at bounding box center [67, 131] width 118 height 16
click at [43, 128] on div "Orders" at bounding box center [43, 131] width 27 height 11
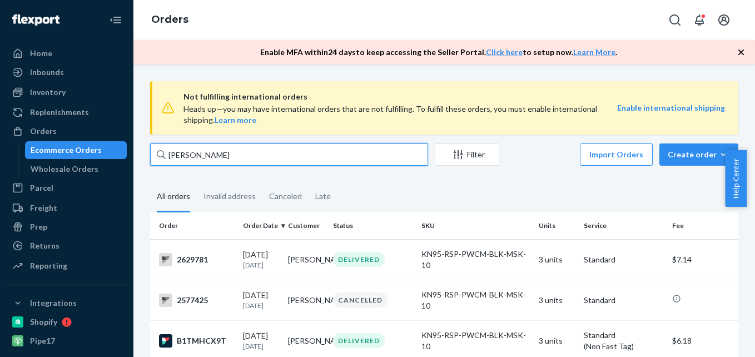
drag, startPoint x: 228, startPoint y: 157, endPoint x: 169, endPoint y: 156, distance: 59.5
click at [166, 154] on input "[PERSON_NAME]" at bounding box center [289, 154] width 278 height 22
paste input "2694975"
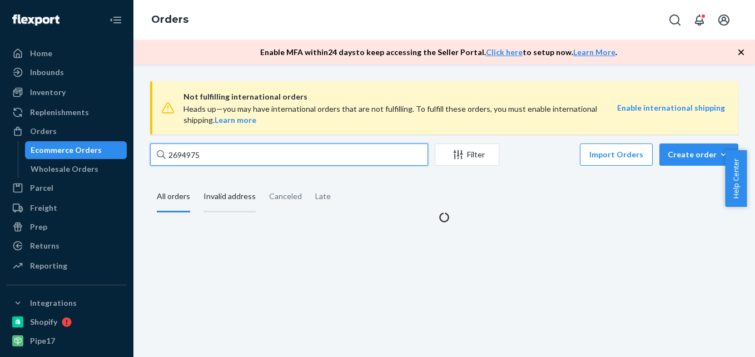
type input "2694975"
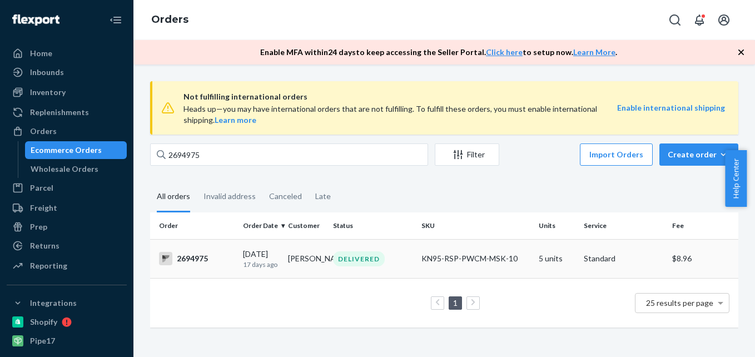
click at [197, 256] on div "2694975" at bounding box center [196, 258] width 75 height 13
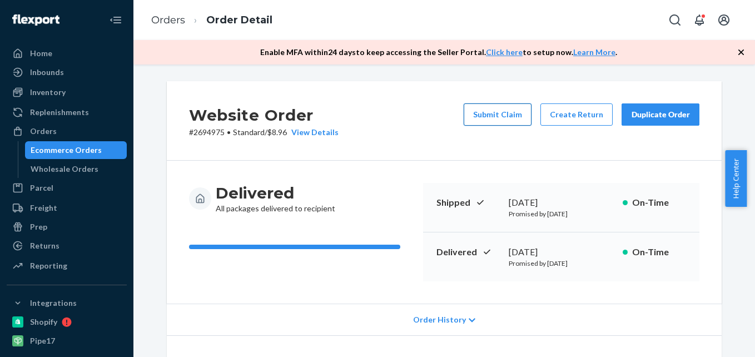
click at [505, 116] on button "Submit Claim" at bounding box center [498, 114] width 68 height 22
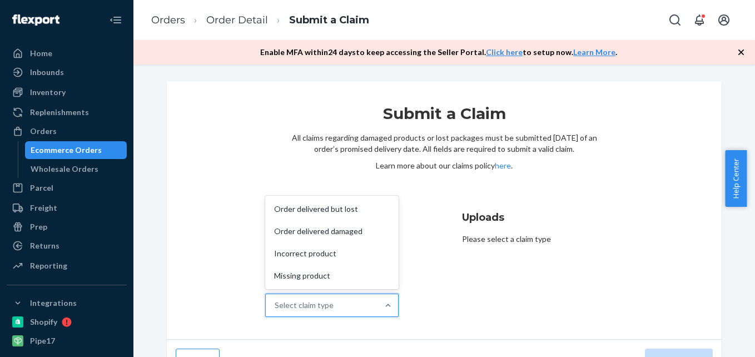
click at [385, 297] on div at bounding box center [388, 305] width 20 height 22
click at [276, 300] on input "Why are you submitting a claim? option Order delivered but lost focused, 1 of 4…" at bounding box center [275, 305] width 1 height 11
click at [330, 275] on div "Missing product" at bounding box center [331, 276] width 129 height 22
click at [276, 300] on input "Why are you submitting a claim? option Missing product focused, 4 of 4. 4 resul…" at bounding box center [275, 305] width 1 height 11
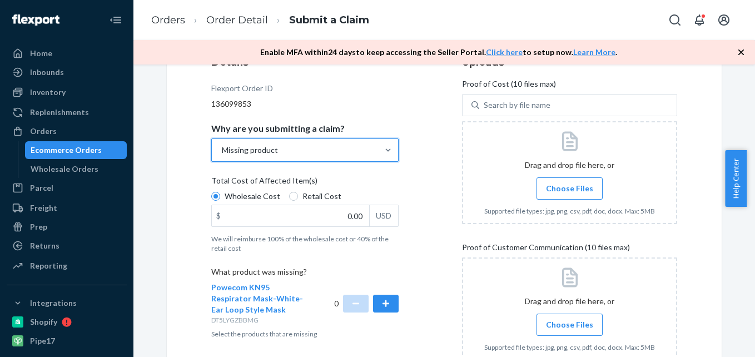
scroll to position [167, 0]
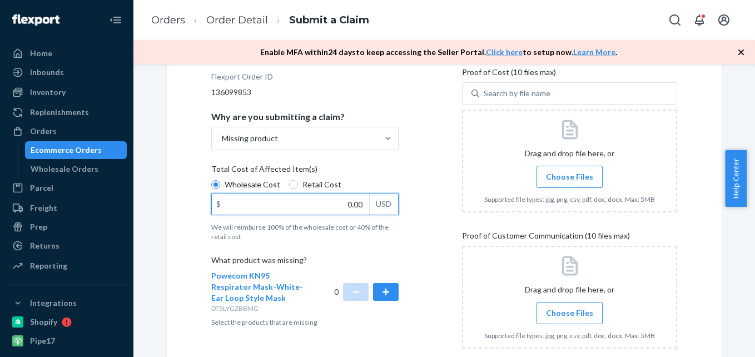
drag, startPoint x: 343, startPoint y: 208, endPoint x: 381, endPoint y: 203, distance: 38.6
click at [359, 205] on input "0.00" at bounding box center [290, 203] width 157 height 21
click at [382, 205] on div "USD" at bounding box center [383, 203] width 29 height 21
drag, startPoint x: 382, startPoint y: 205, endPoint x: 341, endPoint y: 203, distance: 41.2
click at [341, 203] on input "0.00" at bounding box center [290, 203] width 157 height 21
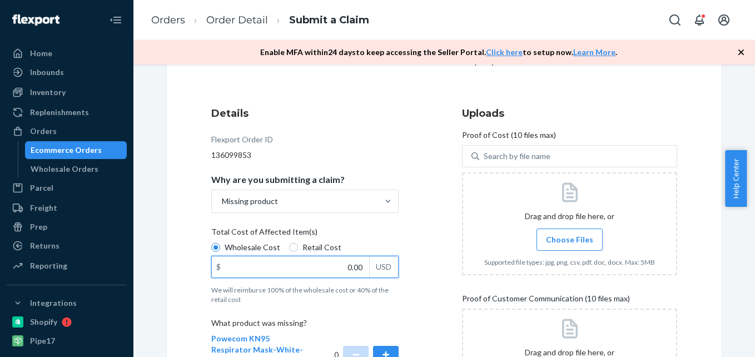
scroll to position [111, 0]
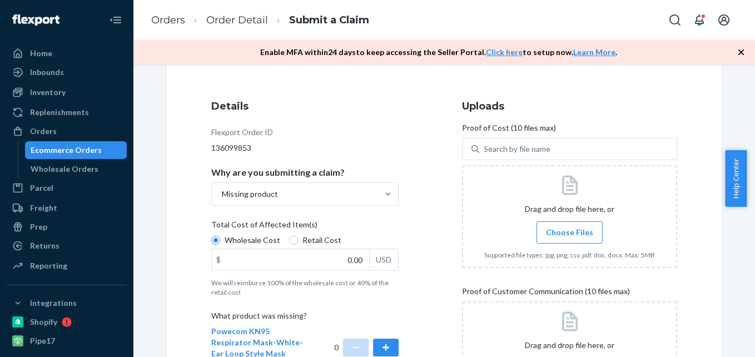
click at [558, 228] on span "Choose Files" at bounding box center [569, 232] width 47 height 11
click at [569, 228] on input "Choose Files" at bounding box center [569, 232] width 1 height 12
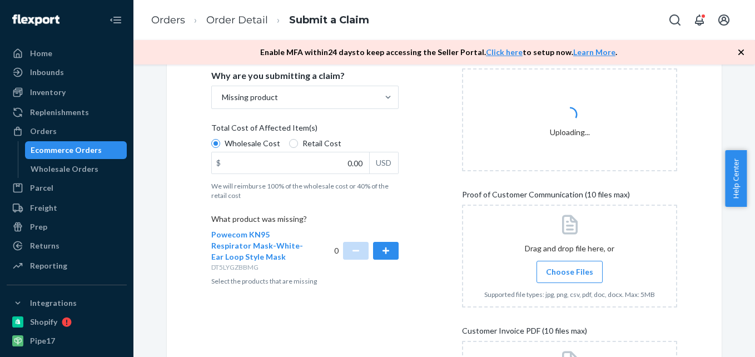
scroll to position [278, 0]
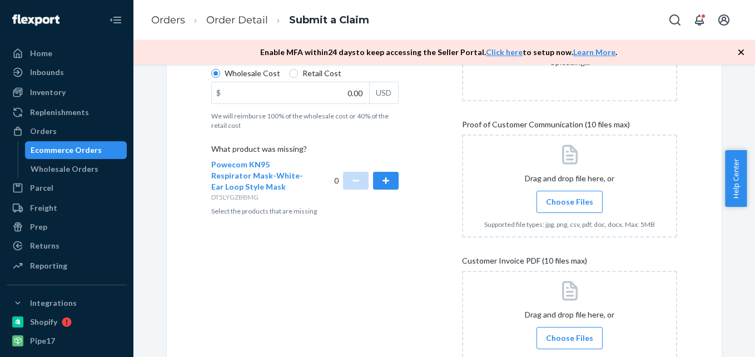
click at [570, 200] on span "Choose Files" at bounding box center [569, 201] width 47 height 11
click at [570, 200] on input "Choose Files" at bounding box center [569, 202] width 1 height 12
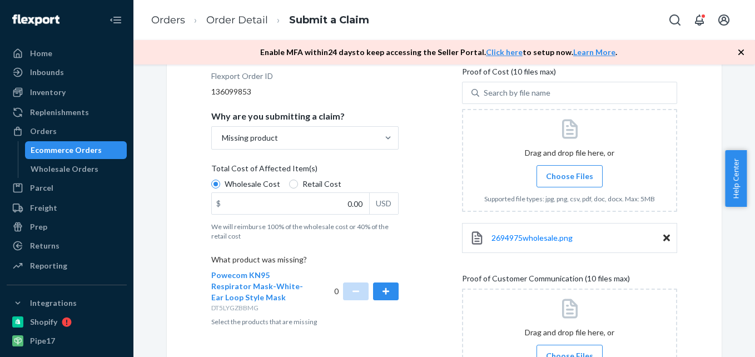
scroll to position [167, 0]
drag, startPoint x: 339, startPoint y: 205, endPoint x: 354, endPoint y: 200, distance: 15.3
click at [372, 207] on div "$ 0.00 USD" at bounding box center [304, 204] width 187 height 22
type input "7.02"
click at [384, 287] on button "button" at bounding box center [386, 292] width 26 height 18
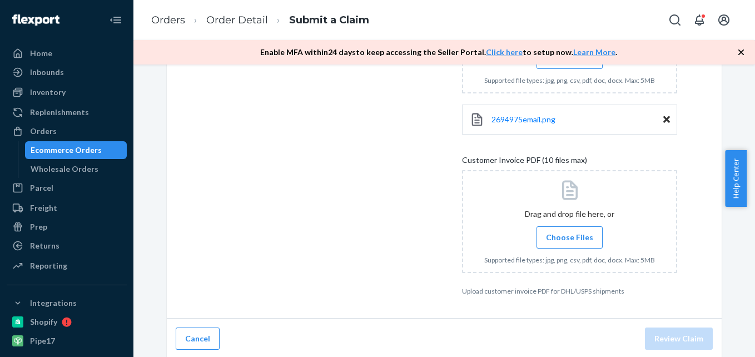
scroll to position [468, 0]
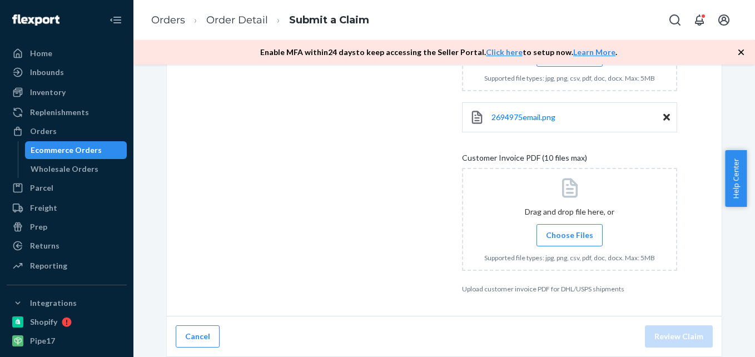
click at [571, 238] on span "Choose Files" at bounding box center [569, 235] width 47 height 11
click at [570, 238] on input "Choose Files" at bounding box center [569, 235] width 1 height 12
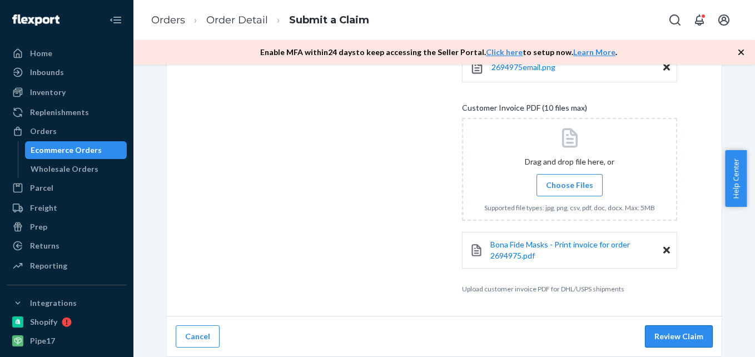
click at [669, 335] on button "Review Claim" at bounding box center [679, 336] width 68 height 22
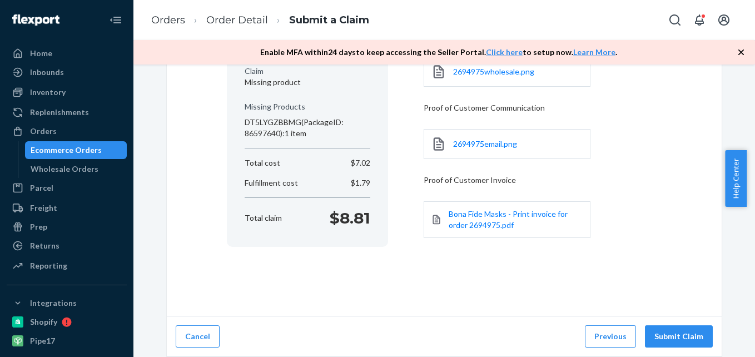
scroll to position [164, 0]
click at [670, 335] on button "Submit Claim" at bounding box center [679, 336] width 68 height 22
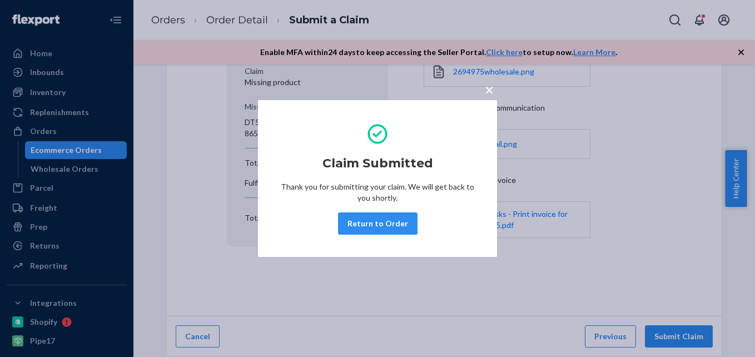
click at [390, 225] on button "Return to Order" at bounding box center [377, 223] width 79 height 22
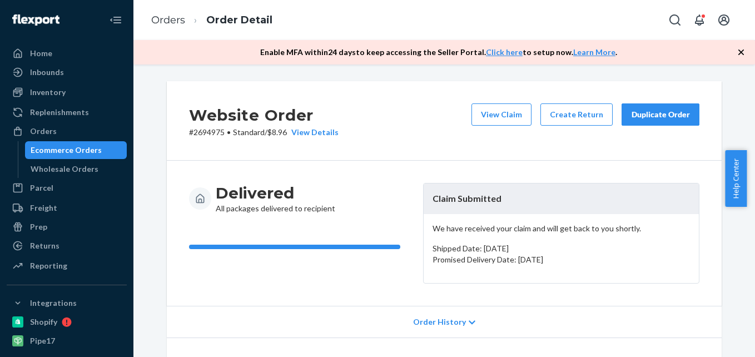
scroll to position [111, 0]
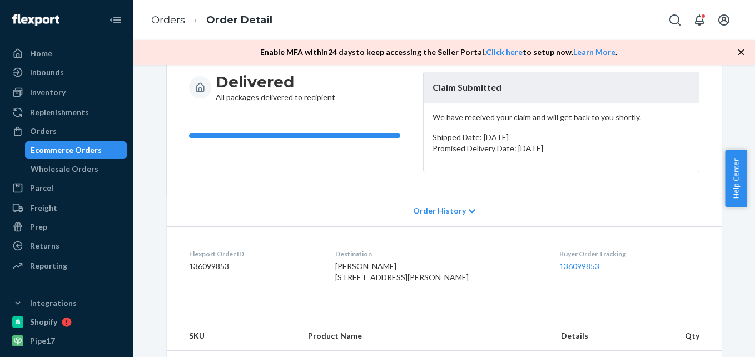
click at [211, 265] on dd "136099853" at bounding box center [253, 266] width 128 height 11
drag, startPoint x: 48, startPoint y: 130, endPoint x: 76, endPoint y: 119, distance: 29.2
click at [48, 129] on div "Orders" at bounding box center [43, 131] width 27 height 11
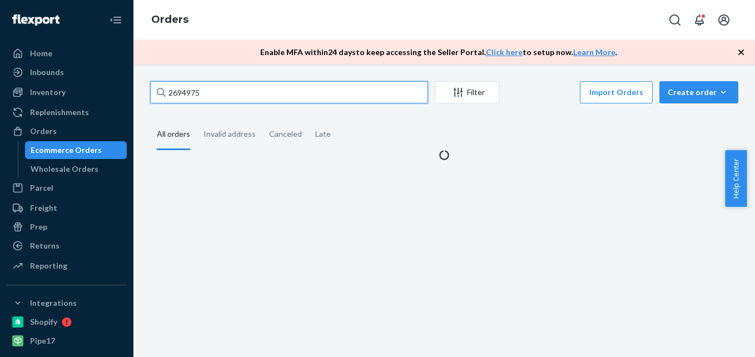
click at [159, 96] on div "2694975 Filter Import Orders Create order Ecommerce order Removal order All ord…" at bounding box center [444, 120] width 605 height 79
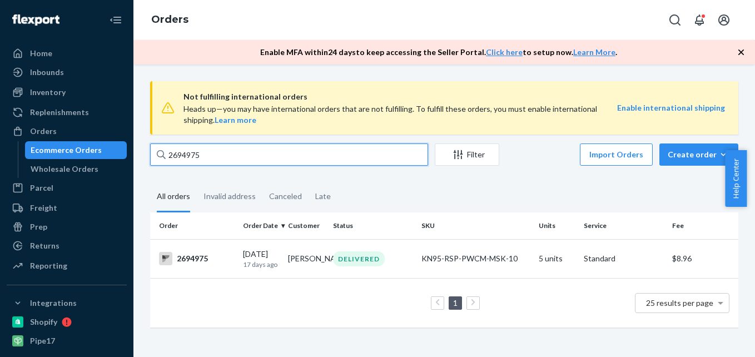
paste input "8817"
type input "2698817"
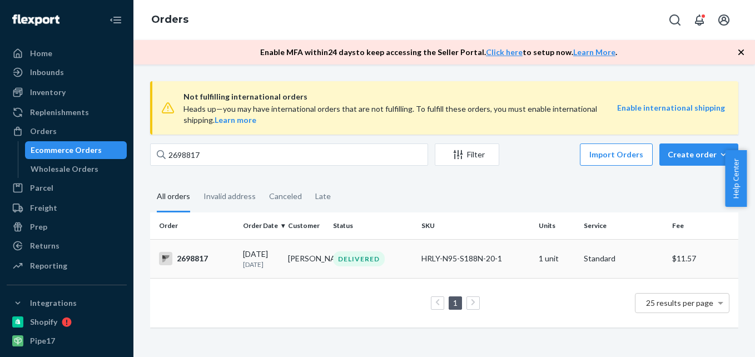
click at [197, 258] on div "2698817" at bounding box center [196, 258] width 75 height 13
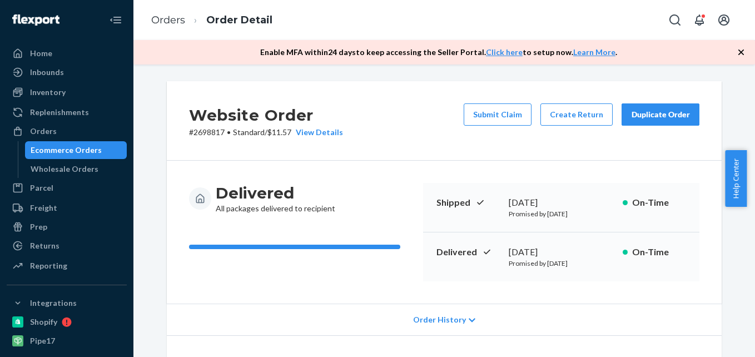
click at [506, 116] on button "Submit Claim" at bounding box center [498, 114] width 68 height 22
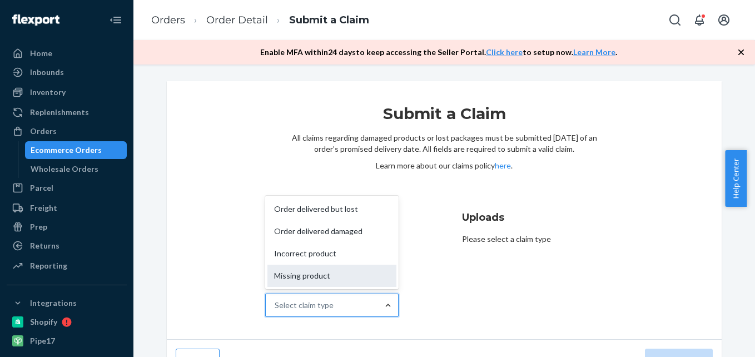
click at [339, 272] on div "Missing product" at bounding box center [331, 276] width 129 height 22
click at [276, 300] on input "Why are you submitting a claim? option Missing product focused, 4 of 4. 4 resul…" at bounding box center [275, 305] width 1 height 11
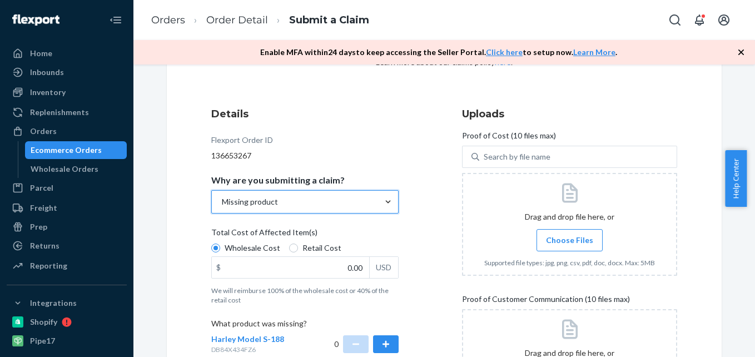
scroll to position [111, 0]
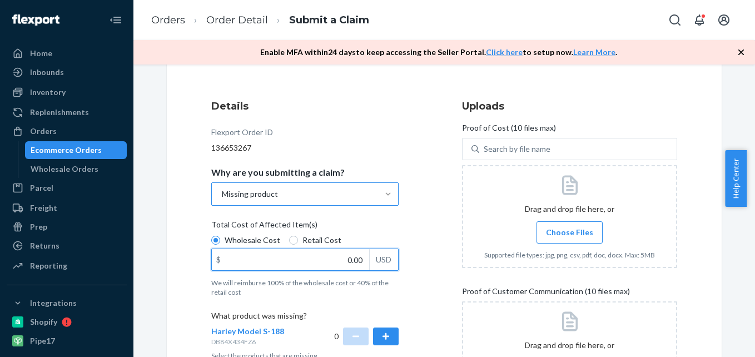
drag, startPoint x: 336, startPoint y: 268, endPoint x: 376, endPoint y: 254, distance: 42.4
click at [376, 254] on div "$ 0.00 USD" at bounding box center [304, 259] width 187 height 22
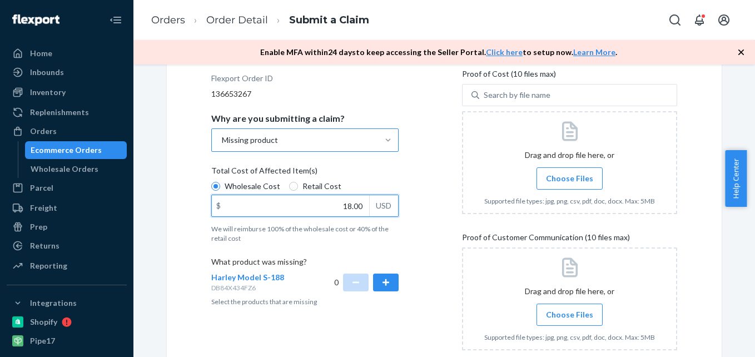
scroll to position [222, 0]
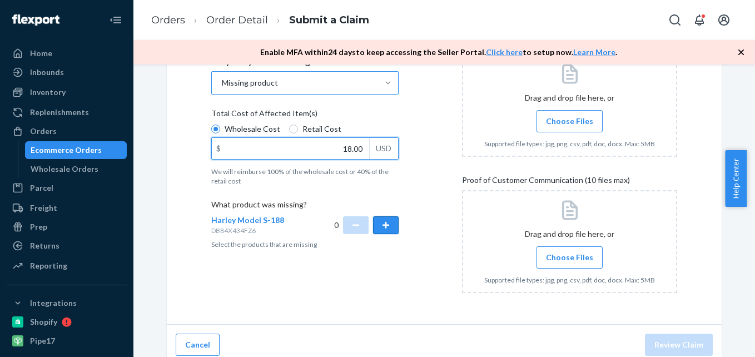
type input "18.00"
click at [384, 224] on button "button" at bounding box center [386, 225] width 26 height 18
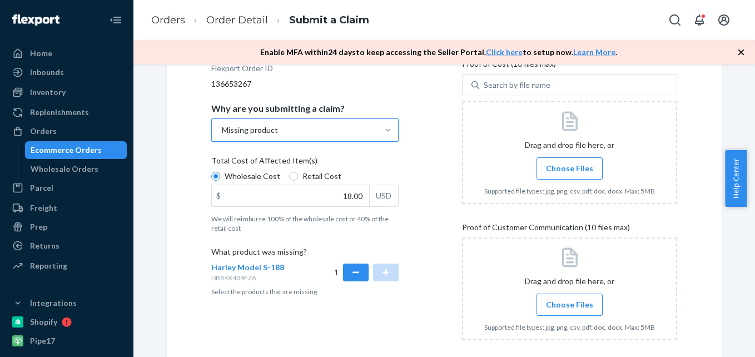
scroll to position [111, 0]
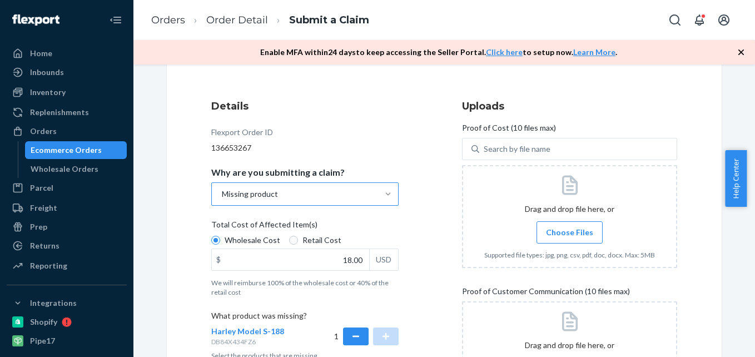
click at [564, 228] on span "Choose Files" at bounding box center [569, 232] width 47 height 11
click at [569, 228] on input "Choose Files" at bounding box center [569, 232] width 1 height 12
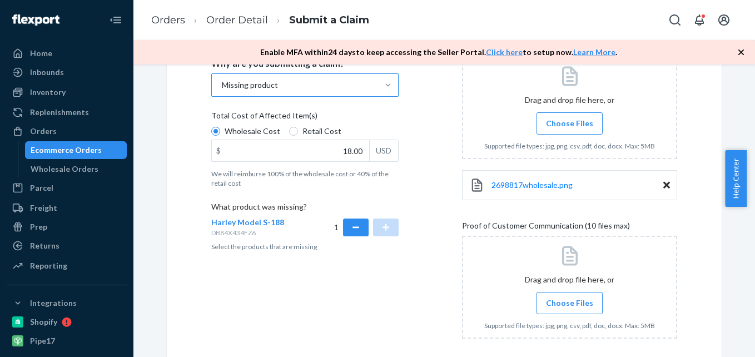
scroll to position [222, 0]
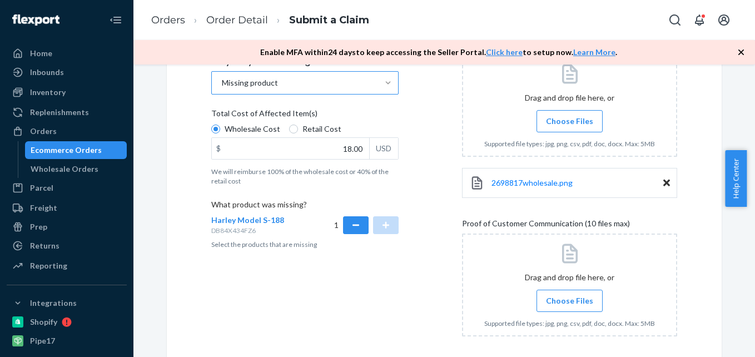
click at [564, 299] on span "Choose Files" at bounding box center [569, 300] width 47 height 11
click at [569, 299] on input "Choose Files" at bounding box center [569, 301] width 1 height 12
click at [561, 299] on span "Choose Files" at bounding box center [569, 300] width 47 height 11
click at [569, 299] on input "Choose Files" at bounding box center [569, 301] width 1 height 12
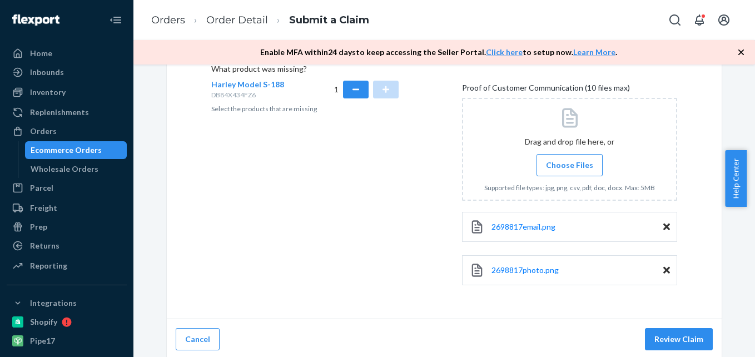
scroll to position [361, 0]
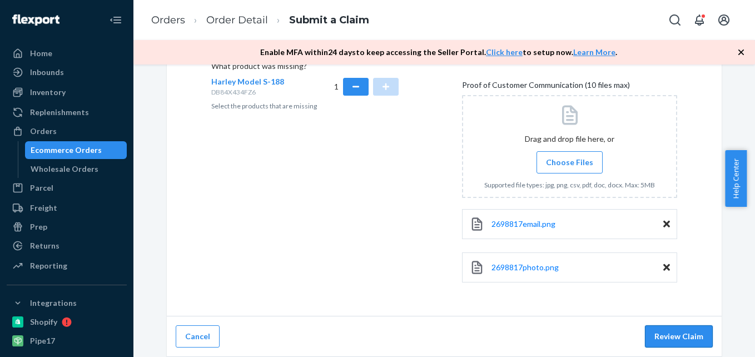
click at [673, 335] on button "Review Claim" at bounding box center [679, 336] width 68 height 22
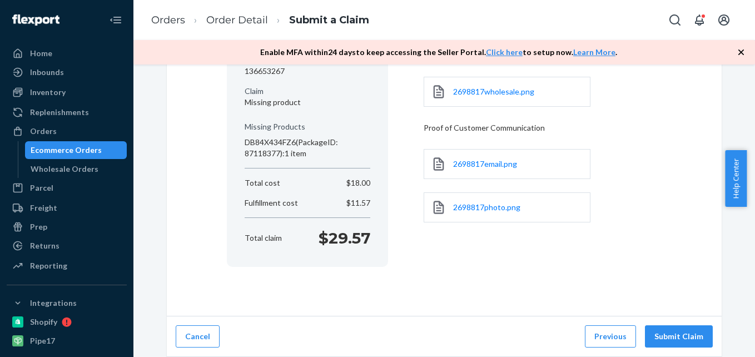
scroll to position [144, 0]
click at [672, 335] on button "Submit Claim" at bounding box center [679, 336] width 68 height 22
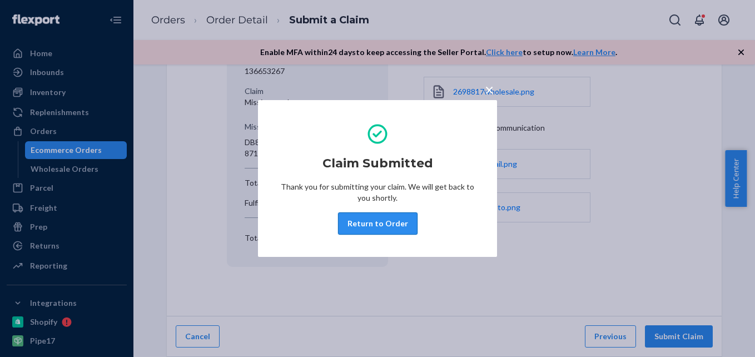
click at [386, 226] on button "Return to Order" at bounding box center [377, 223] width 79 height 22
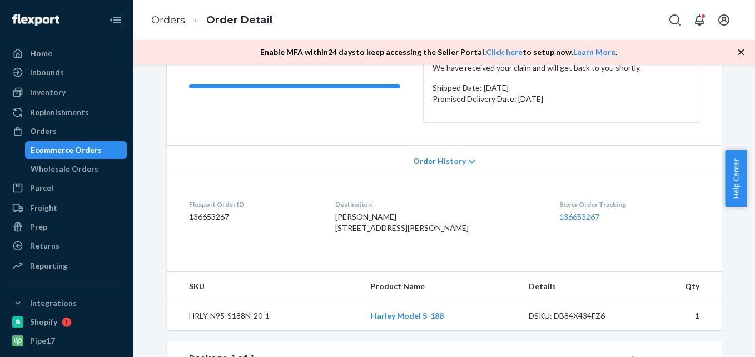
scroll to position [167, 0]
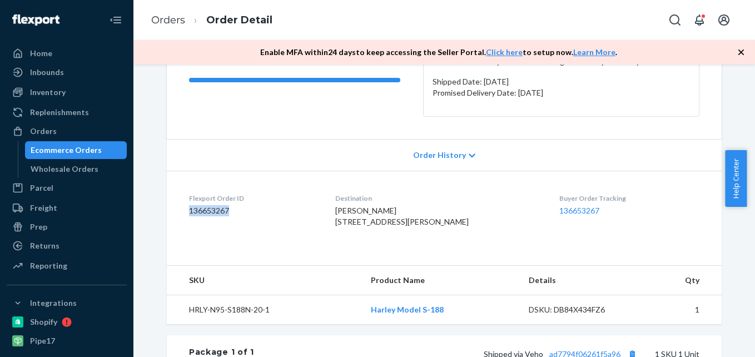
drag, startPoint x: 236, startPoint y: 212, endPoint x: 184, endPoint y: 211, distance: 51.7
click at [184, 211] on dl "Flexport Order ID 136653267 Destination [PERSON_NAME] [STREET_ADDRESS][PERSON_N…" at bounding box center [444, 212] width 555 height 83
drag, startPoint x: 186, startPoint y: 211, endPoint x: 200, endPoint y: 210, distance: 13.4
